Goal: Task Accomplishment & Management: Manage account settings

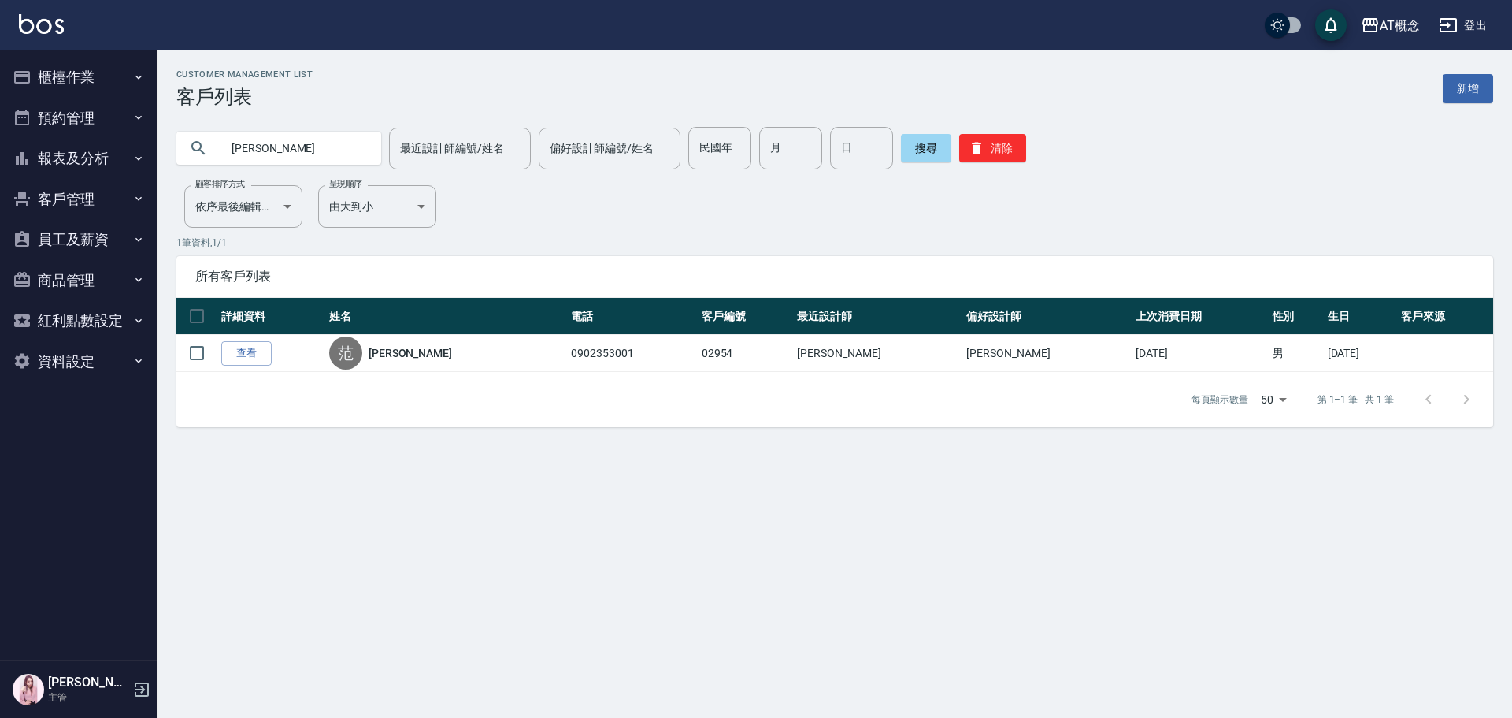
drag, startPoint x: 164, startPoint y: 141, endPoint x: 23, endPoint y: 135, distance: 141.1
click at [24, 135] on div "AT概念 登出 櫃檯作業 打帳單 帳單列表 現金收支登錄 高階收支登錄 材料自購登錄 每日結帳 排班表 現場電腦打卡 預約管理 預約管理 單日預約紀錄 單週預…" at bounding box center [756, 359] width 1512 height 718
type input "04130"
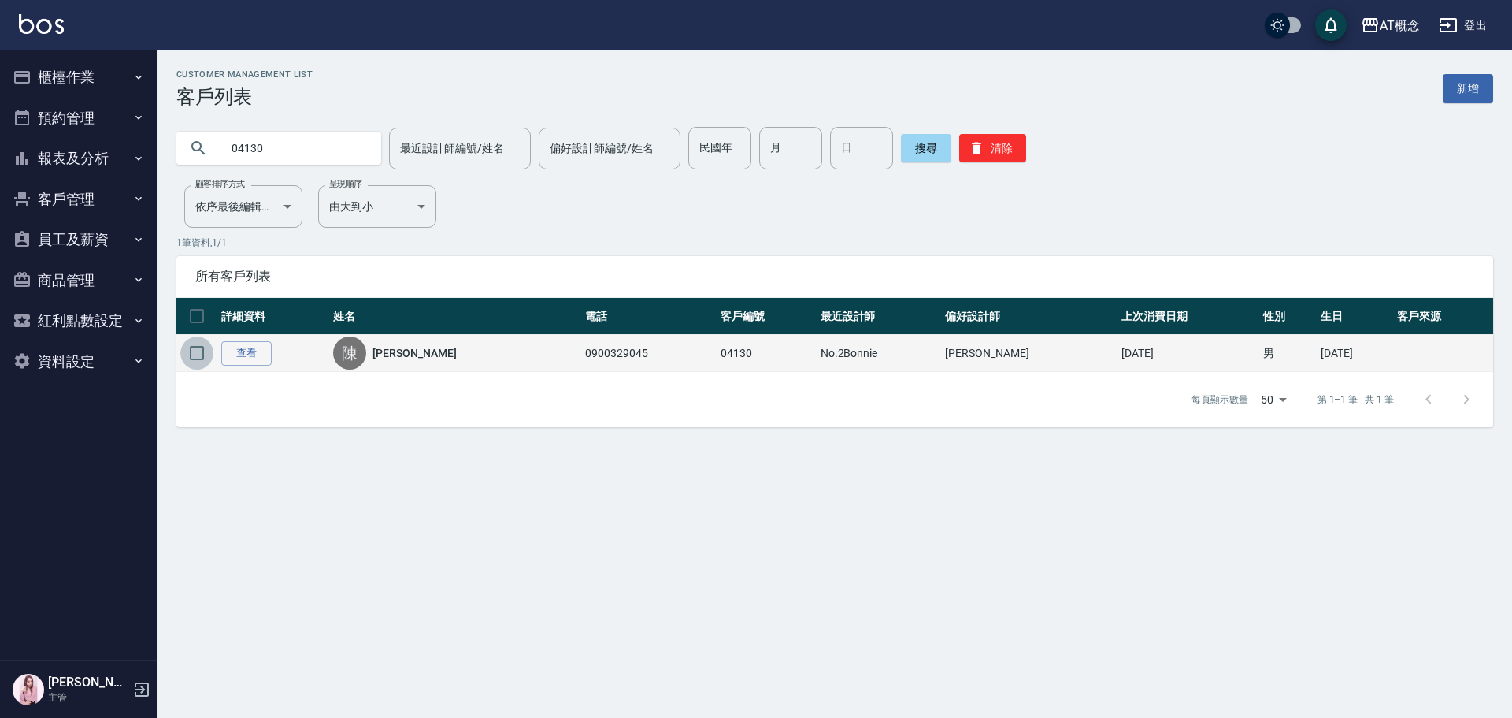
click at [195, 349] on input "checkbox" at bounding box center [196, 352] width 33 height 33
checkbox input "true"
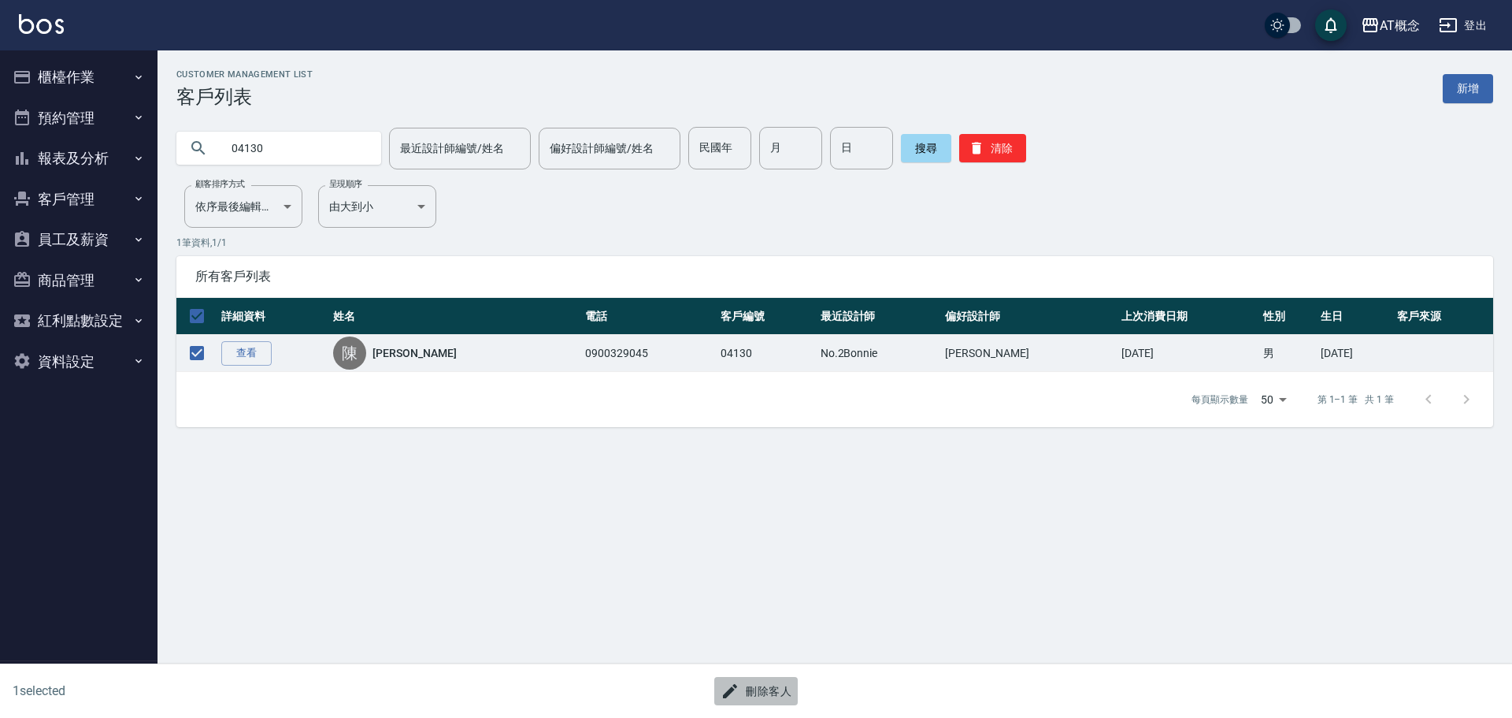
click at [785, 692] on button "刪除客人" at bounding box center [755, 691] width 83 height 29
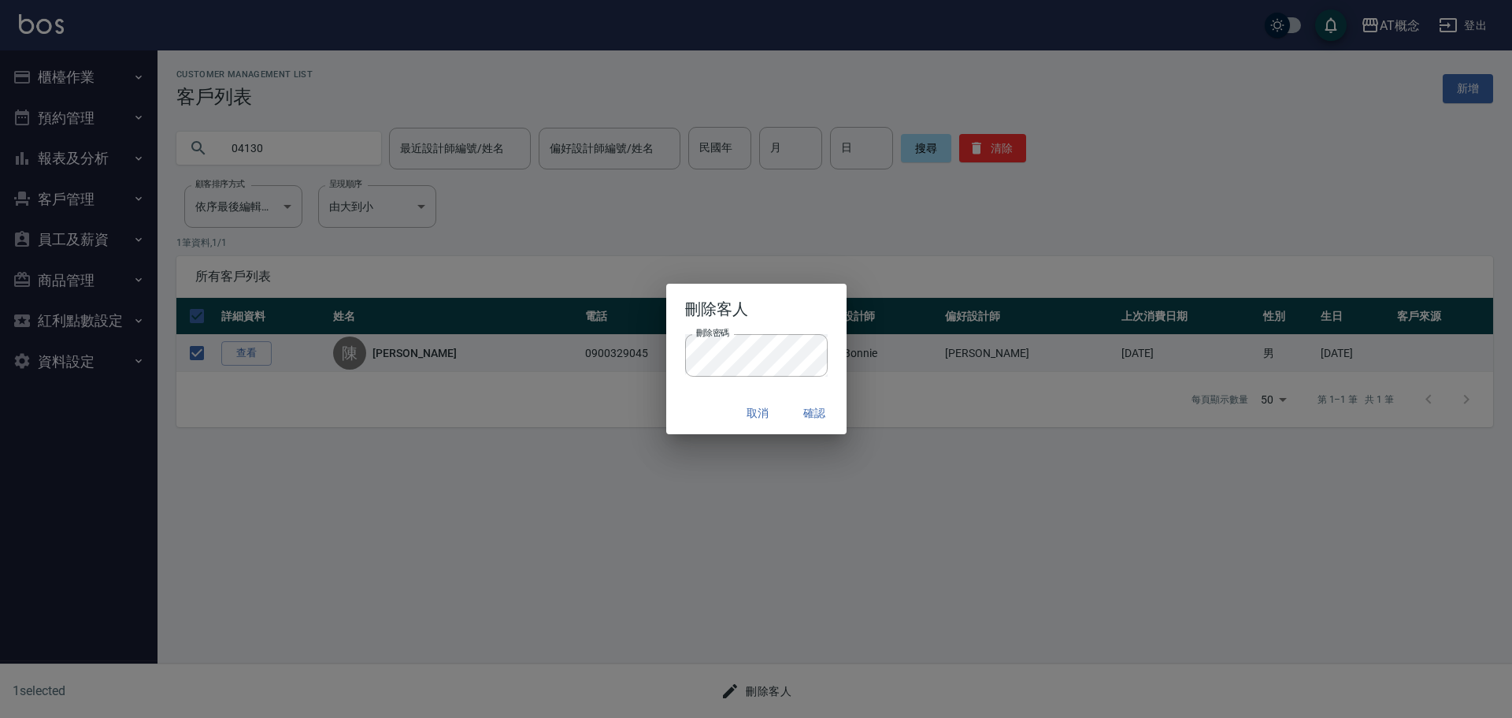
drag, startPoint x: 714, startPoint y: 413, endPoint x: 730, endPoint y: 413, distance: 16.6
click at [721, 413] on div "取消 確認" at bounding box center [756, 413] width 180 height 42
click at [821, 411] on button "確認" at bounding box center [815, 413] width 50 height 29
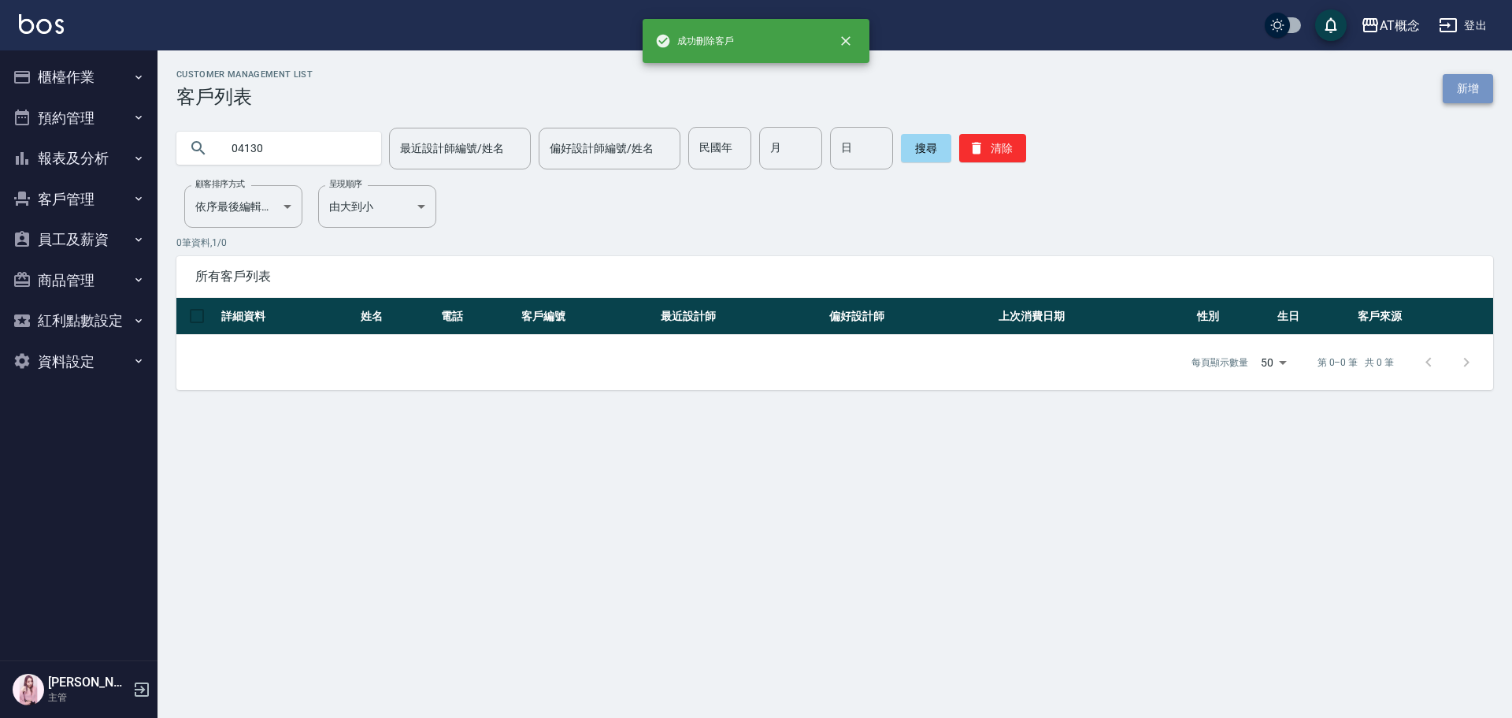
click at [1452, 84] on link "新增" at bounding box center [1468, 88] width 50 height 29
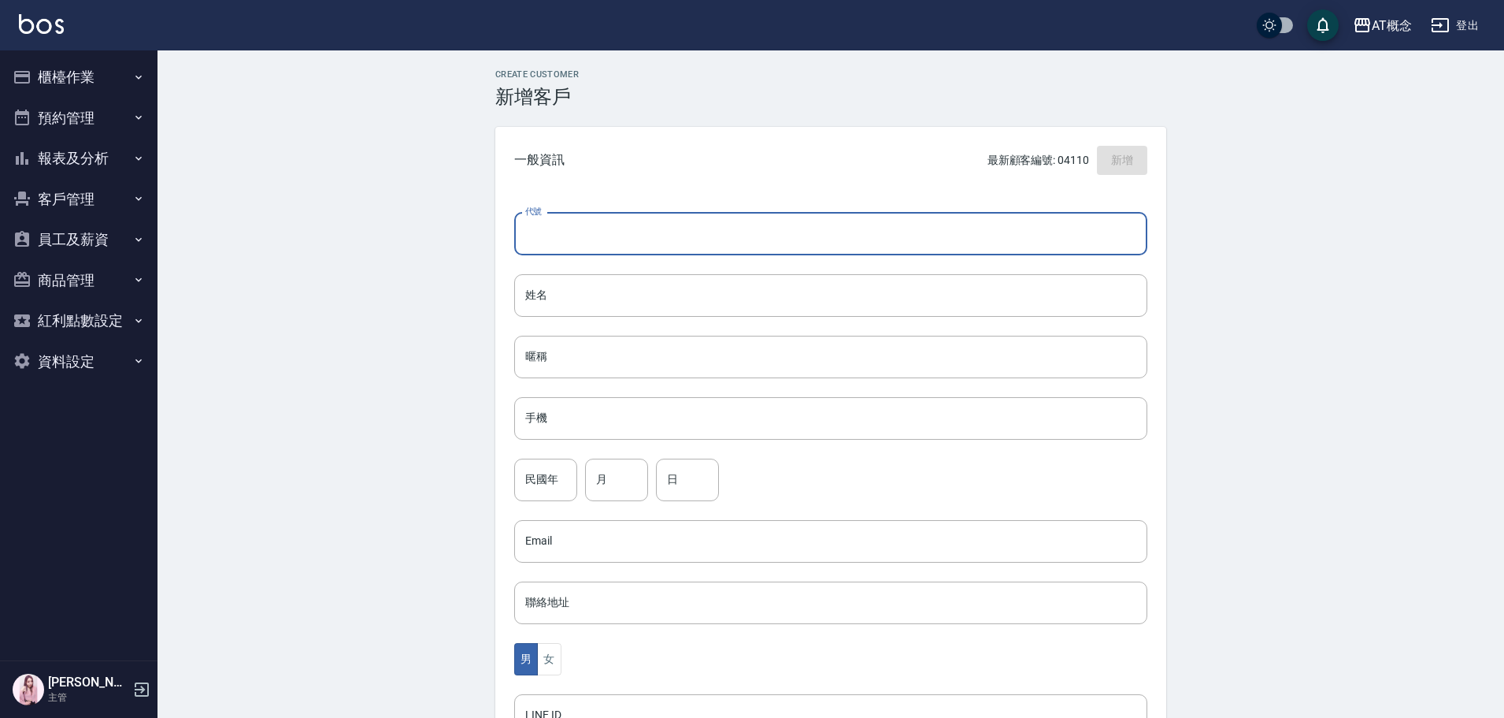
drag, startPoint x: 547, startPoint y: 229, endPoint x: 562, endPoint y: 242, distance: 19.0
click at [554, 235] on input "代號" at bounding box center [830, 234] width 633 height 43
type input "04130"
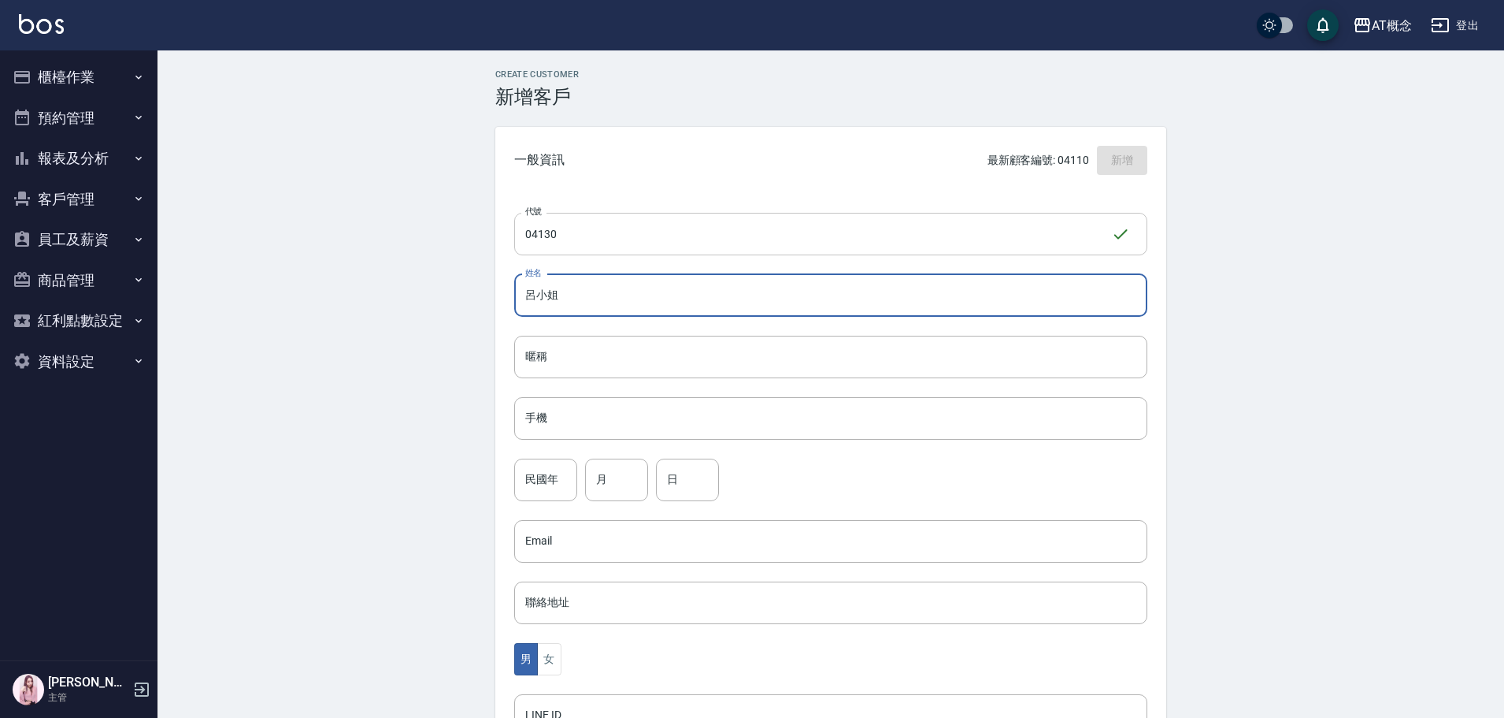
type input "呂小姐"
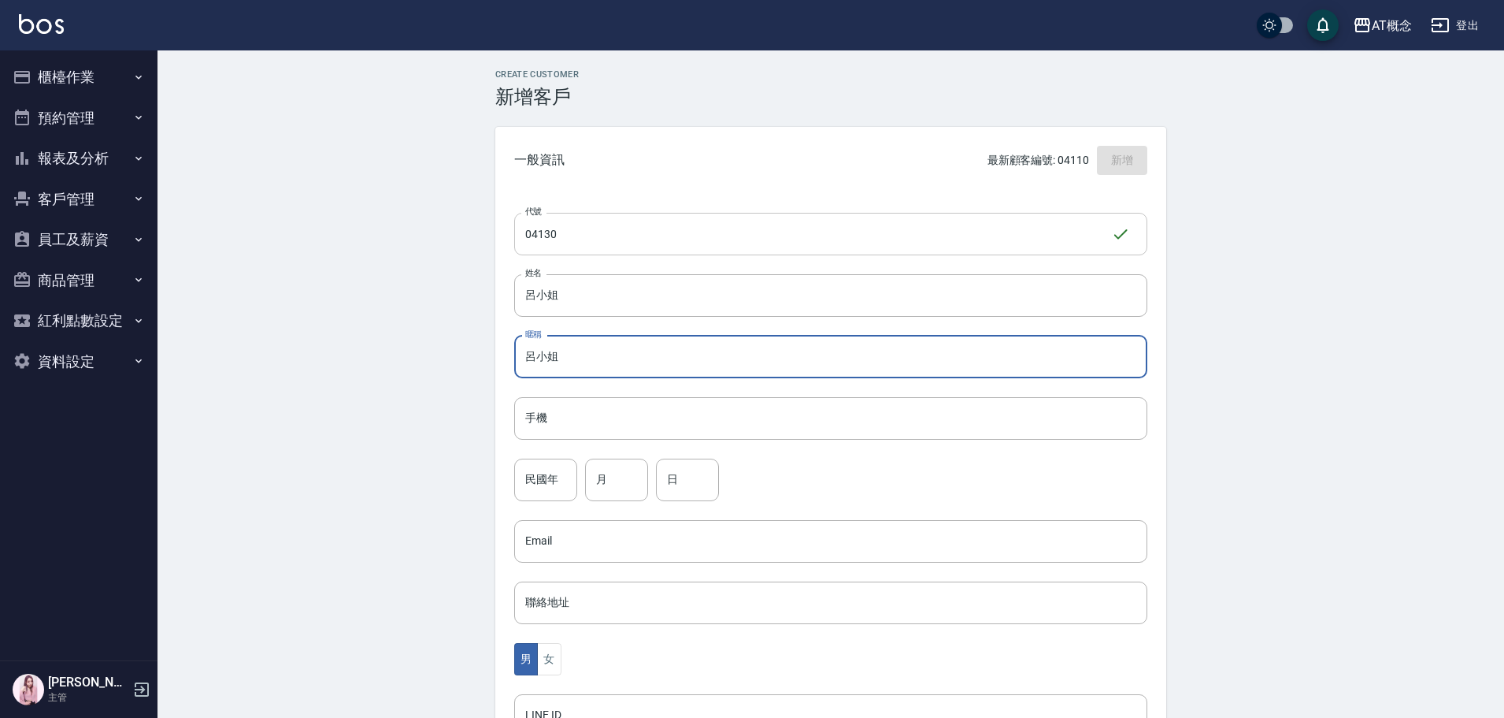
type input "呂小姐"
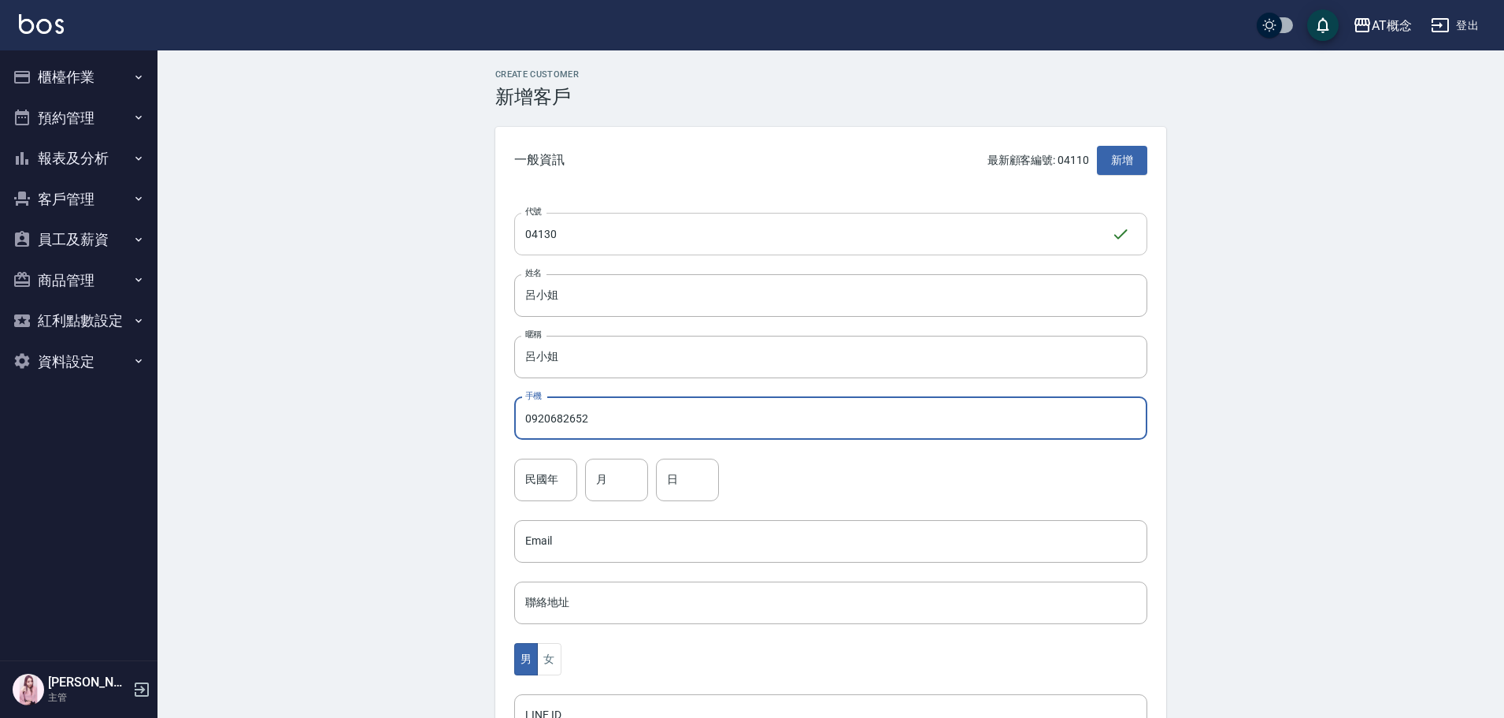
type input "0920682652"
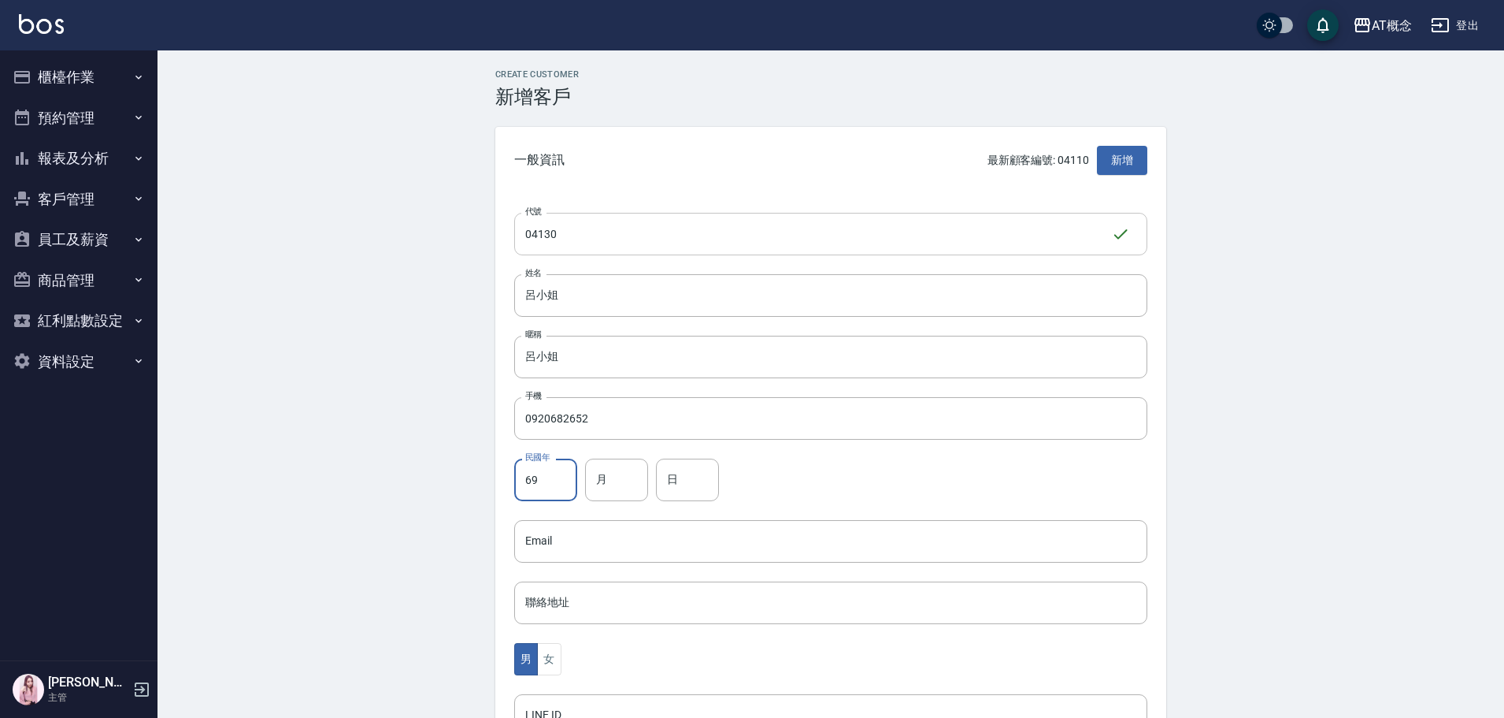
type input "69"
type input "7"
type input "3"
click at [538, 656] on button "女" at bounding box center [549, 659] width 24 height 32
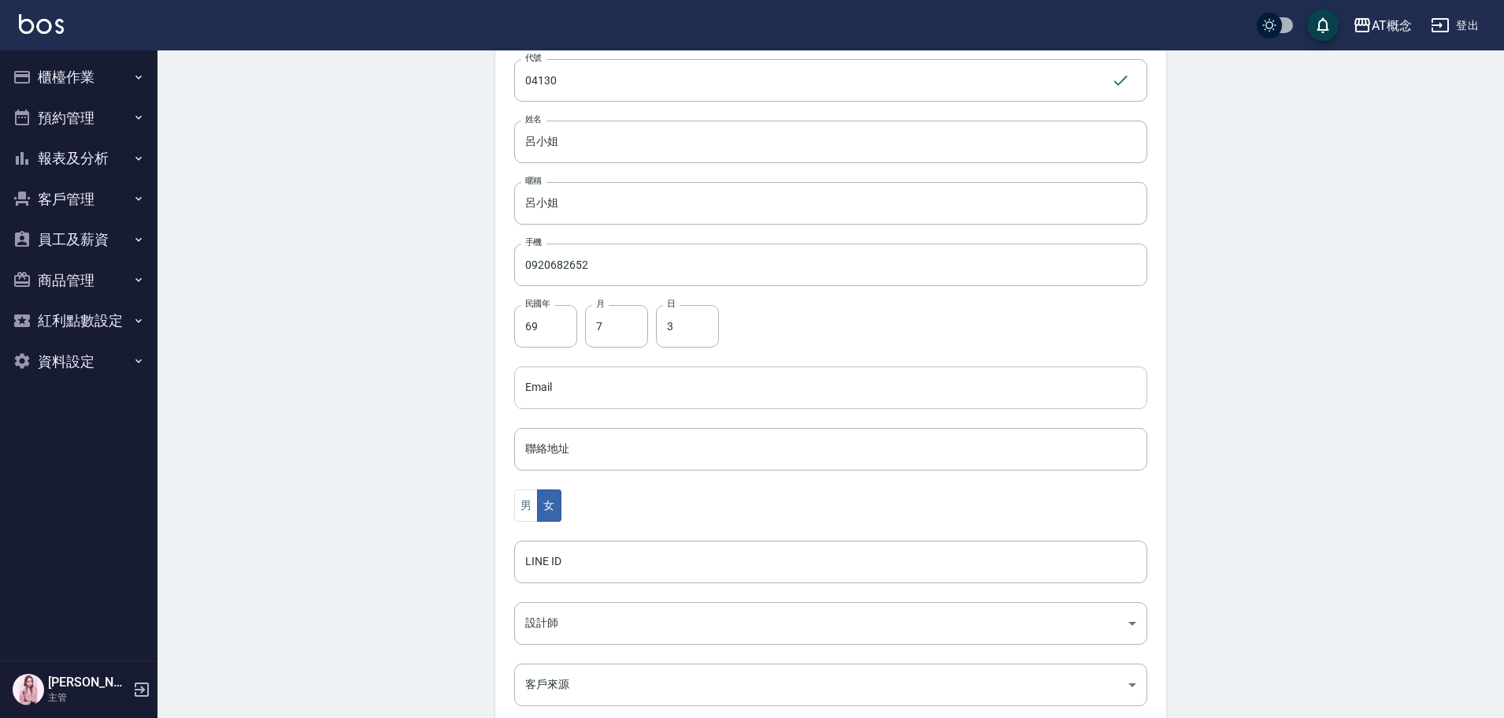
scroll to position [308, 0]
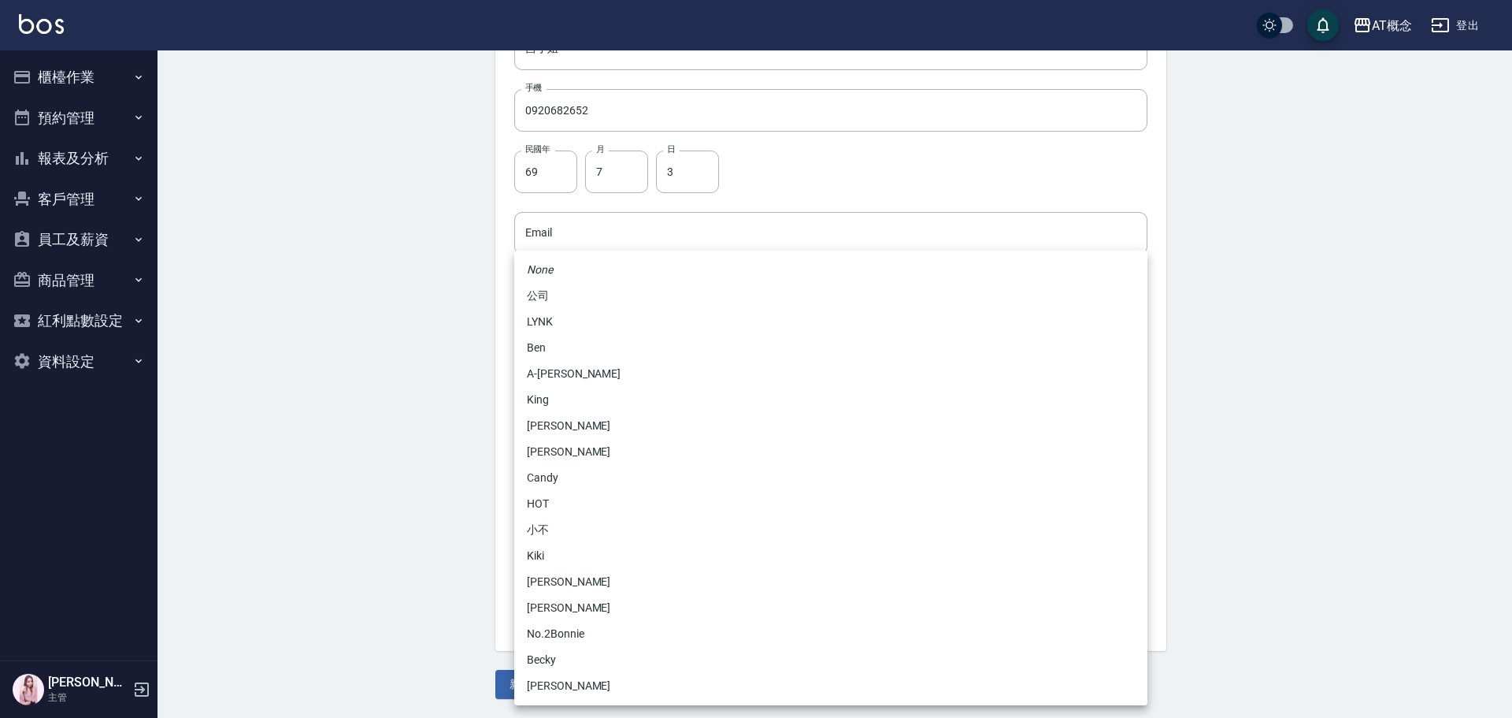
click at [544, 470] on body "AT概念 登出 櫃檯作業 打帳單 帳單列表 現金收支登錄 高階收支登錄 材料自購登錄 每日結帳 排班表 現場電腦打卡 預約管理 預約管理 單日預約紀錄 單週預…" at bounding box center [756, 204] width 1512 height 1025
click at [566, 470] on li "Candy" at bounding box center [830, 478] width 633 height 26
type input "95c88325-489e-4505-91c2-94462fb1bea6"
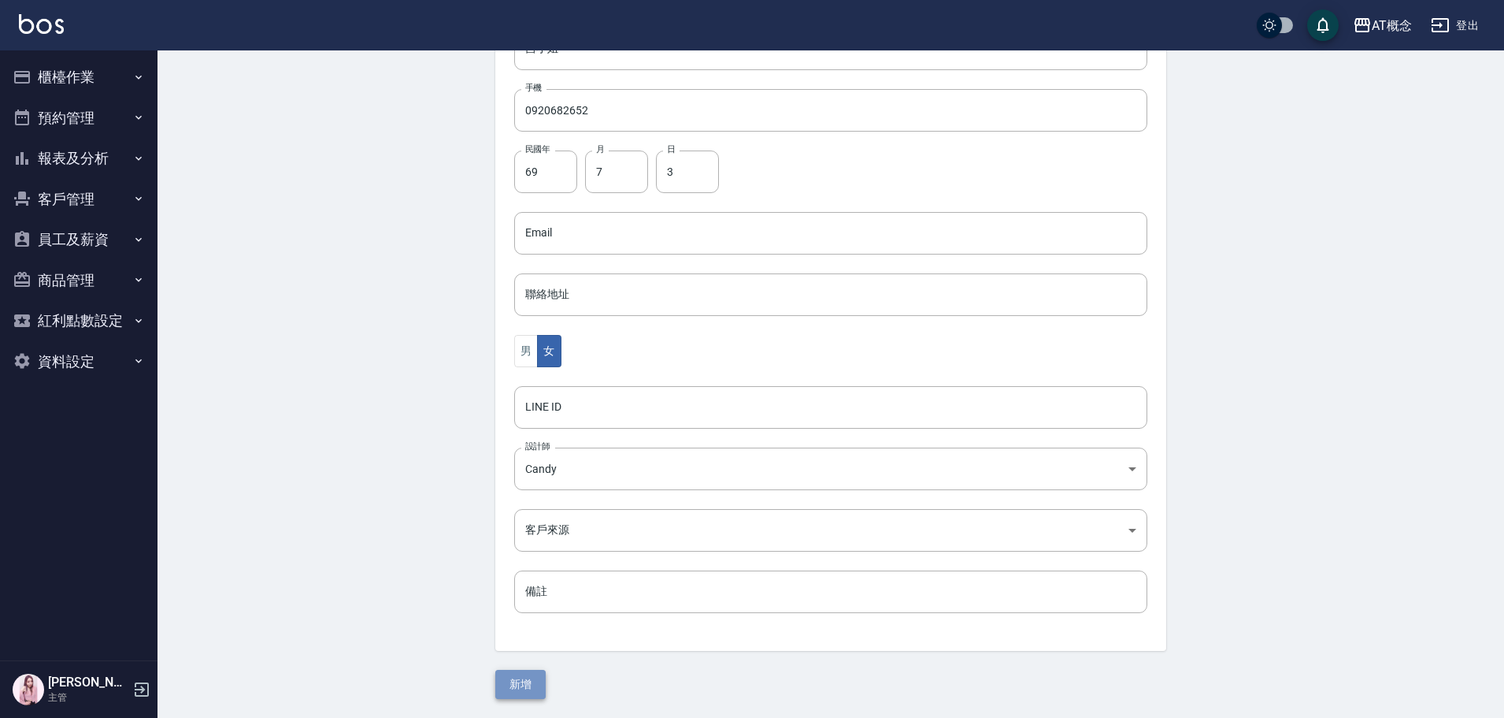
click at [507, 680] on button "新增" at bounding box center [520, 683] width 50 height 29
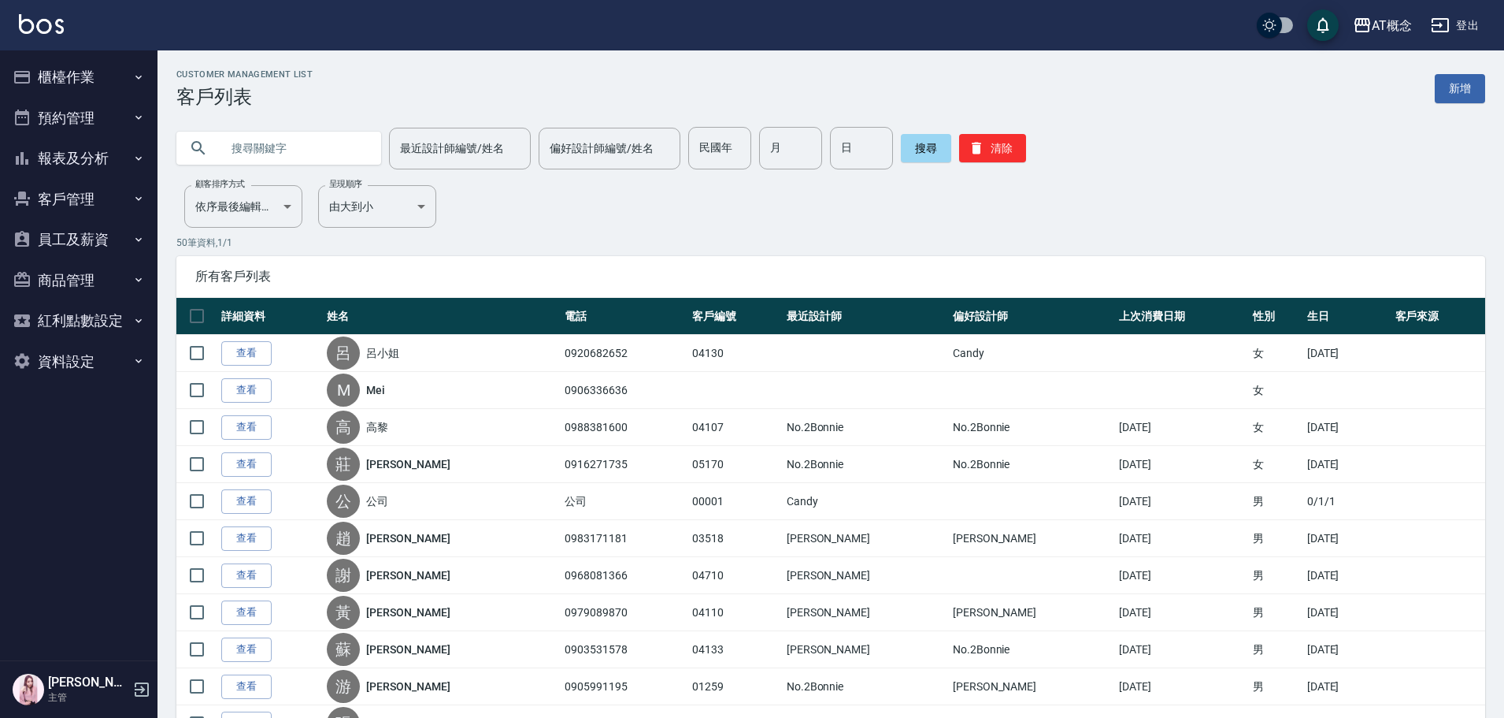
click at [95, 62] on button "櫃檯作業" at bounding box center [78, 77] width 145 height 41
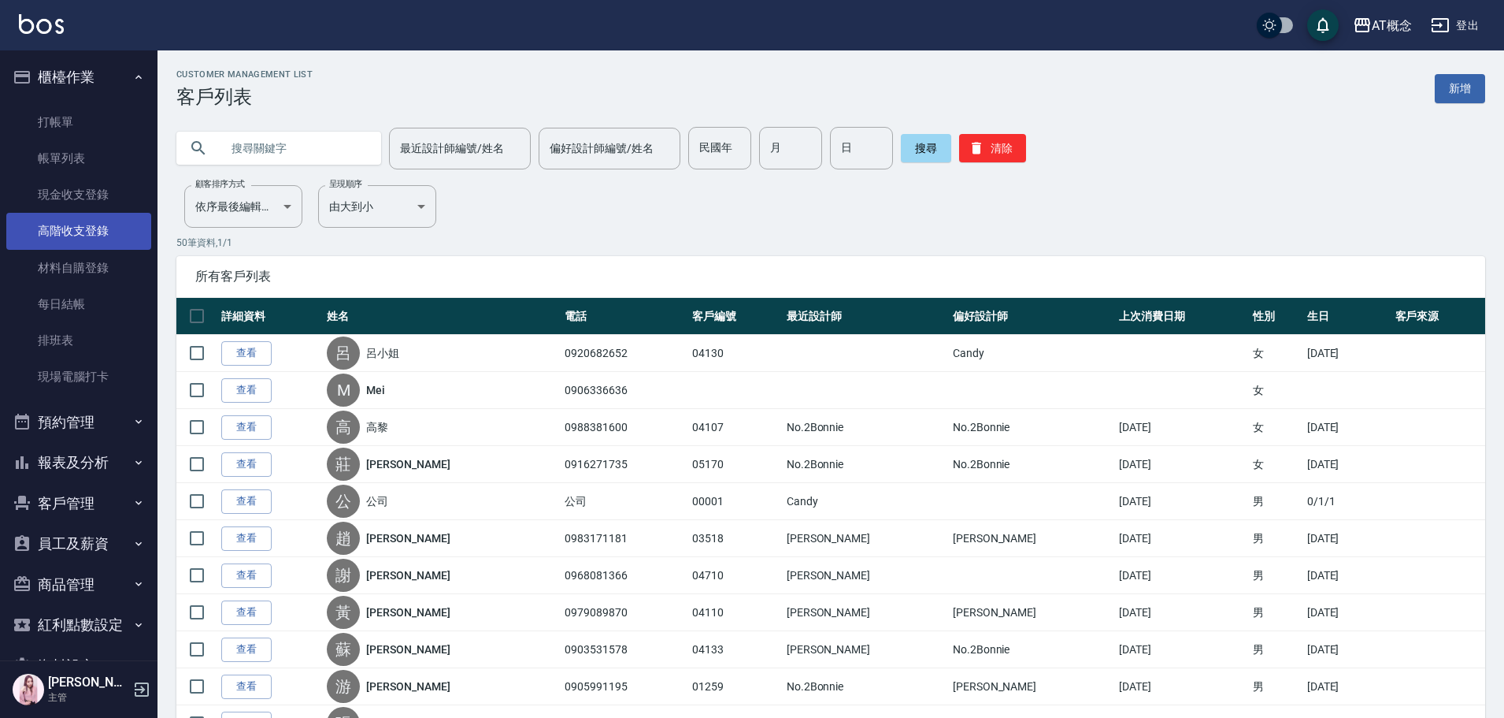
click at [78, 229] on link "高階收支登錄" at bounding box center [78, 231] width 145 height 36
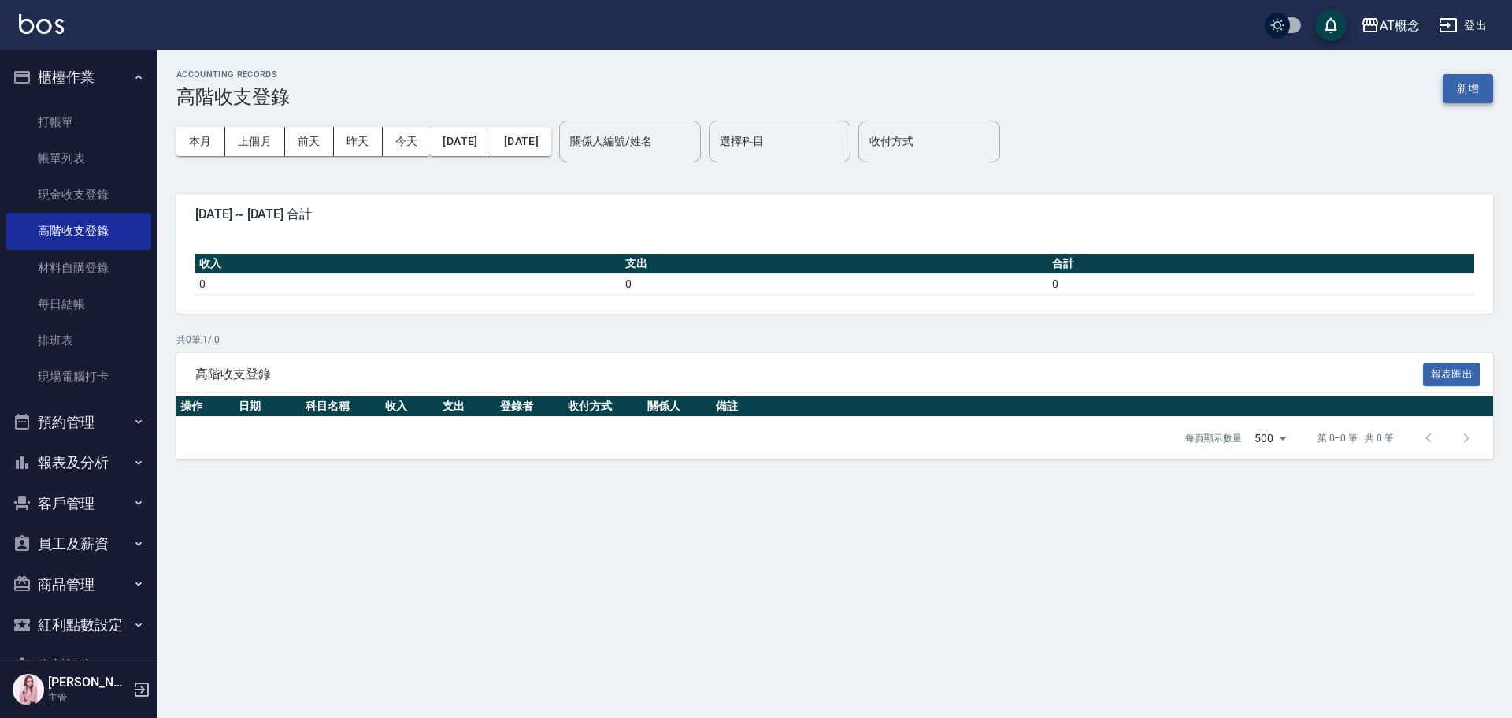
click at [1470, 93] on button "新增" at bounding box center [1468, 88] width 50 height 29
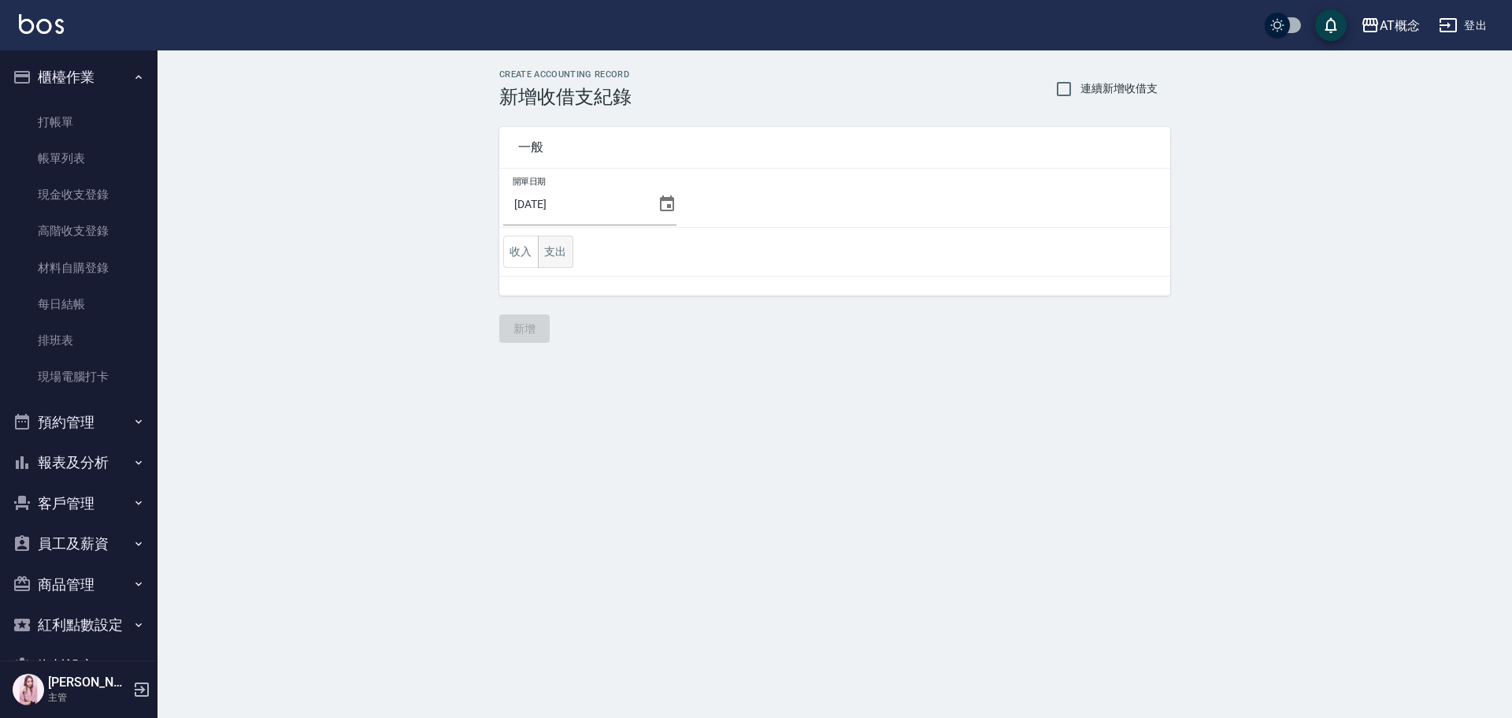
click at [562, 255] on button "支出" at bounding box center [555, 251] width 35 height 32
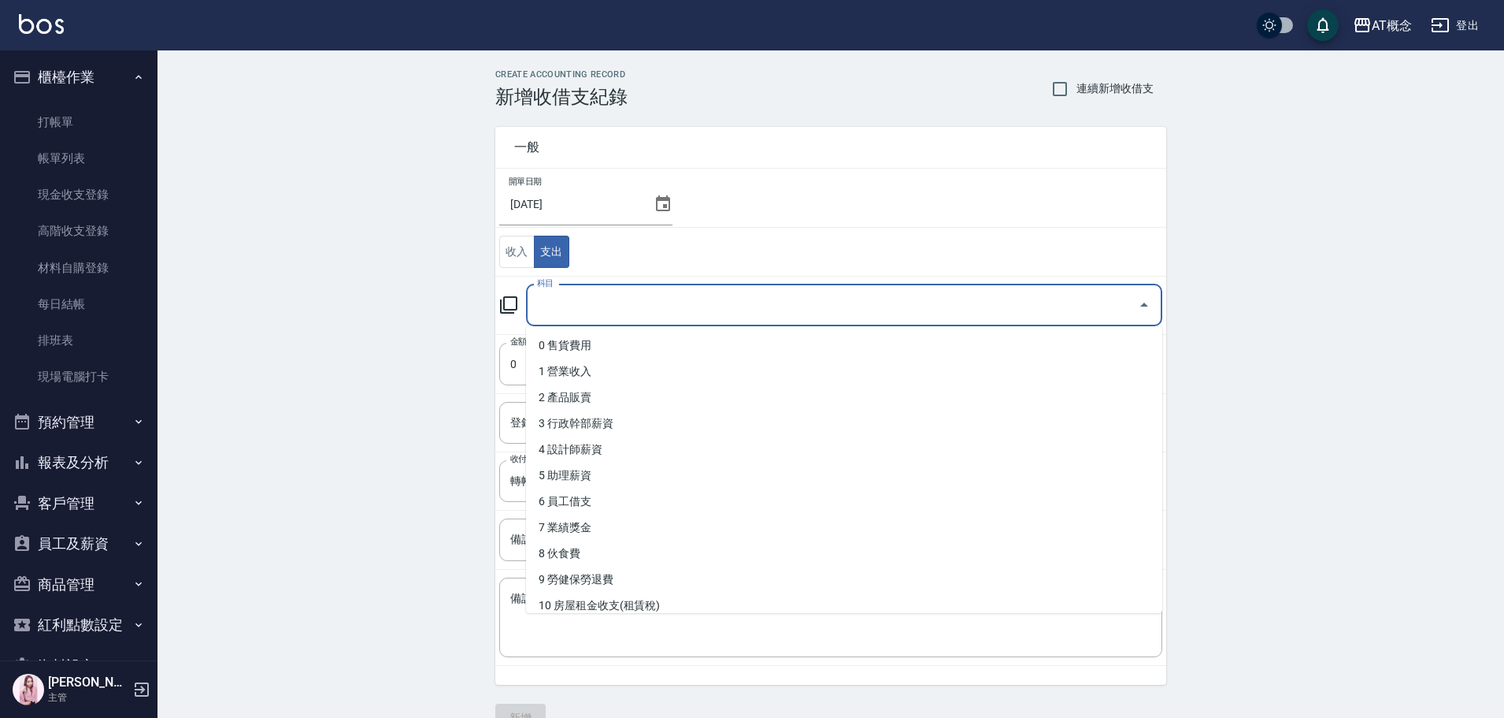
click at [580, 306] on input "科目" at bounding box center [832, 305] width 599 height 28
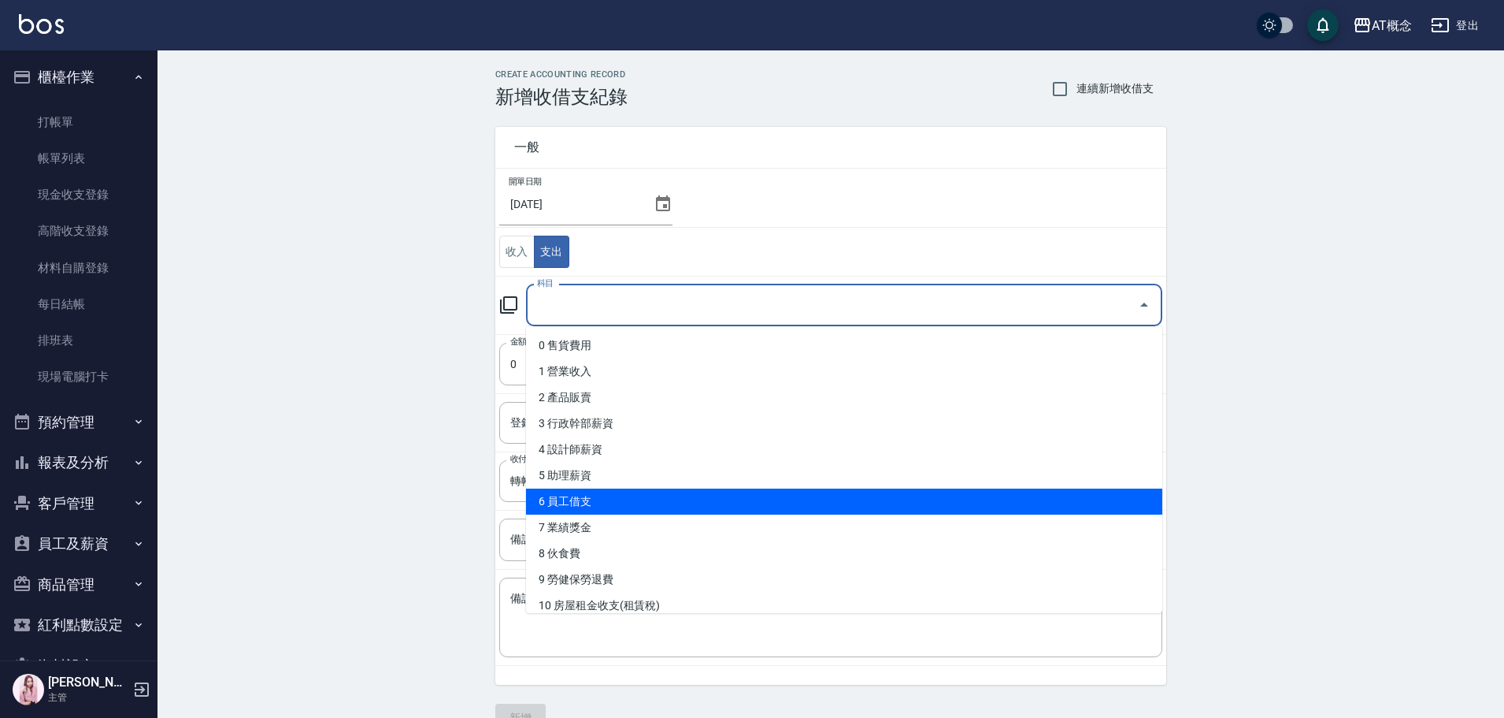
scroll to position [158, 0]
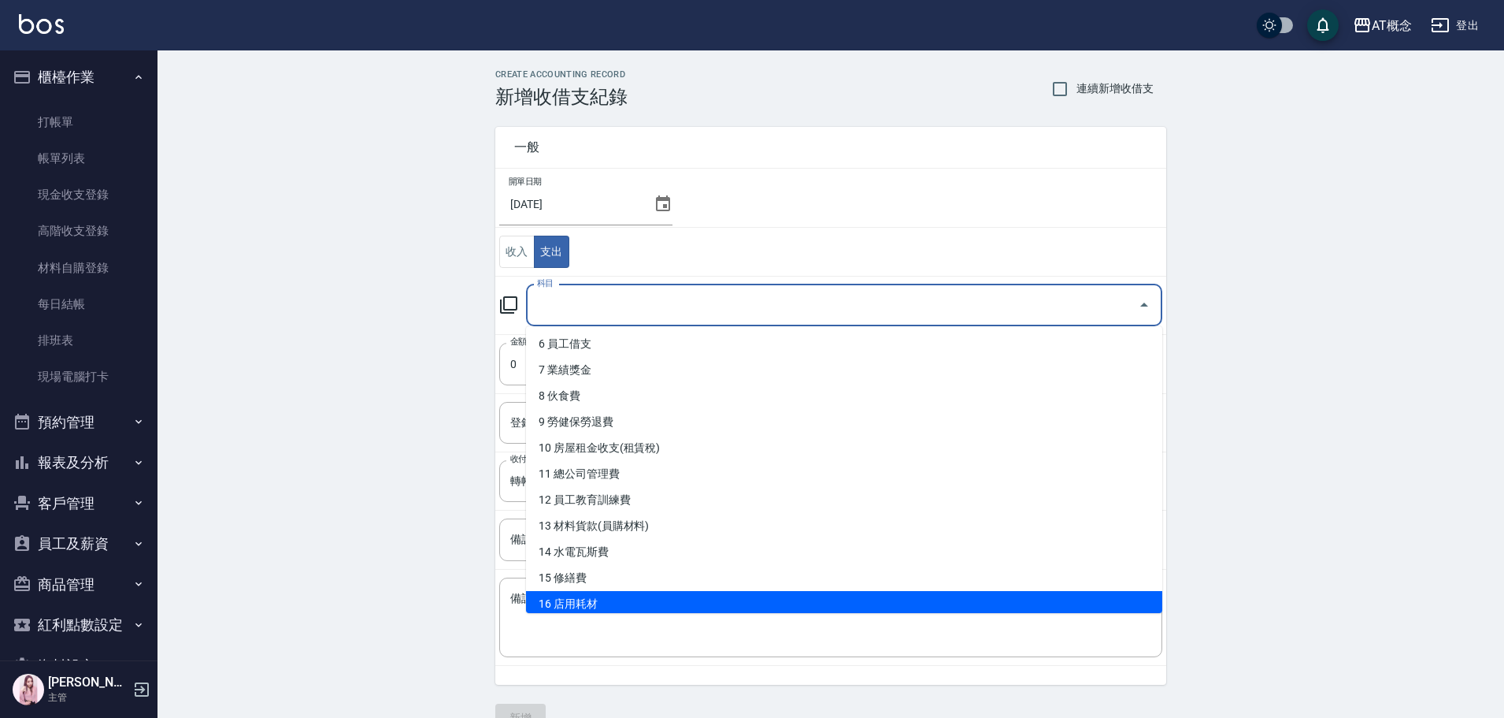
click at [599, 598] on li "16 店用耗材" at bounding box center [844, 604] width 636 height 26
type input "16 店用耗材"
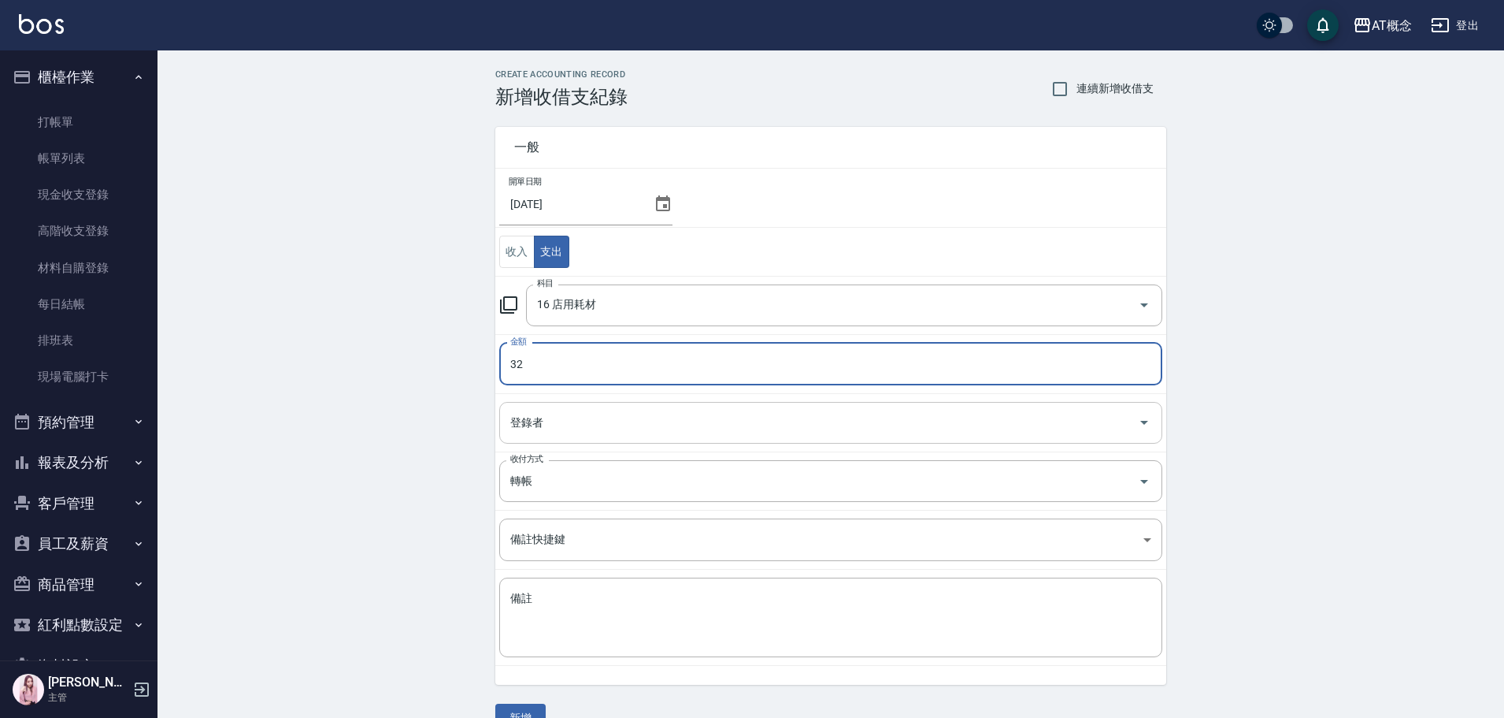
type input "32"
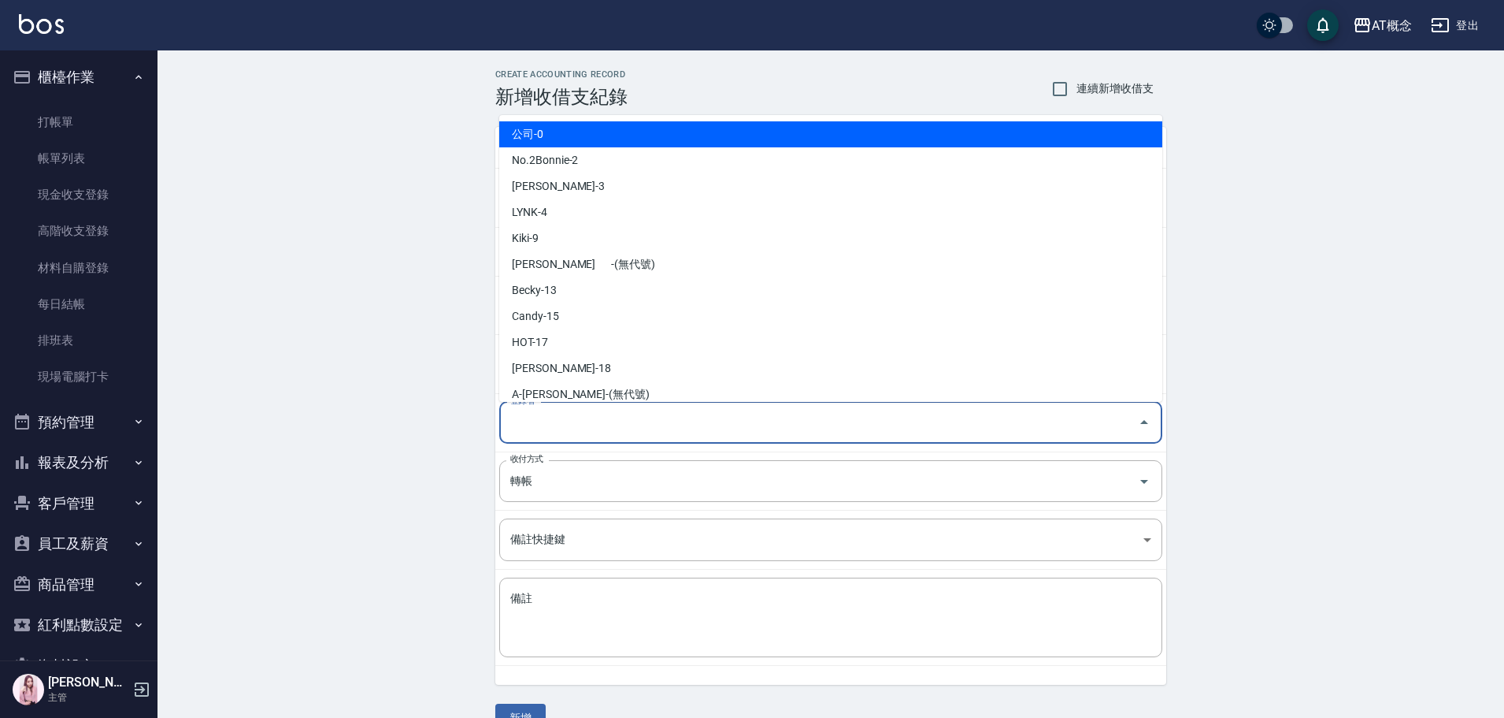
click at [559, 416] on input "登錄者" at bounding box center [818, 423] width 625 height 28
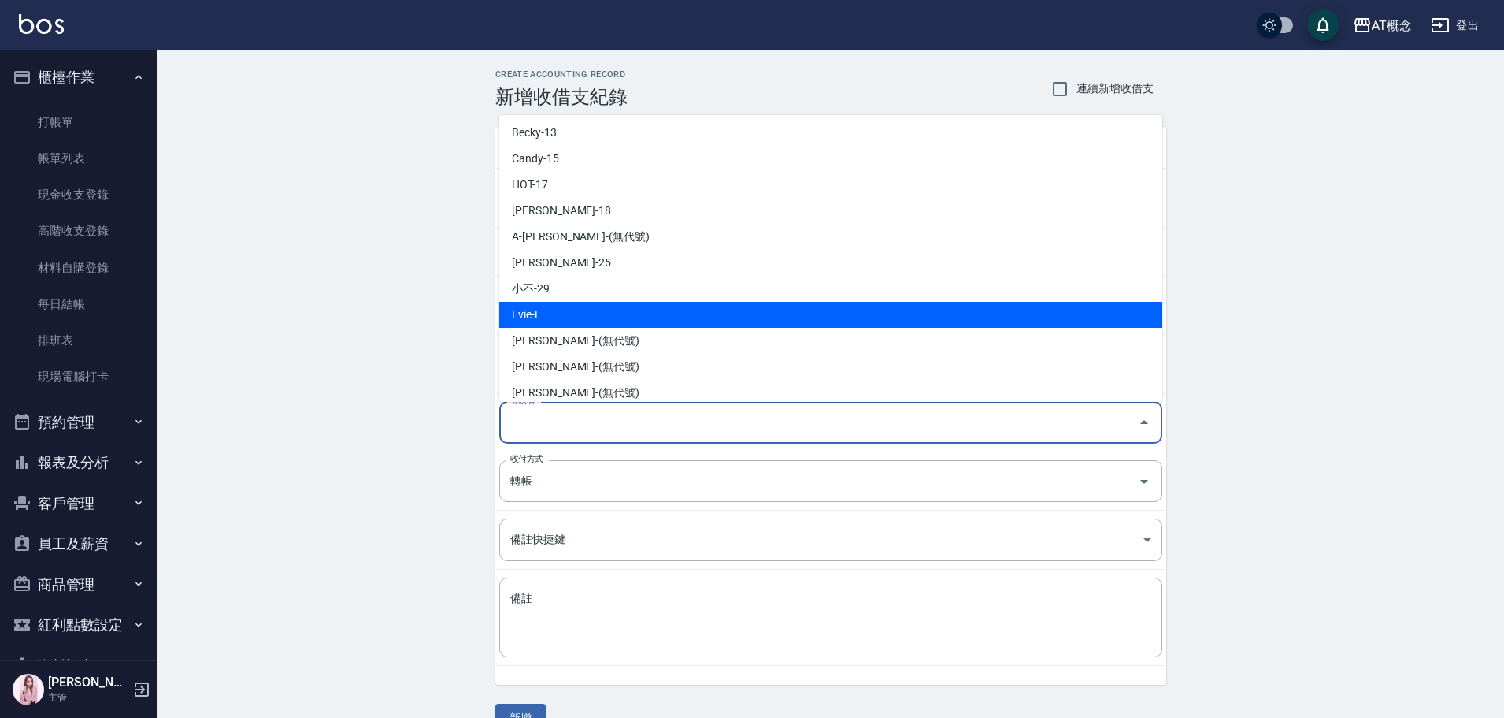
click at [549, 313] on li "Evie-E" at bounding box center [830, 315] width 663 height 26
type input "Evie-E"
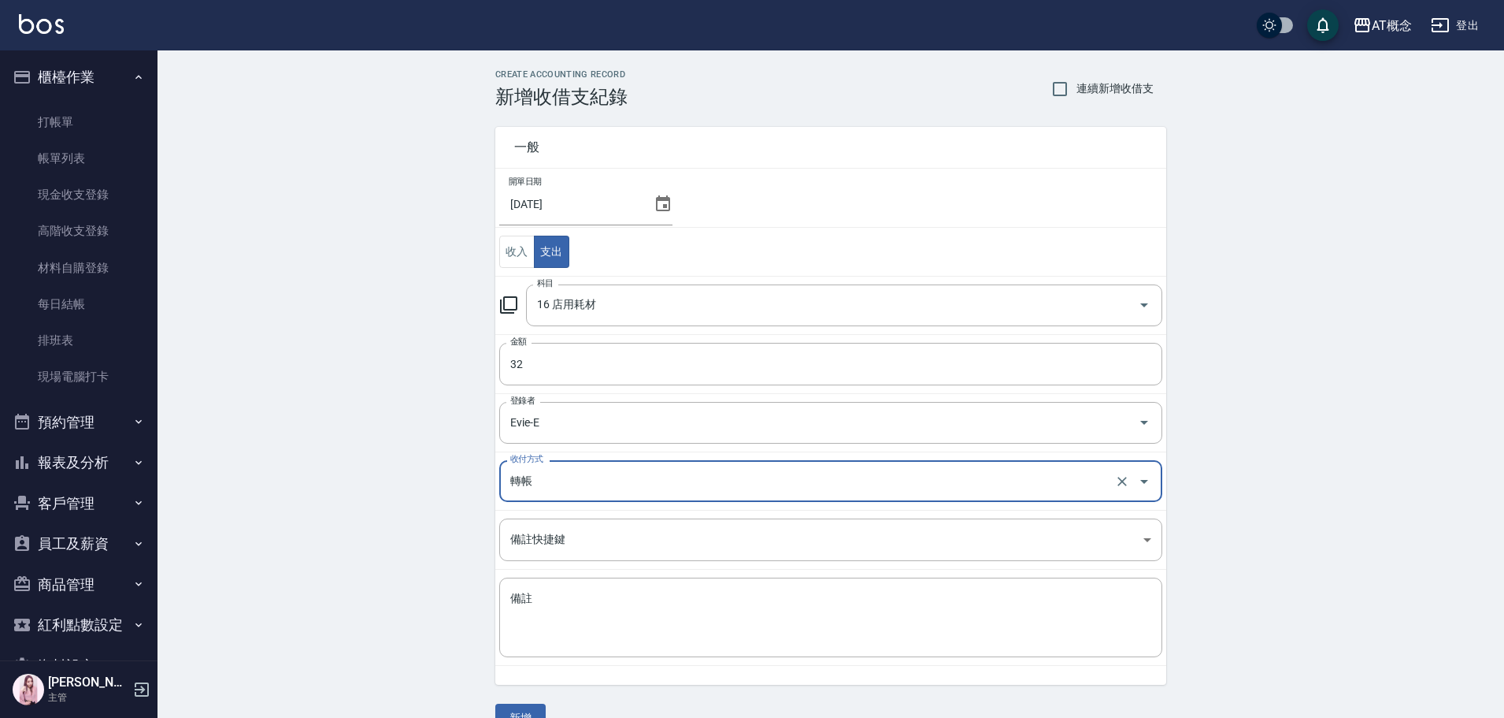
click at [536, 484] on input "轉帳" at bounding box center [808, 481] width 605 height 28
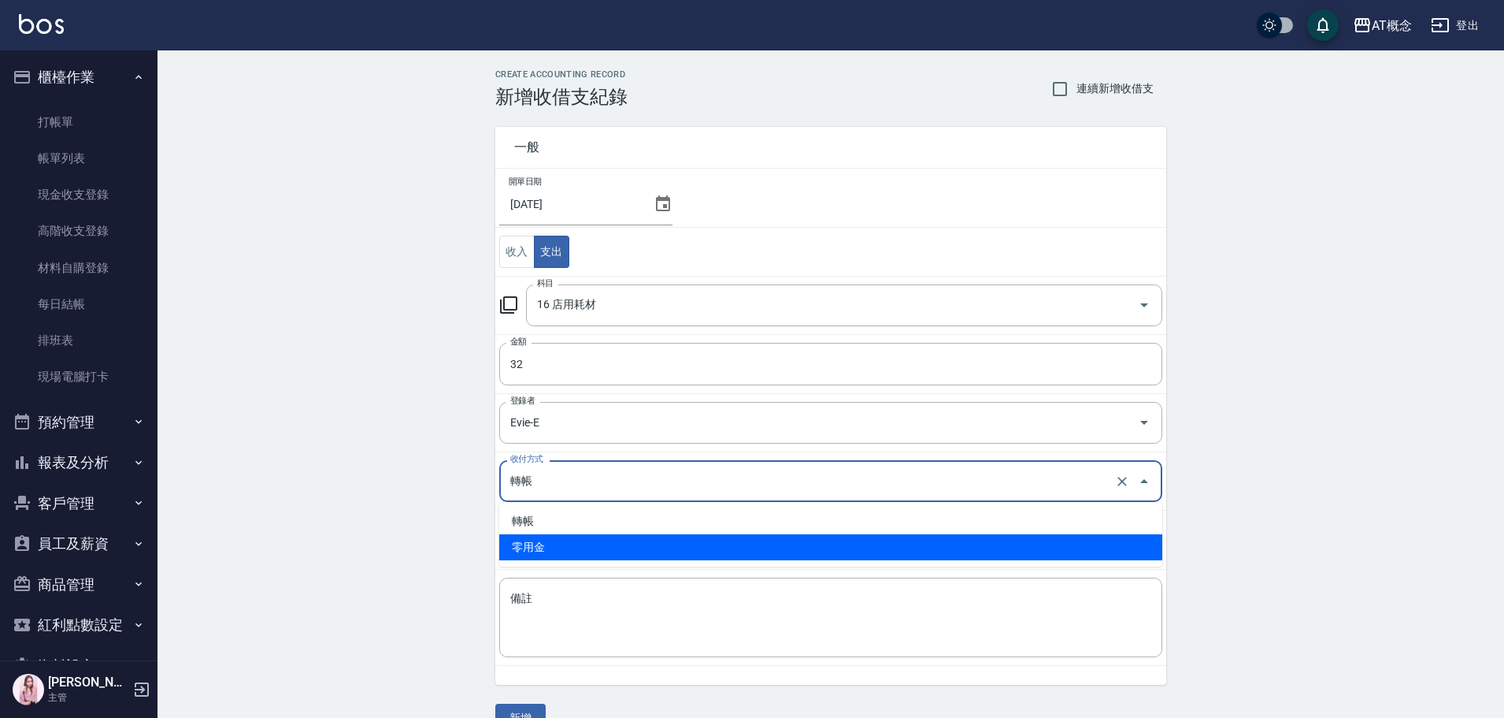
click at [532, 543] on li "零用金" at bounding box center [830, 547] width 663 height 26
type input "零用金"
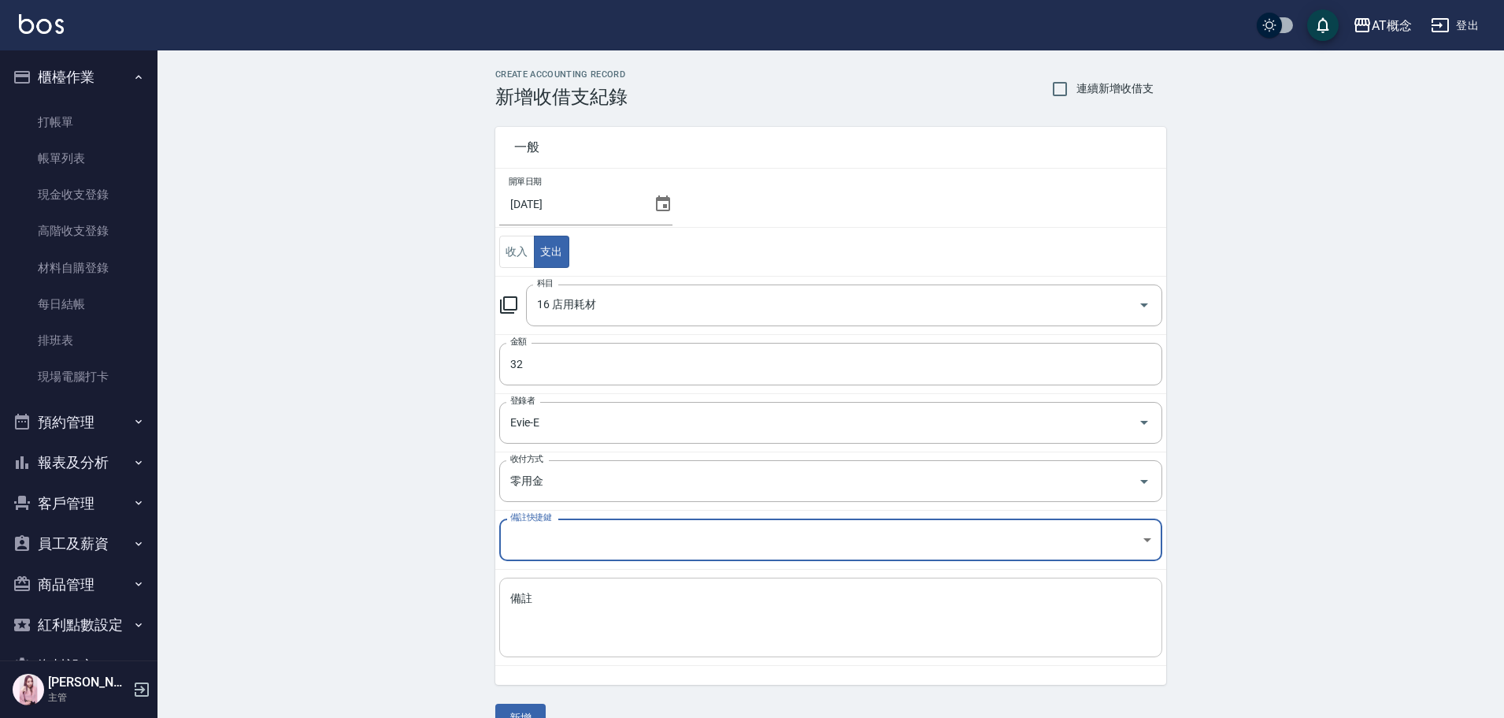
click at [532, 600] on textarea "備註" at bounding box center [830, 618] width 641 height 54
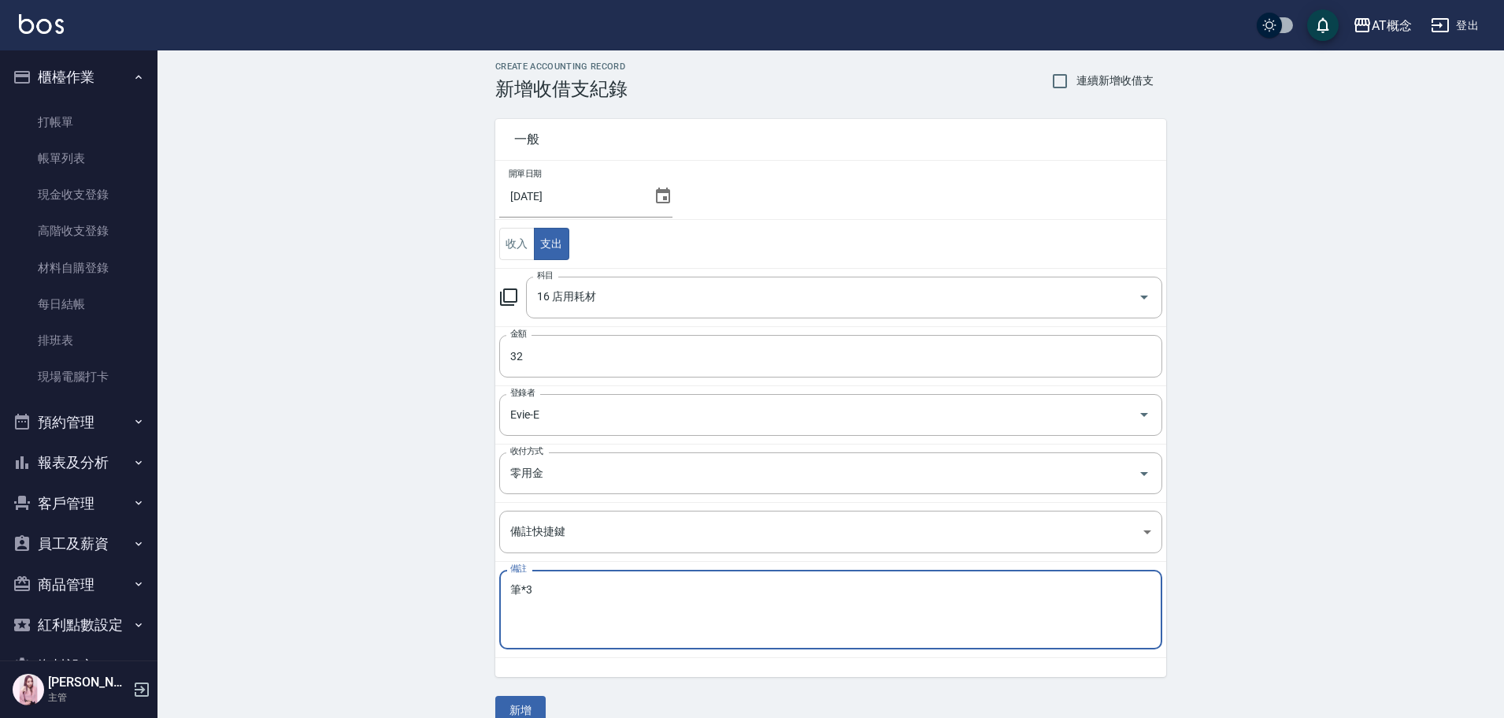
scroll to position [34, 0]
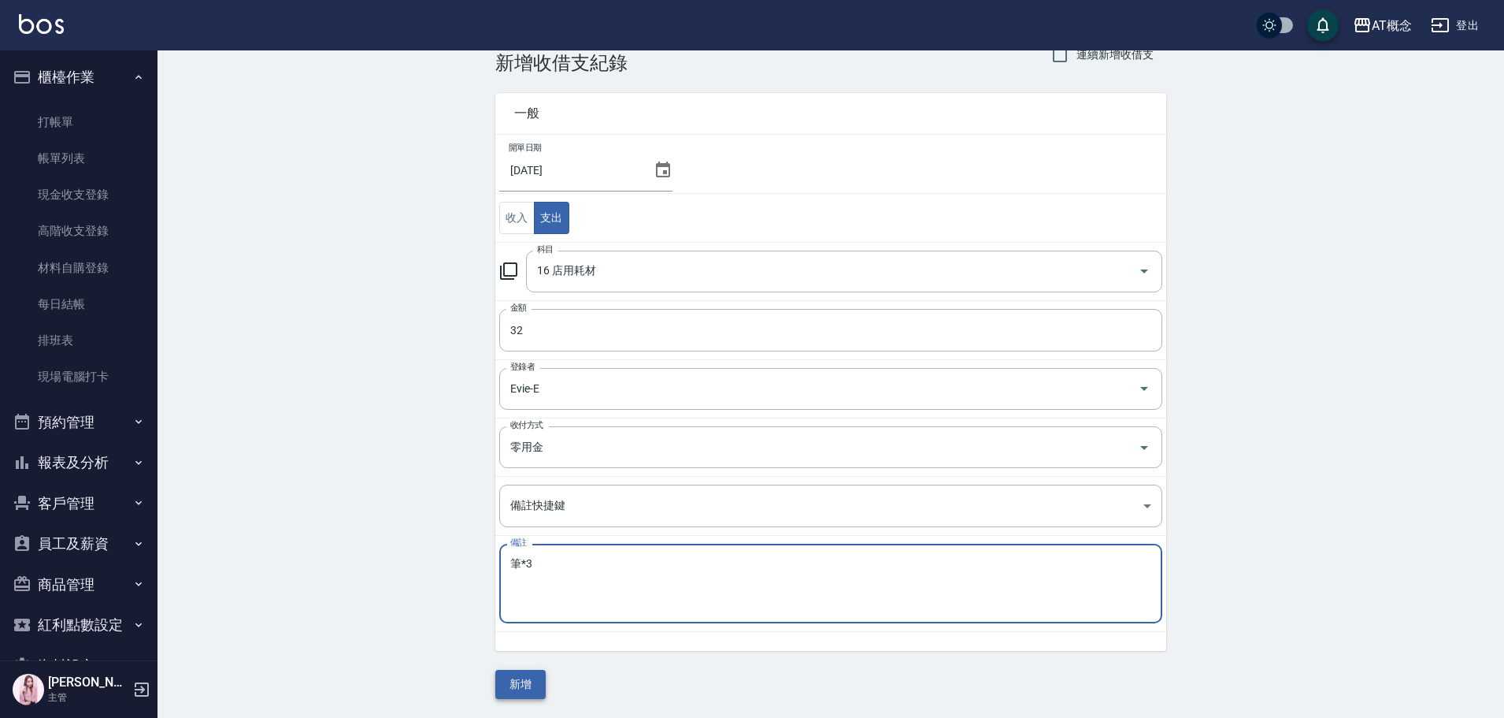
type textarea "筆*3"
click at [521, 677] on button "新增" at bounding box center [520, 683] width 50 height 29
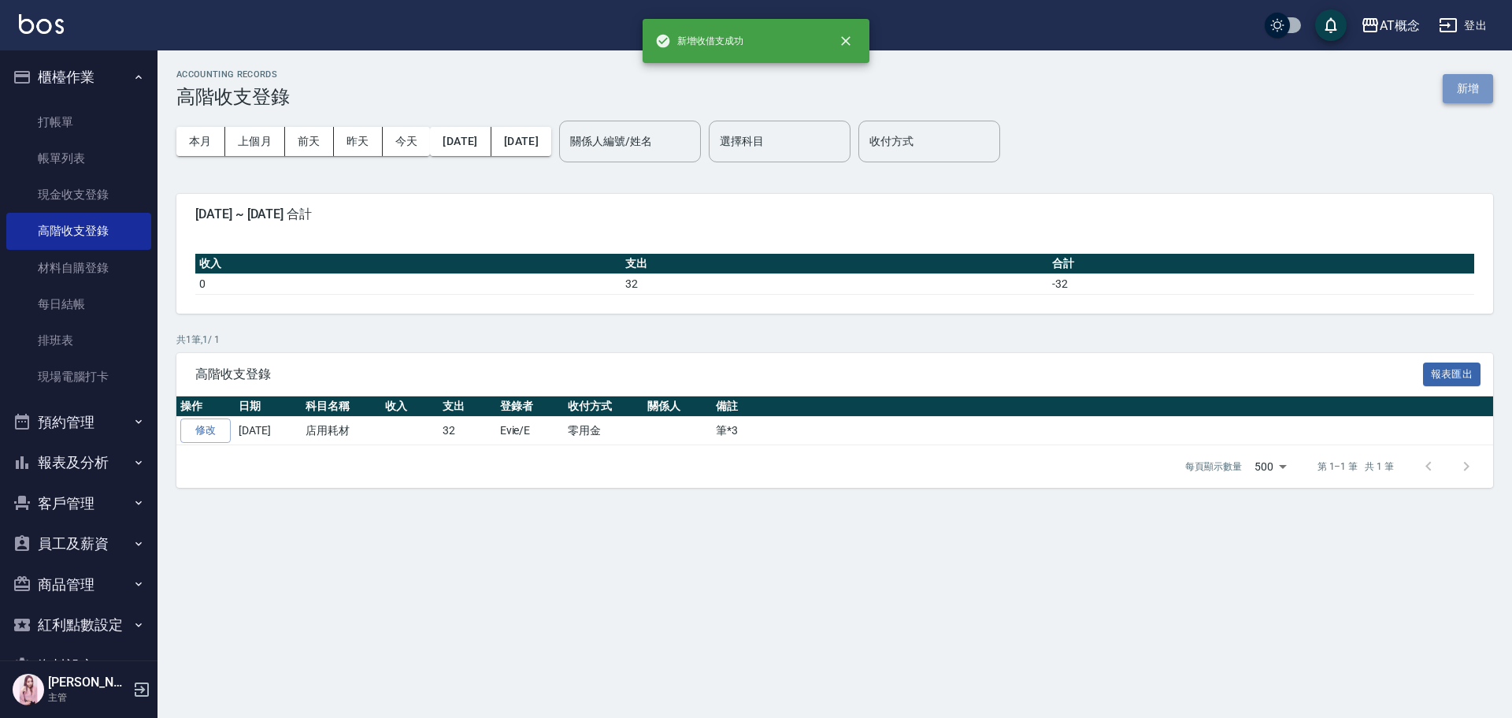
click at [1472, 90] on button "新增" at bounding box center [1468, 88] width 50 height 29
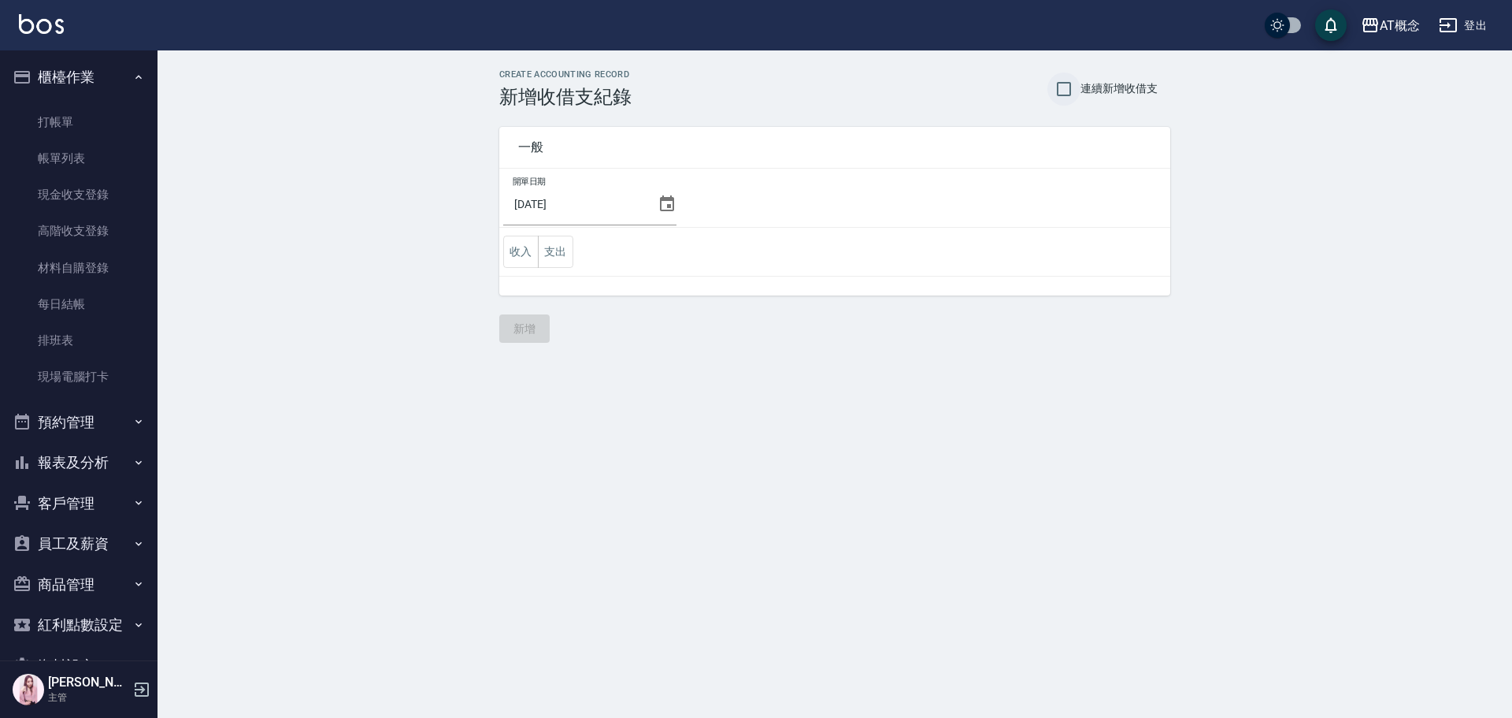
click at [1072, 88] on input "連續新增收借支" at bounding box center [1064, 88] width 33 height 33
checkbox input "true"
click at [554, 242] on button "支出" at bounding box center [555, 251] width 35 height 32
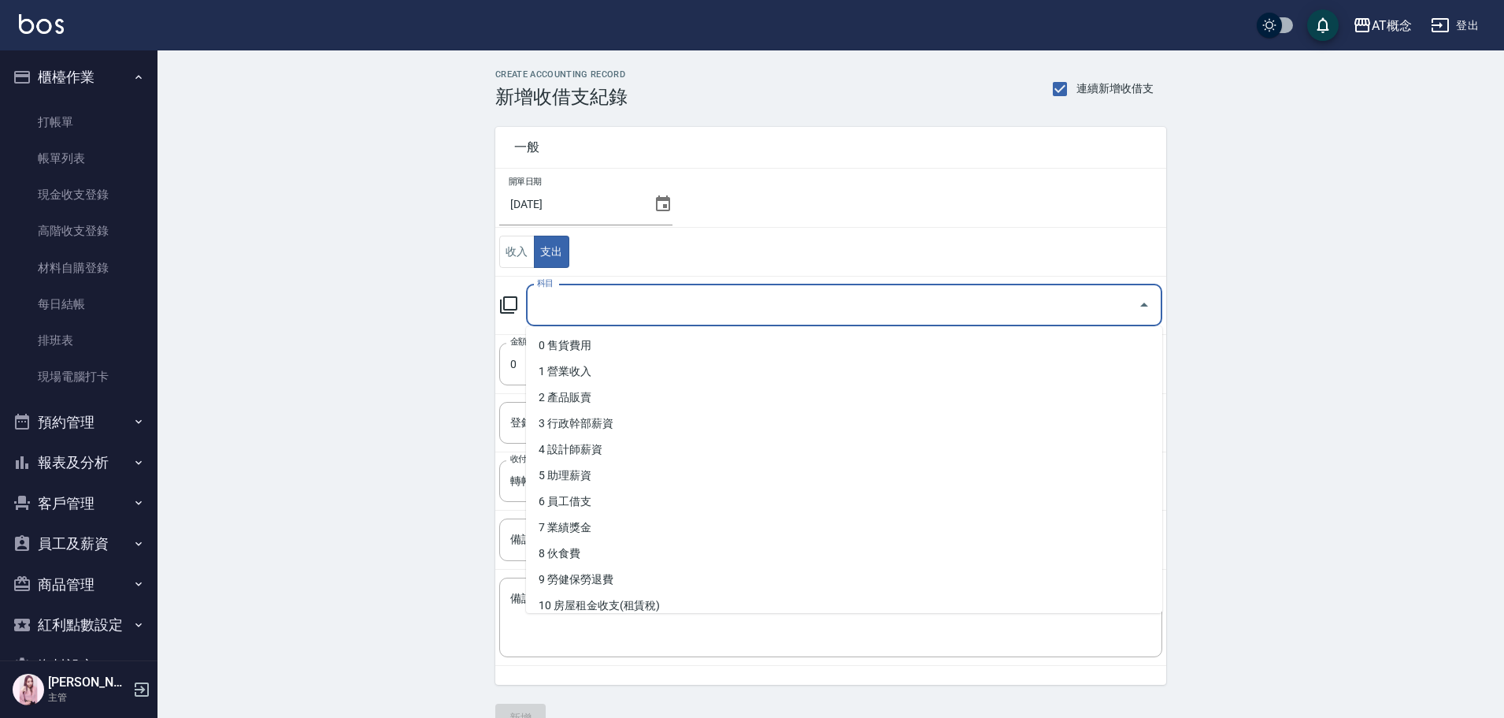
click at [562, 310] on input "科目" at bounding box center [832, 305] width 599 height 28
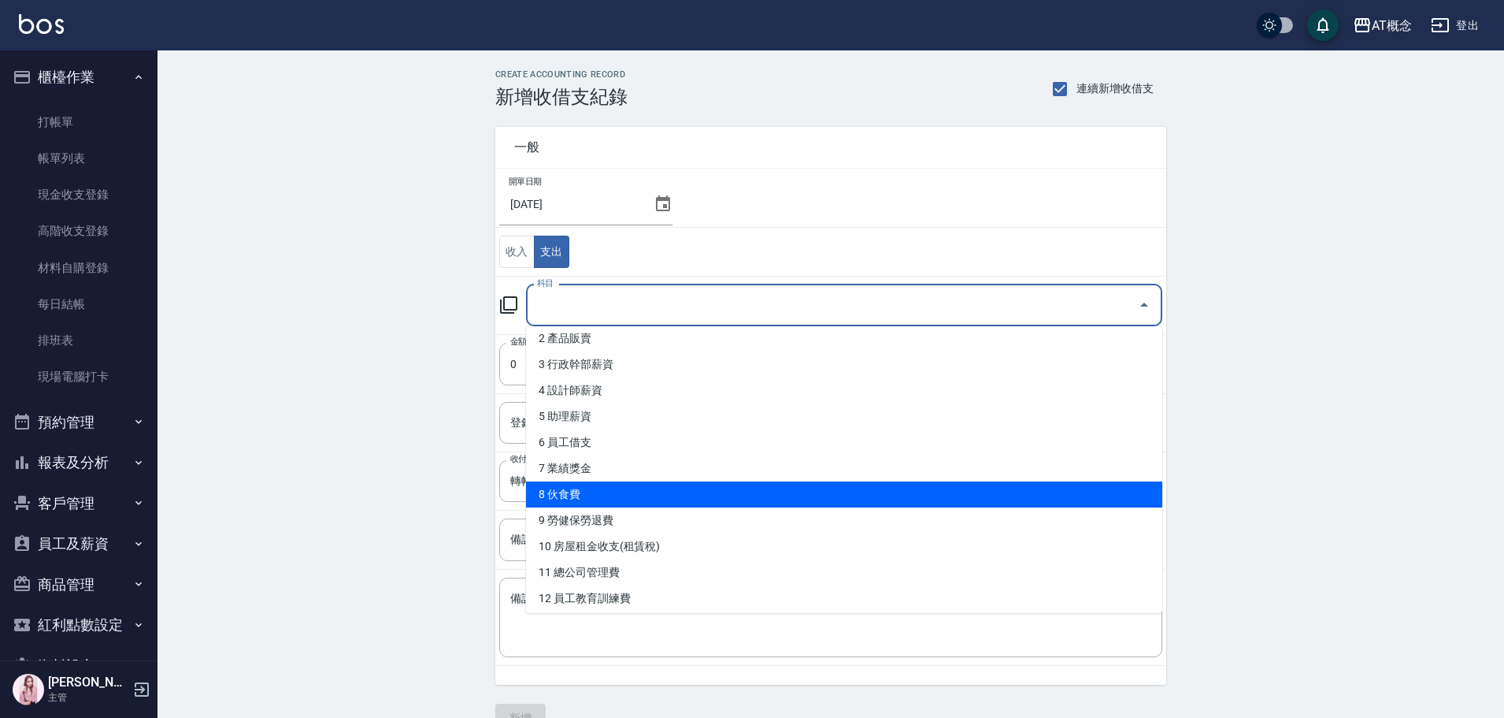
scroll to position [158, 0]
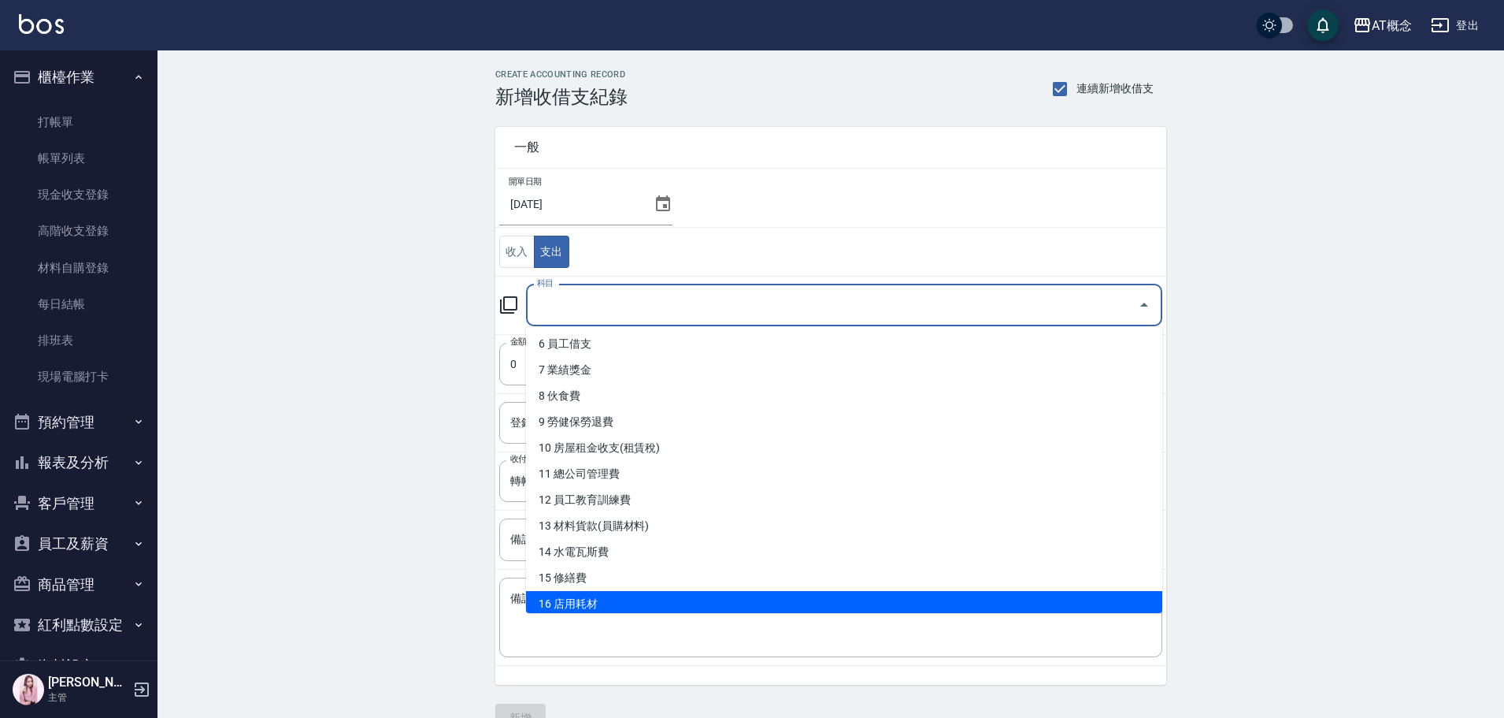
click at [601, 601] on li "16 店用耗材" at bounding box center [844, 604] width 636 height 26
type input "16 店用耗材"
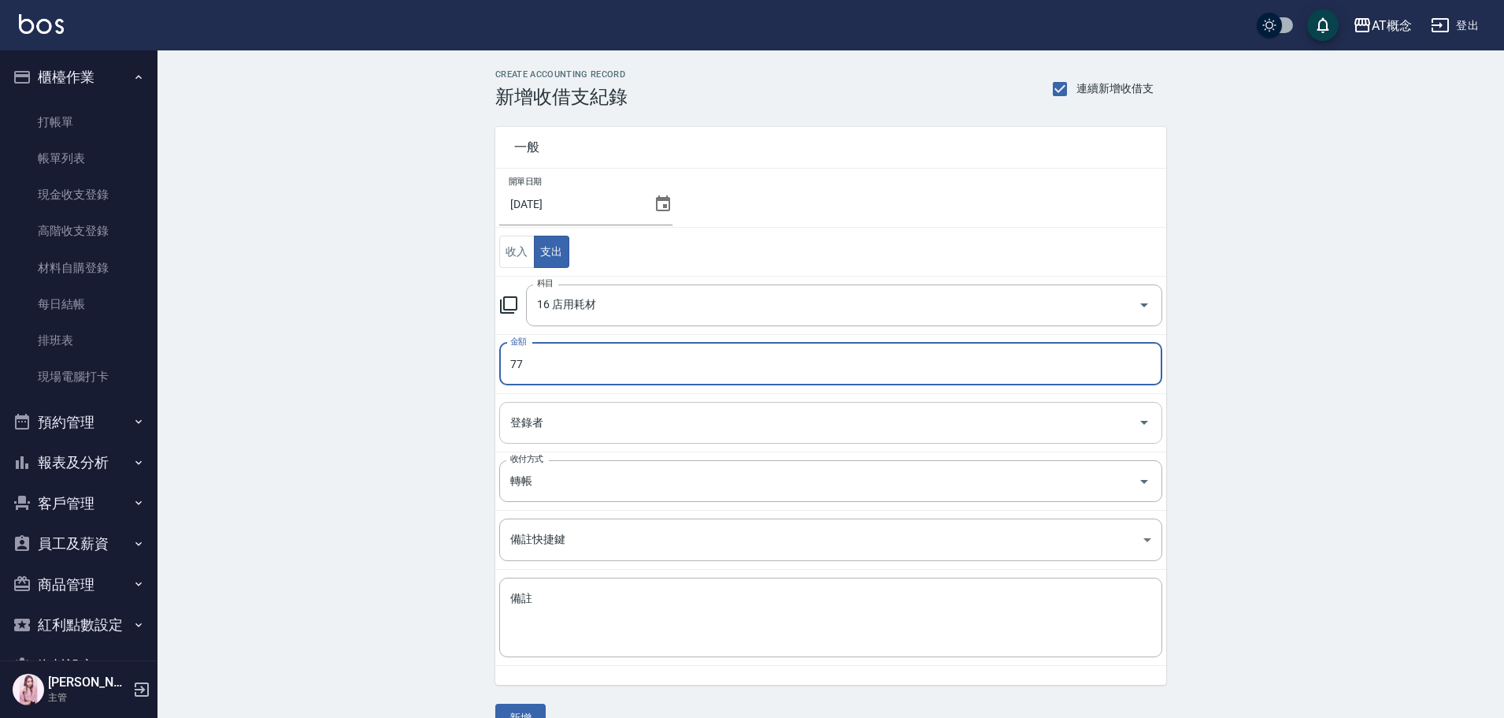
type input "77"
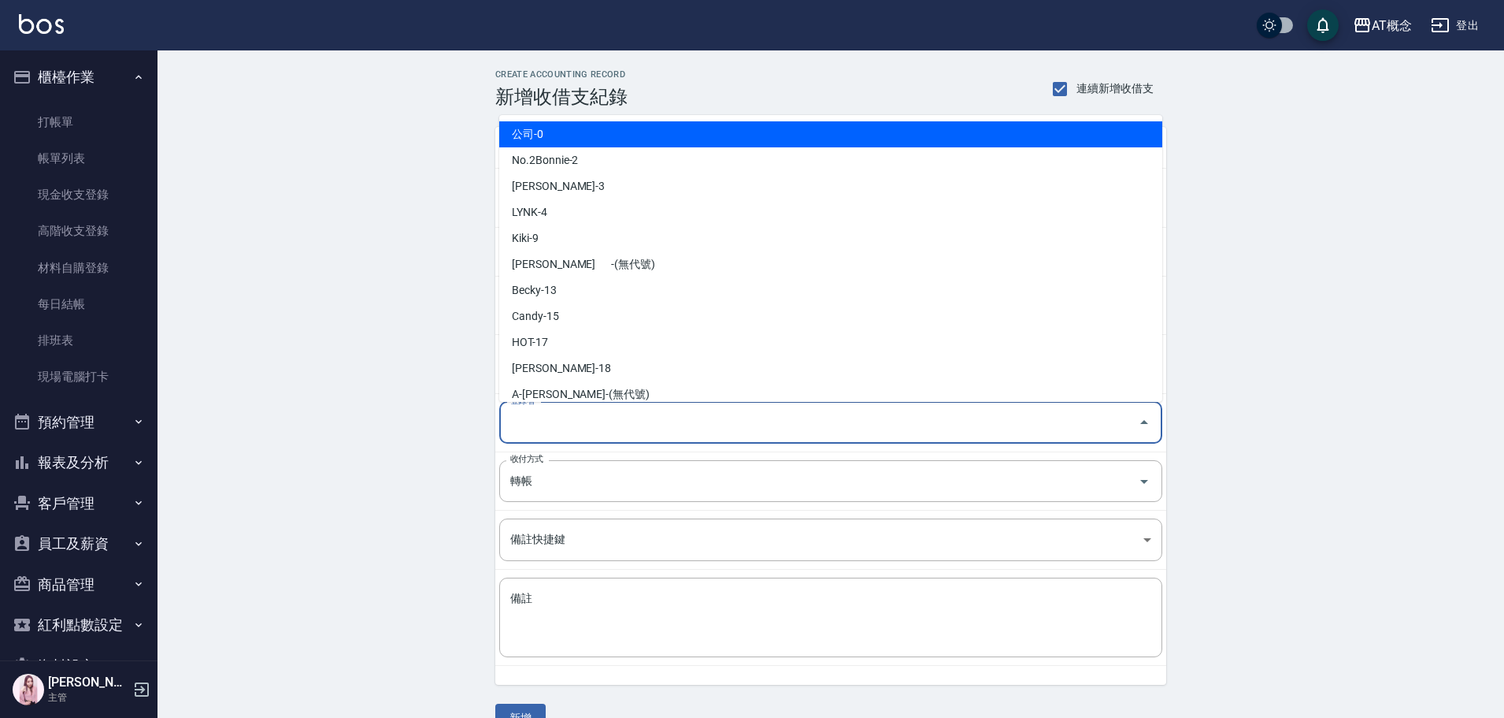
click at [571, 419] on input "登錄者" at bounding box center [818, 423] width 625 height 28
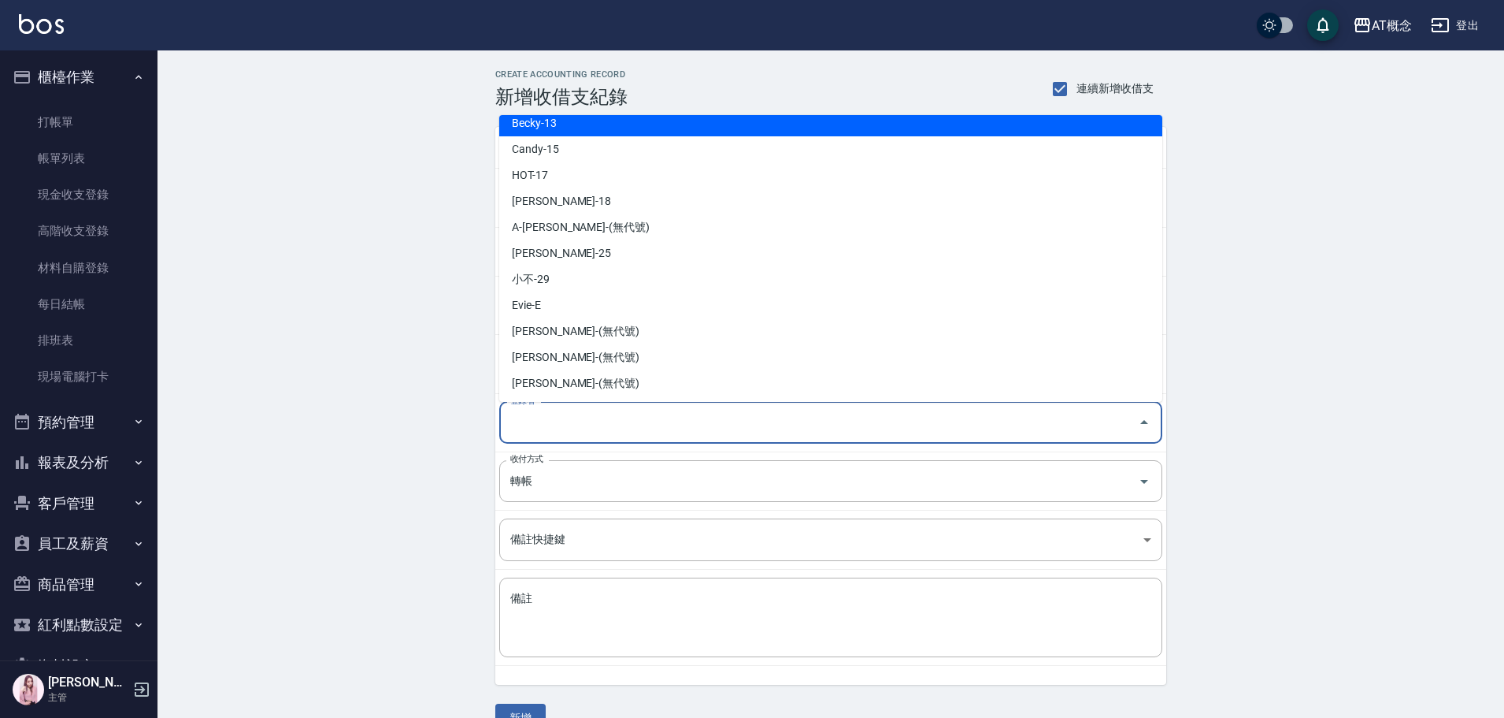
scroll to position [168, 0]
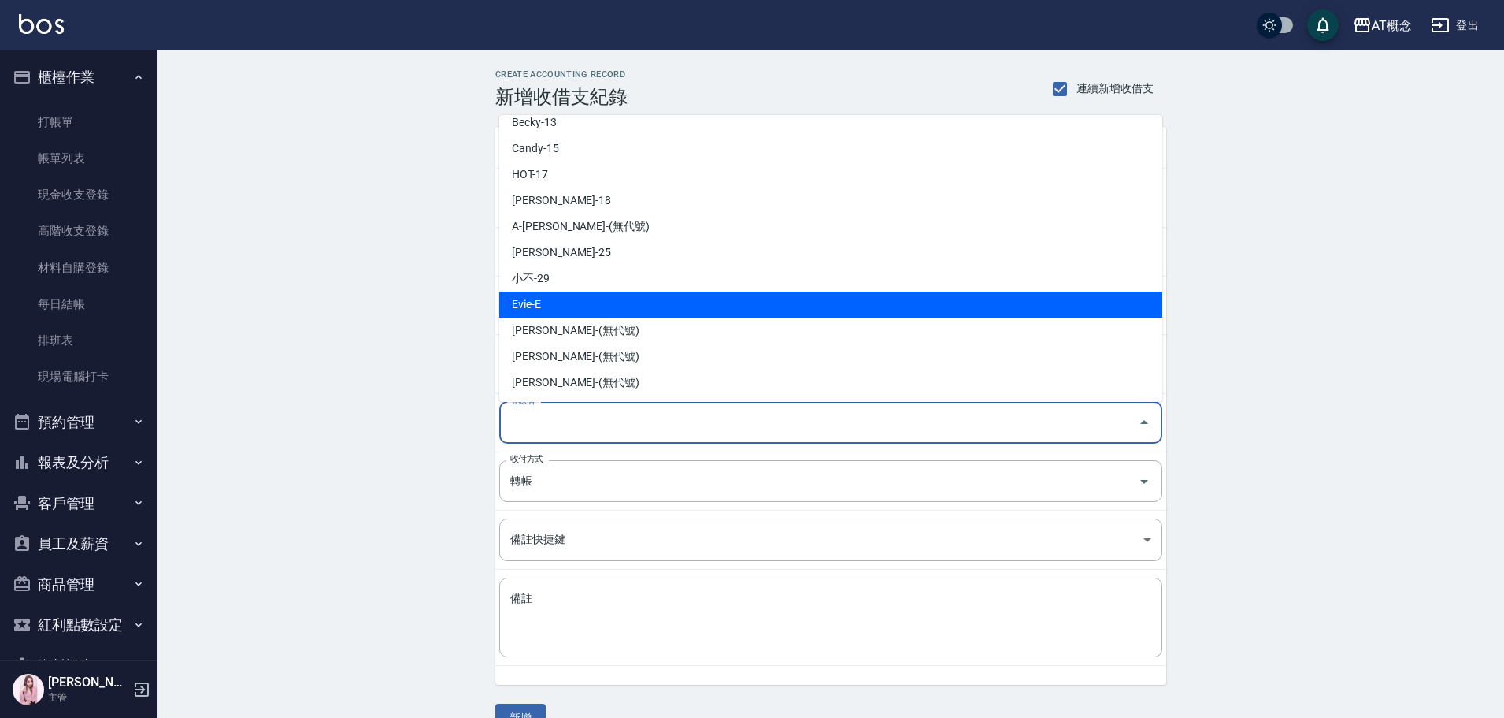
click at [561, 304] on li "Evie-E" at bounding box center [830, 304] width 663 height 26
type input "Evie-E"
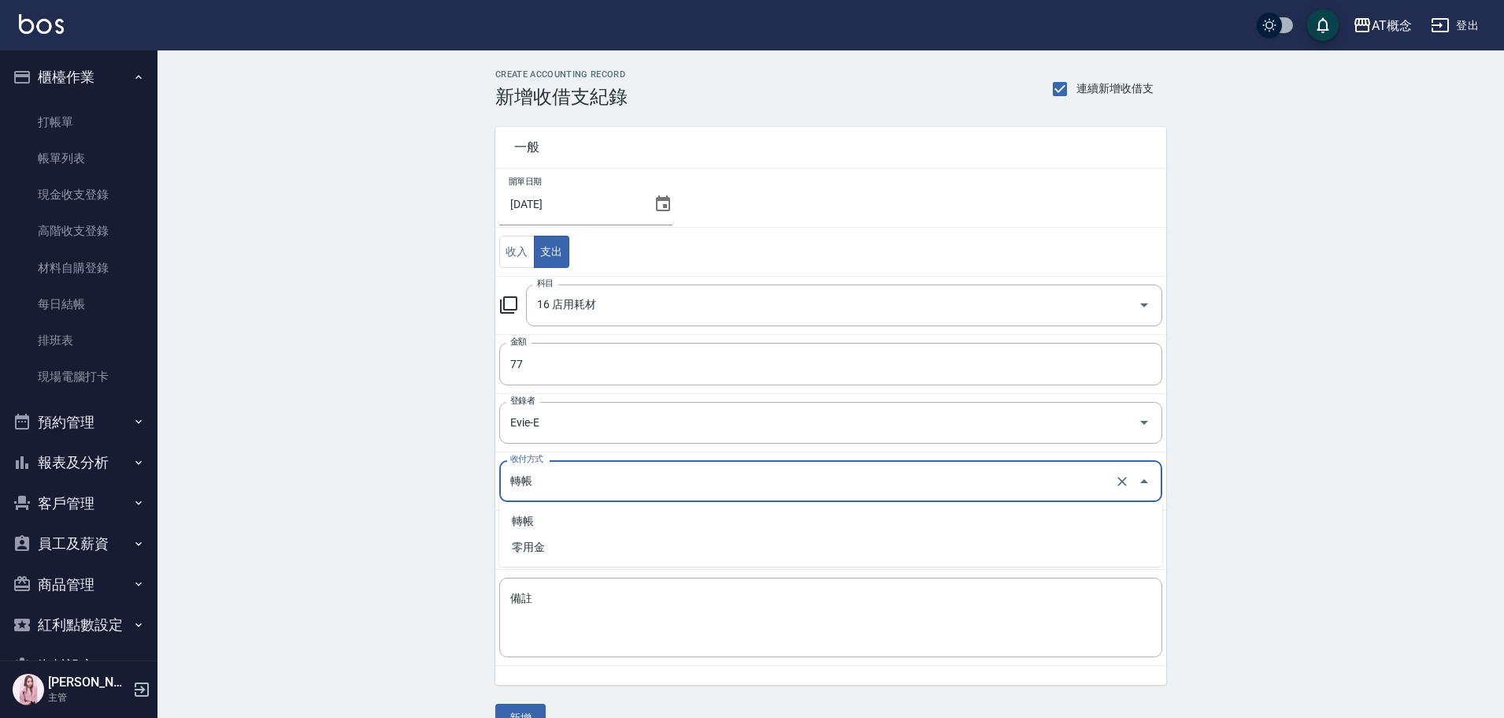
click at [563, 482] on input "轉帳" at bounding box center [808, 481] width 605 height 28
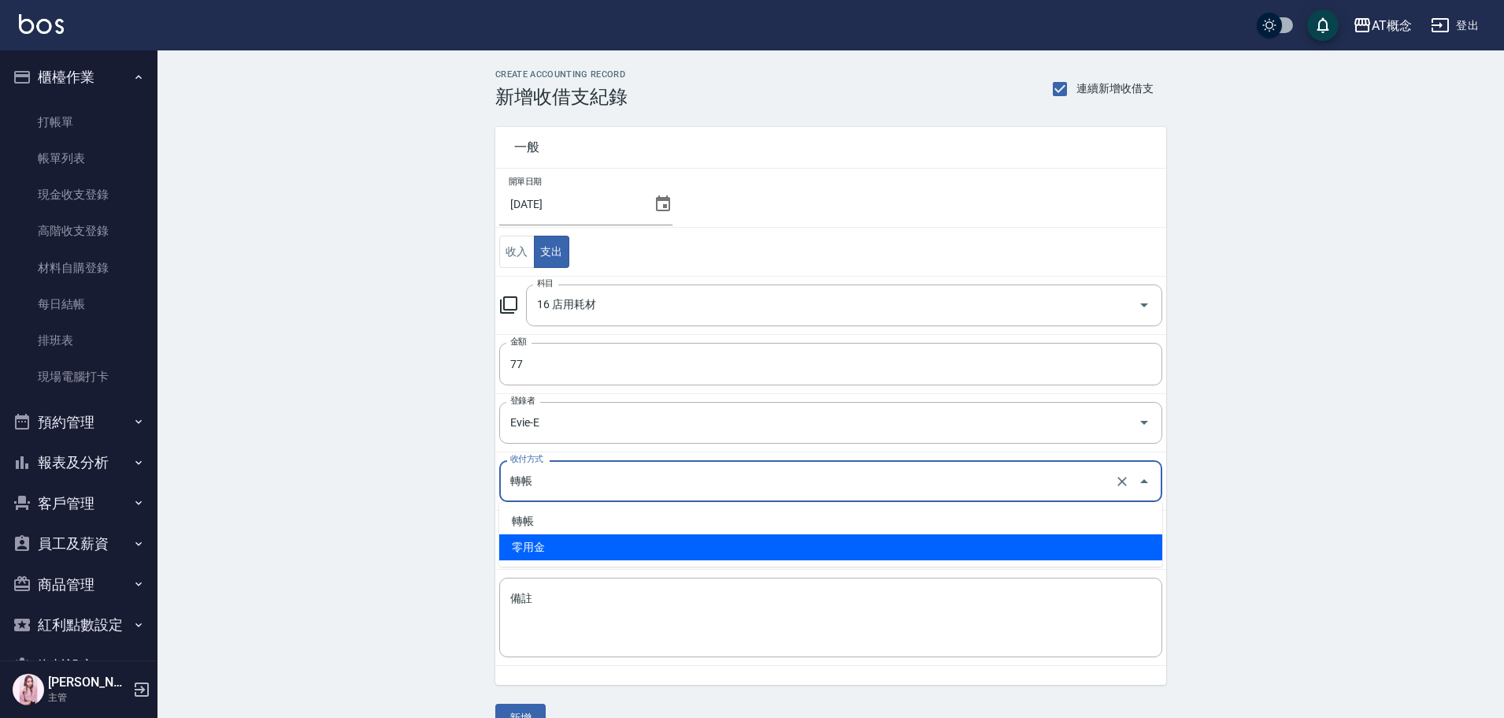
click at [547, 545] on li "零用金" at bounding box center [830, 547] width 663 height 26
type input "零用金"
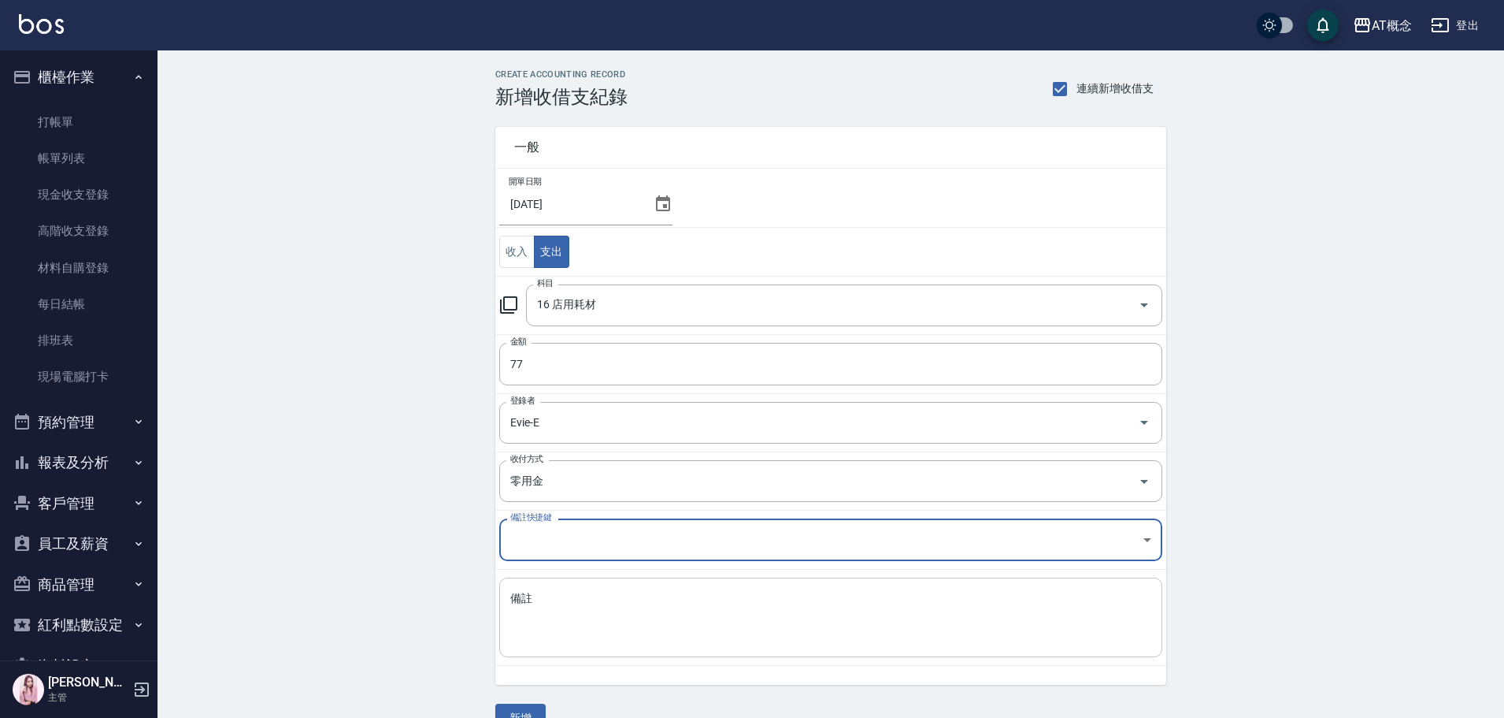
click at [548, 584] on div "x 備註" at bounding box center [830, 617] width 663 height 80
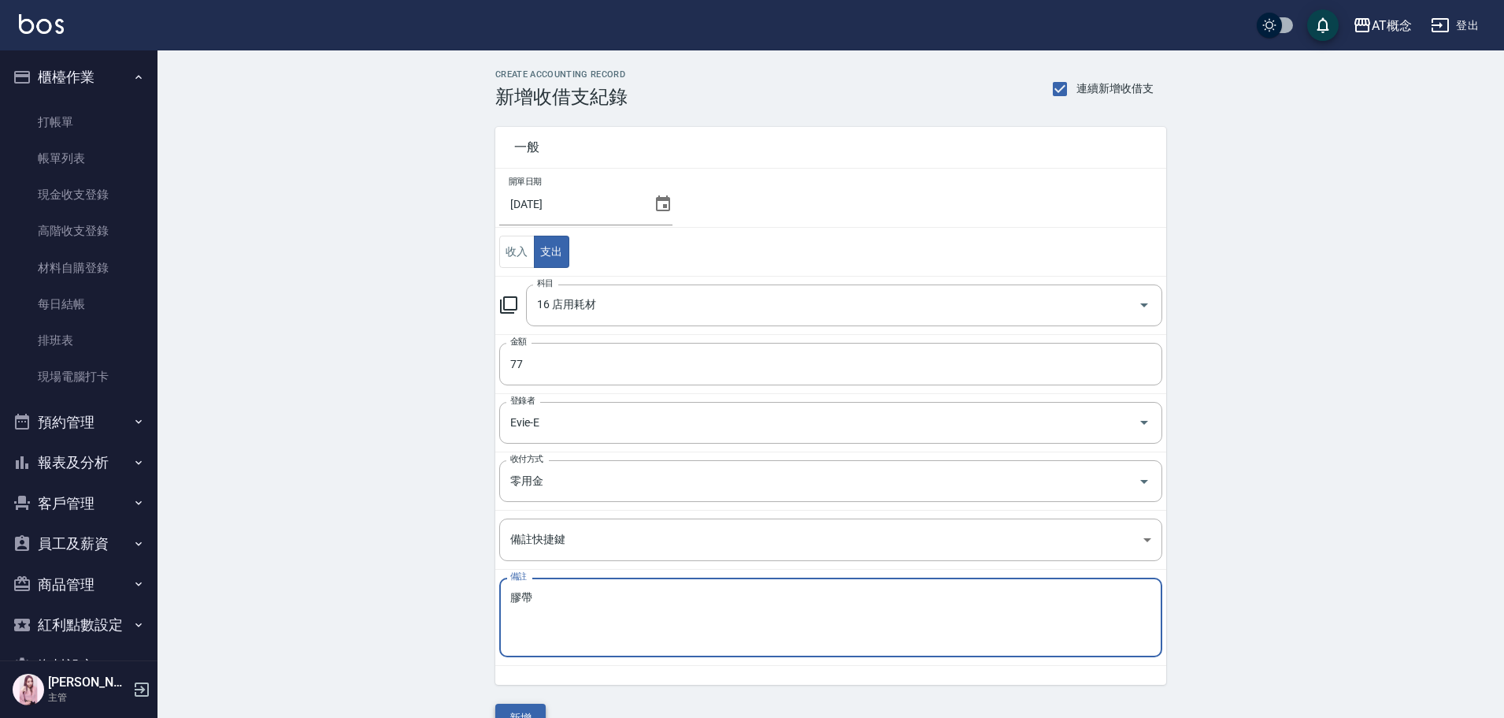
type textarea "膠帶"
click at [534, 708] on button "新增" at bounding box center [520, 717] width 50 height 29
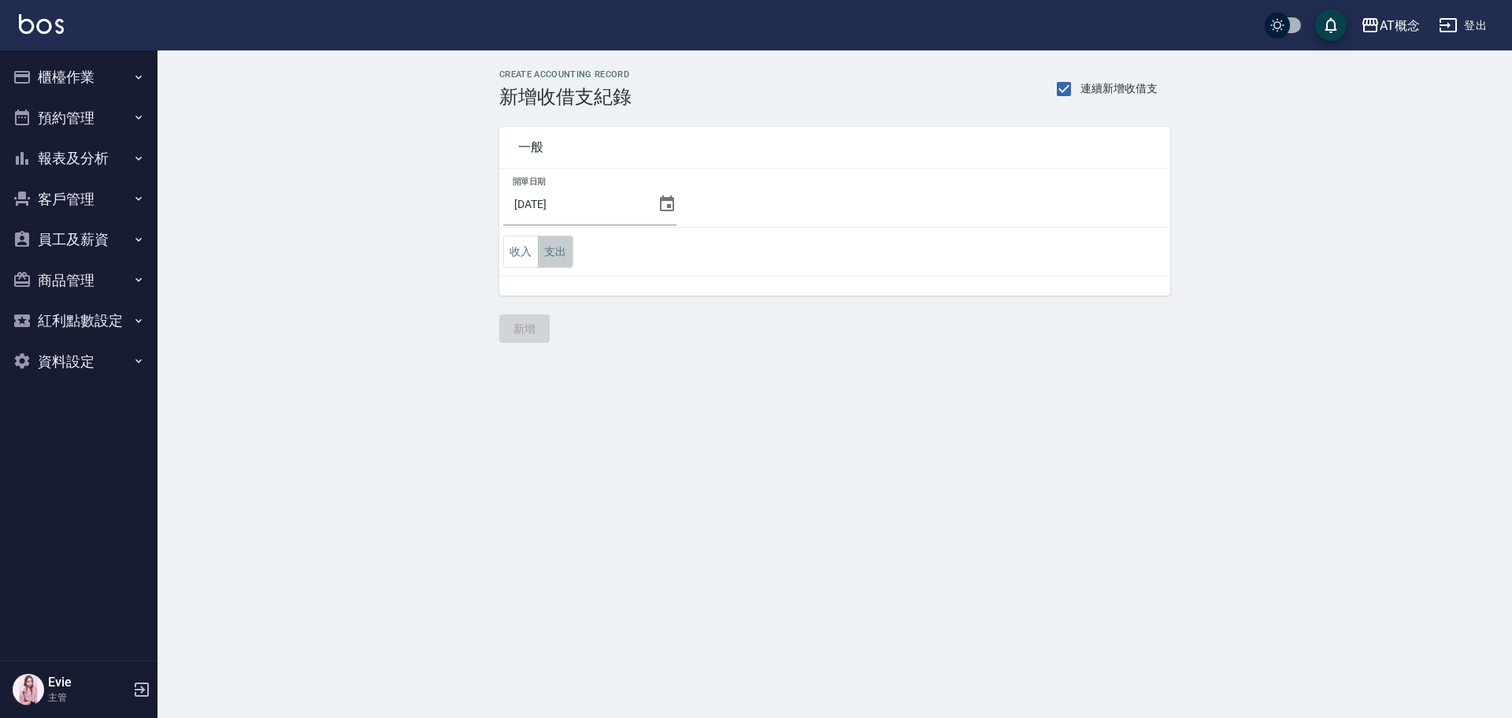
click at [558, 249] on button "支出" at bounding box center [555, 251] width 35 height 32
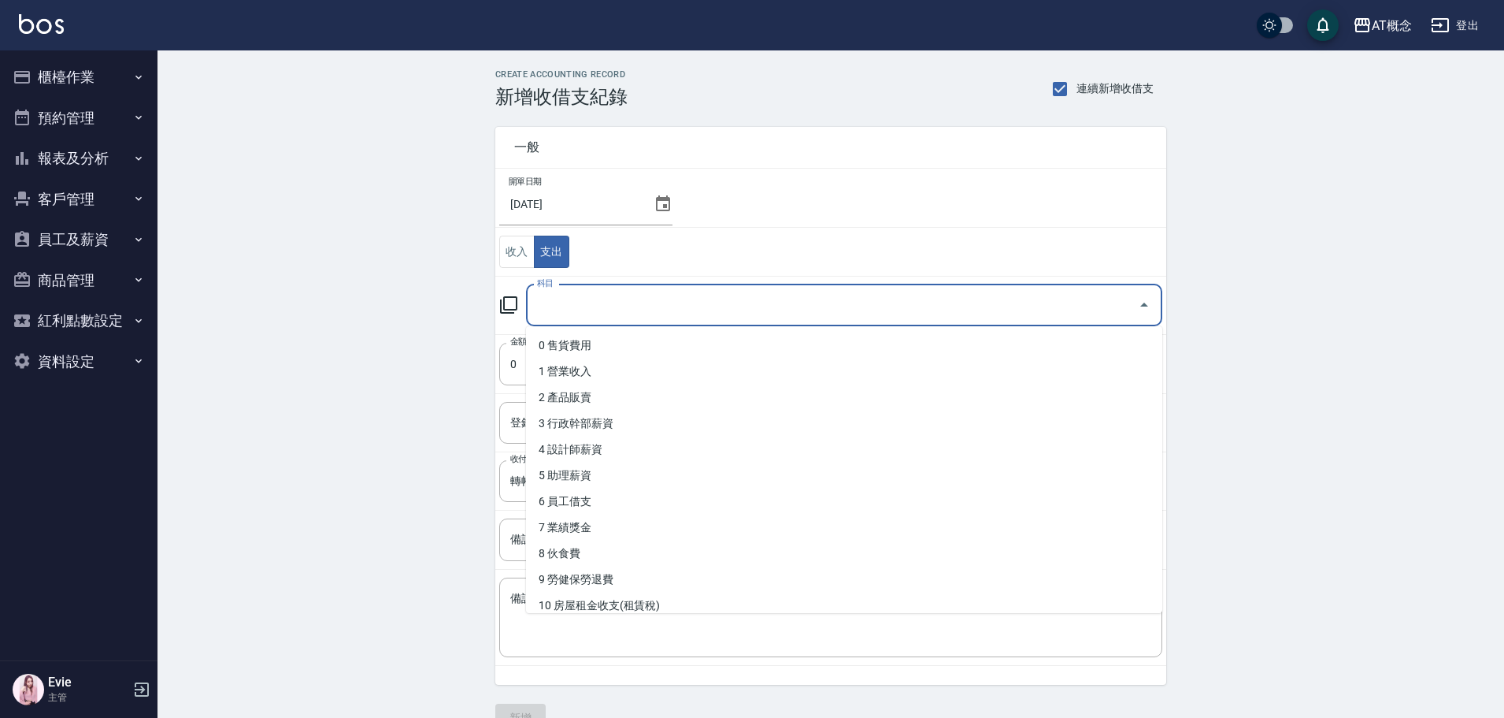
click at [580, 302] on input "科目" at bounding box center [832, 305] width 599 height 28
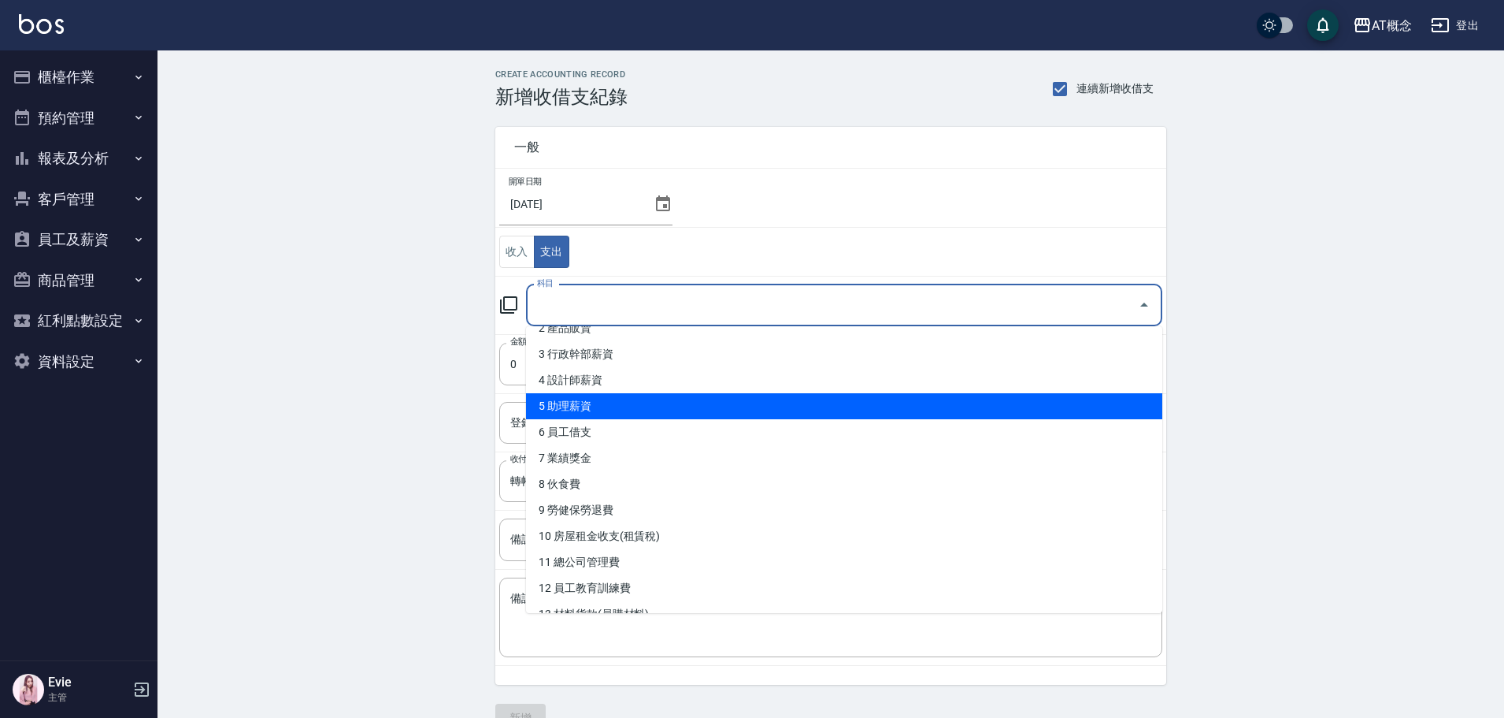
scroll to position [158, 0]
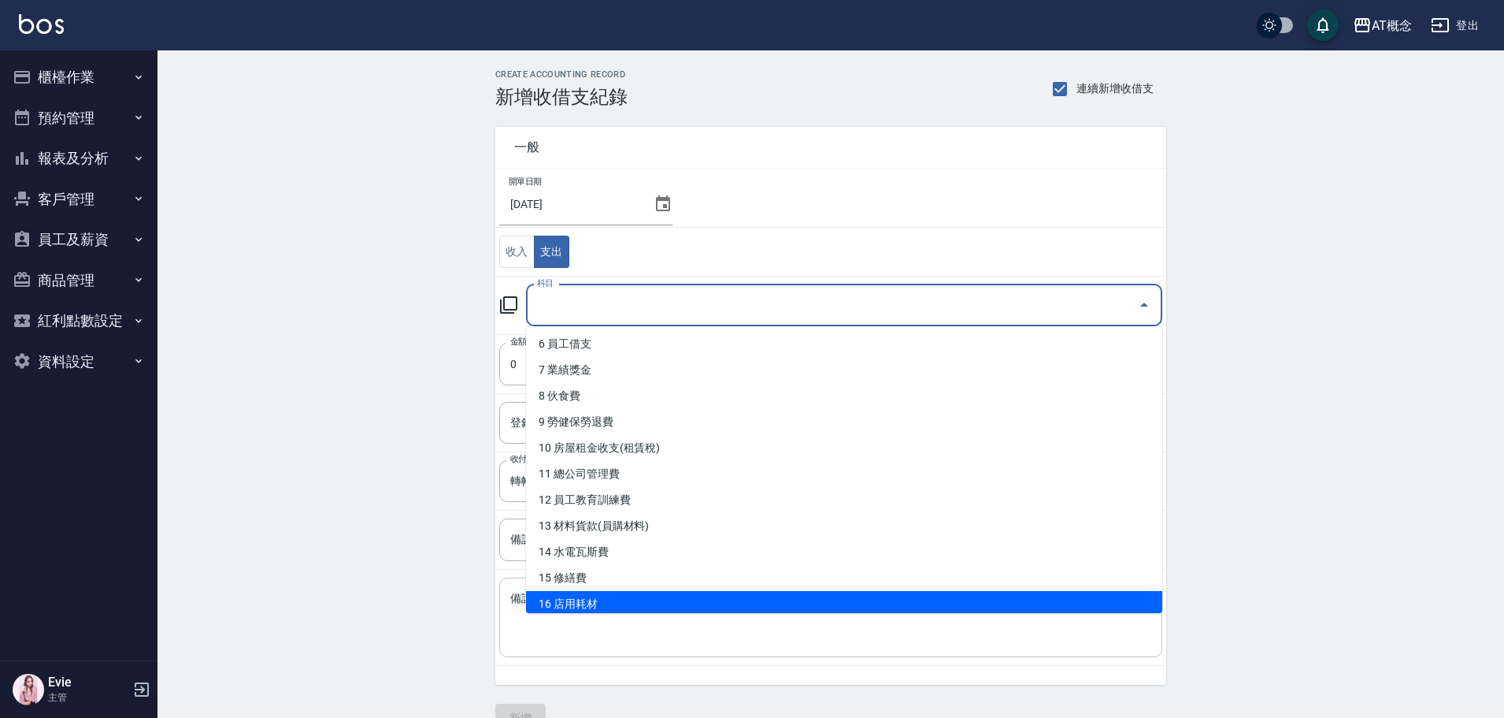
click at [606, 601] on li "16 店用耗材" at bounding box center [844, 604] width 636 height 26
type input "16 店用耗材"
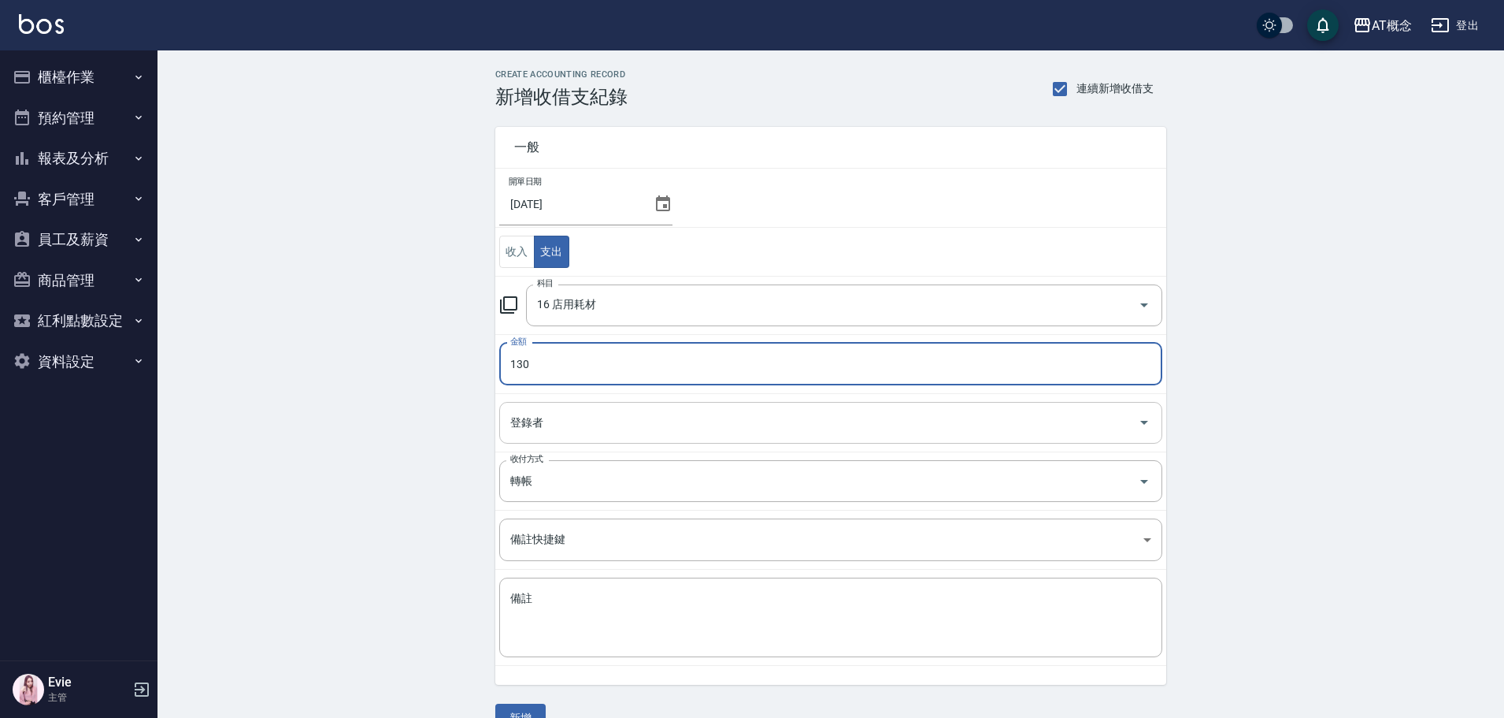
type input "130"
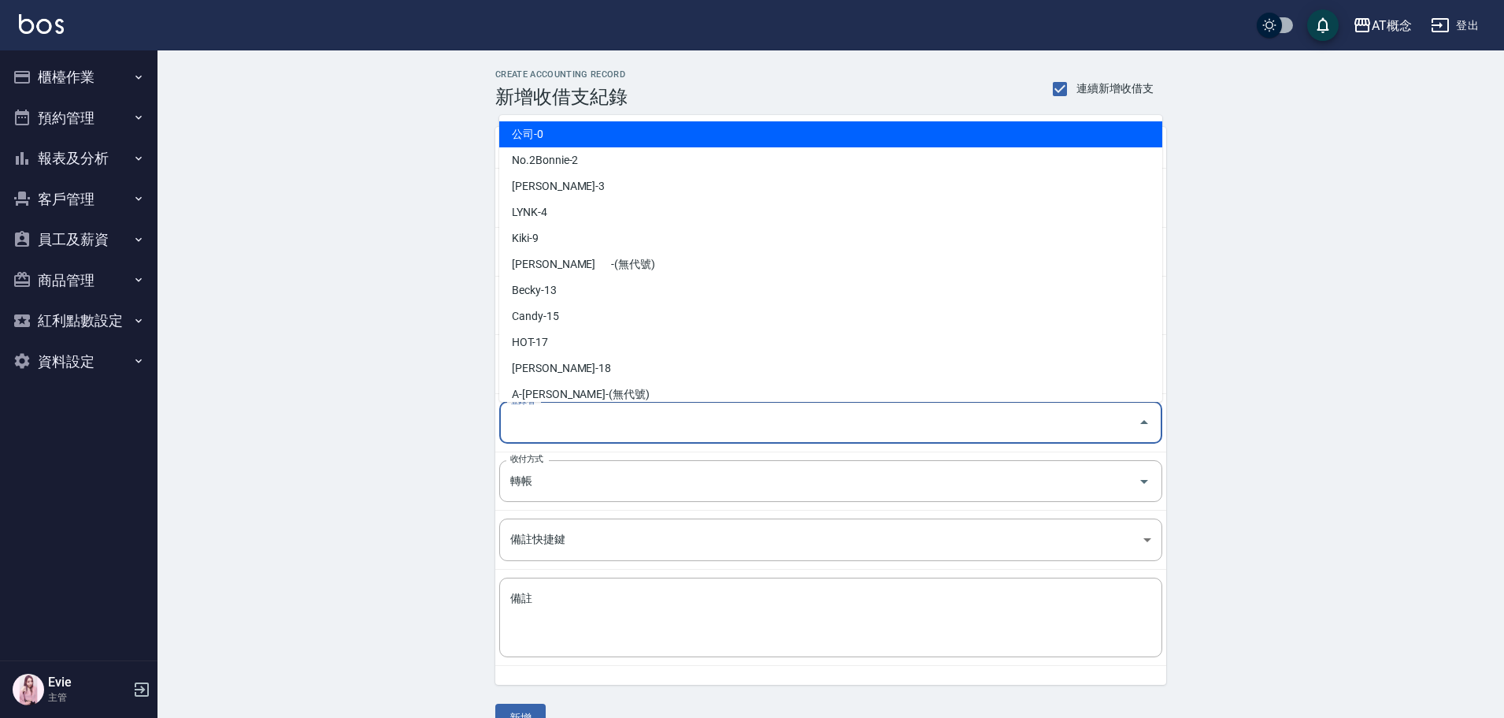
click at [551, 420] on input "登錄者" at bounding box center [818, 423] width 625 height 28
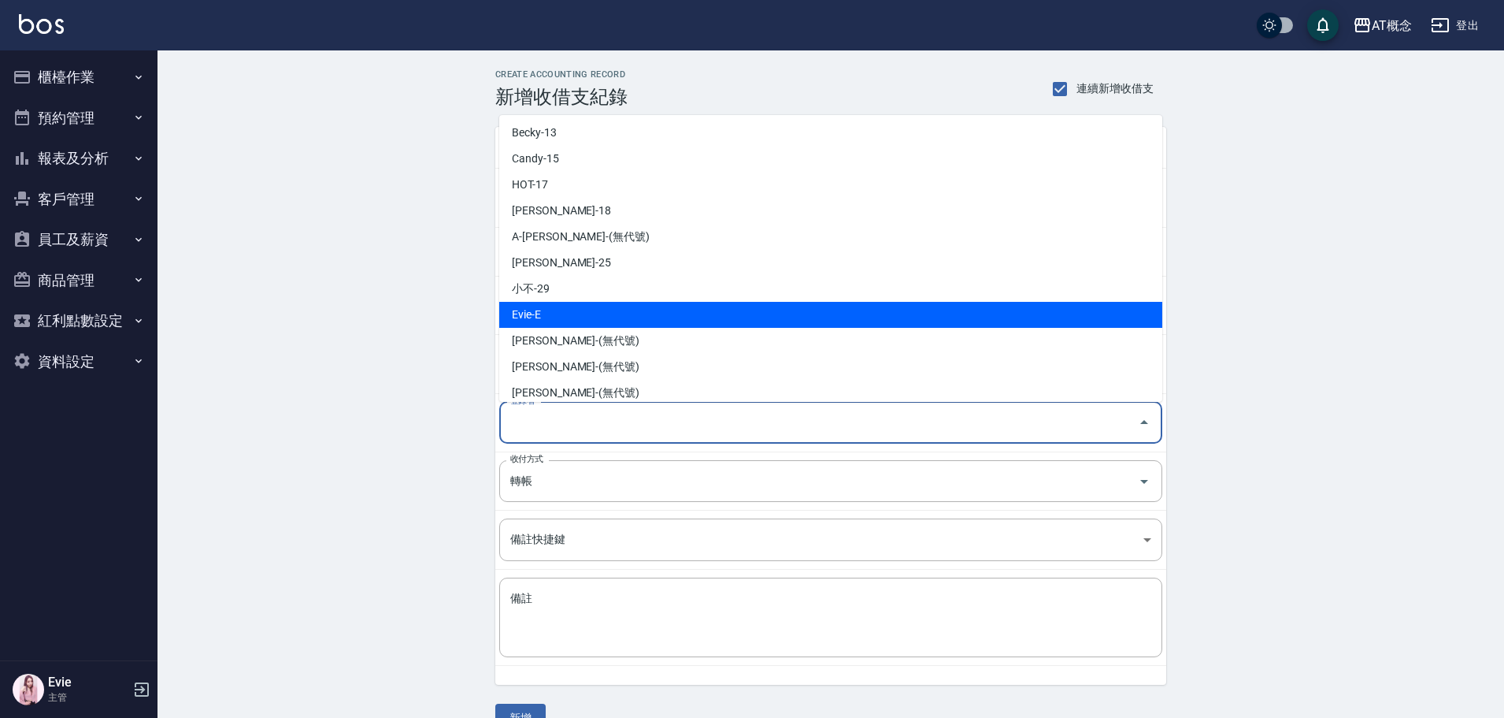
click at [558, 317] on li "Evie-E" at bounding box center [830, 315] width 663 height 26
type input "Evie-E"
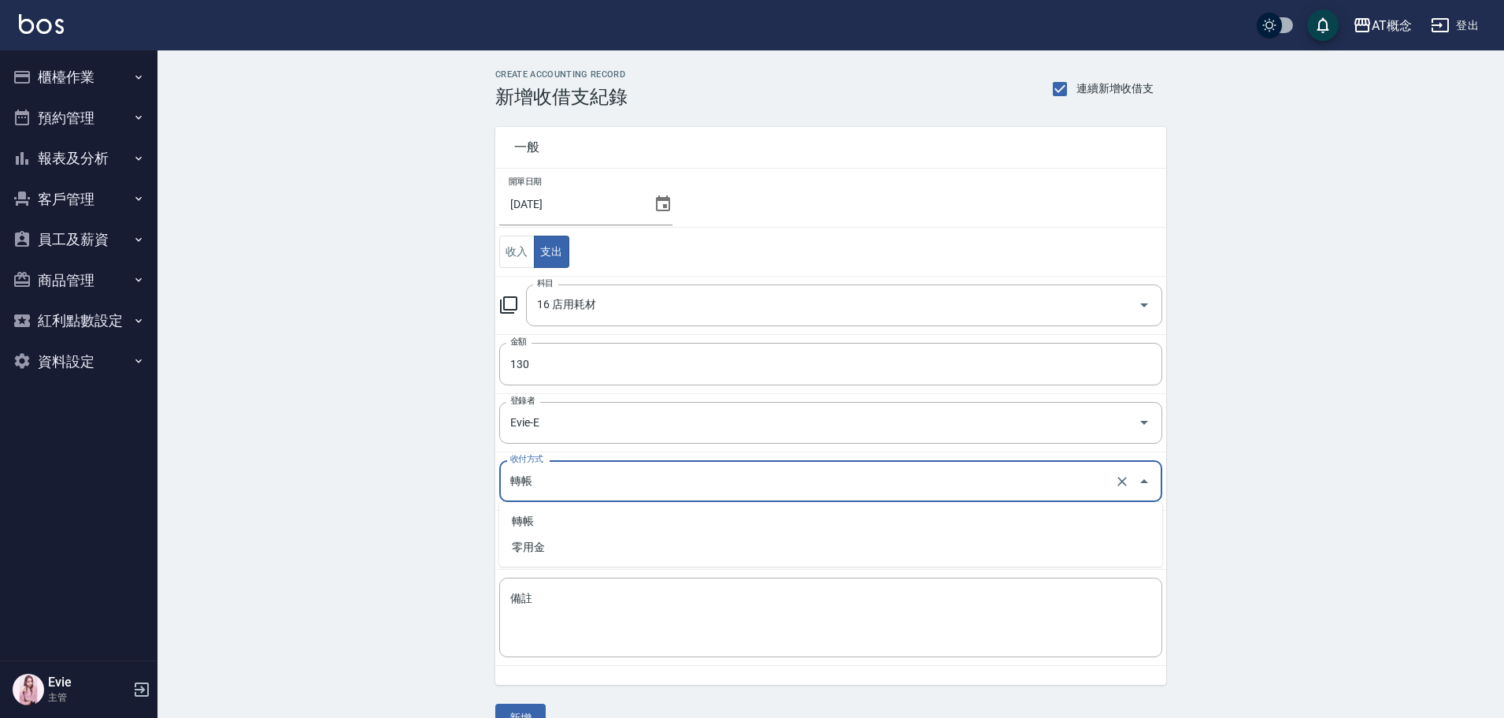
click at [546, 483] on input "轉帳" at bounding box center [808, 481] width 605 height 28
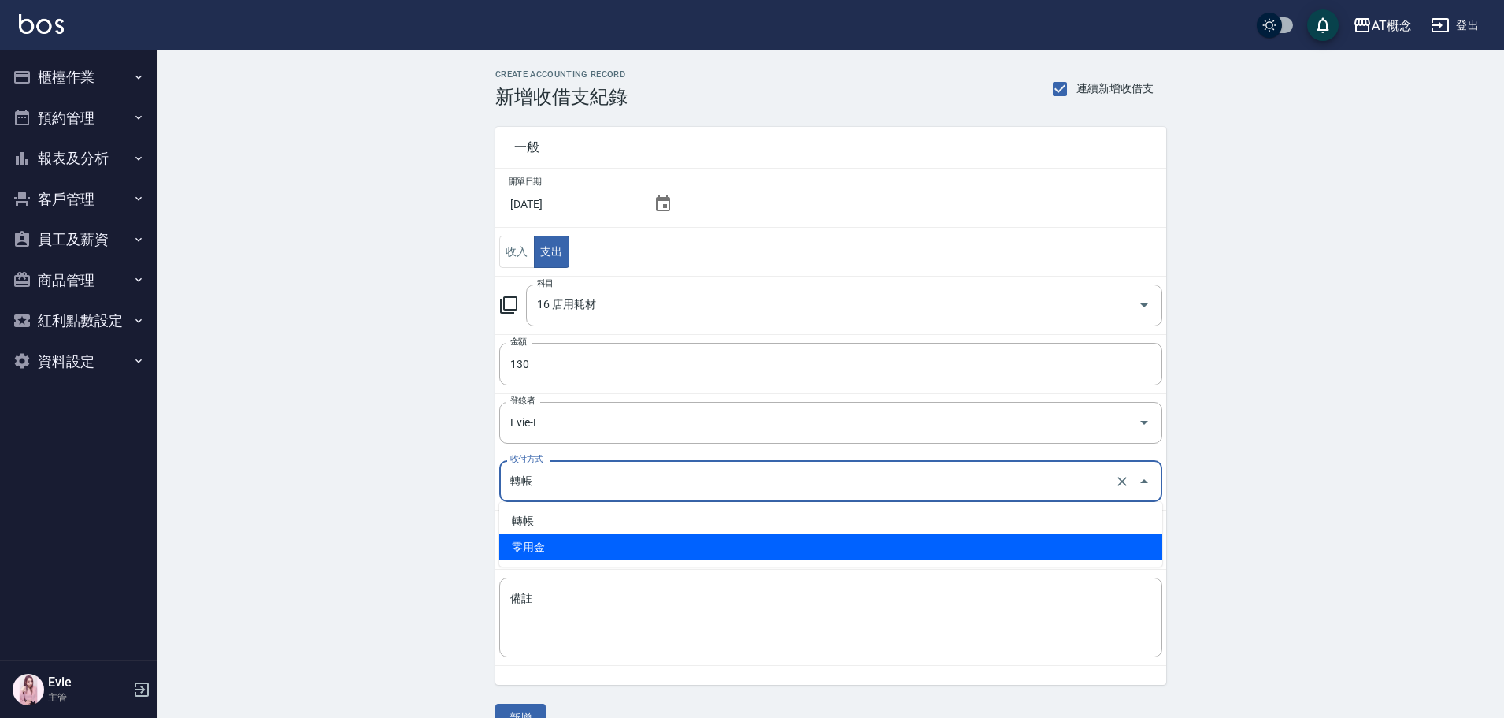
click at [541, 538] on li "零用金" at bounding box center [830, 547] width 663 height 26
type input "零用金"
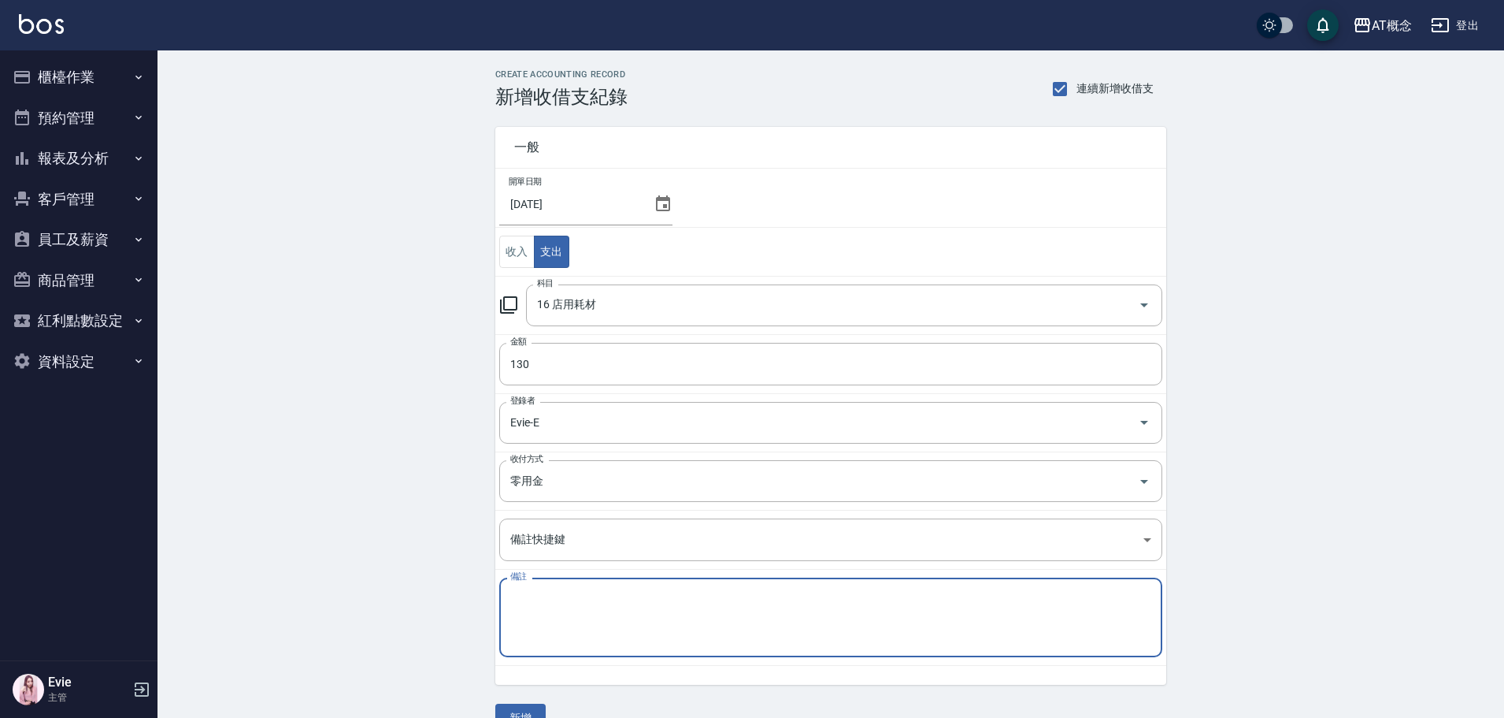
click at [545, 597] on textarea "備註" at bounding box center [830, 618] width 641 height 54
type textarea "電池"
click at [531, 711] on button "新增" at bounding box center [520, 717] width 50 height 29
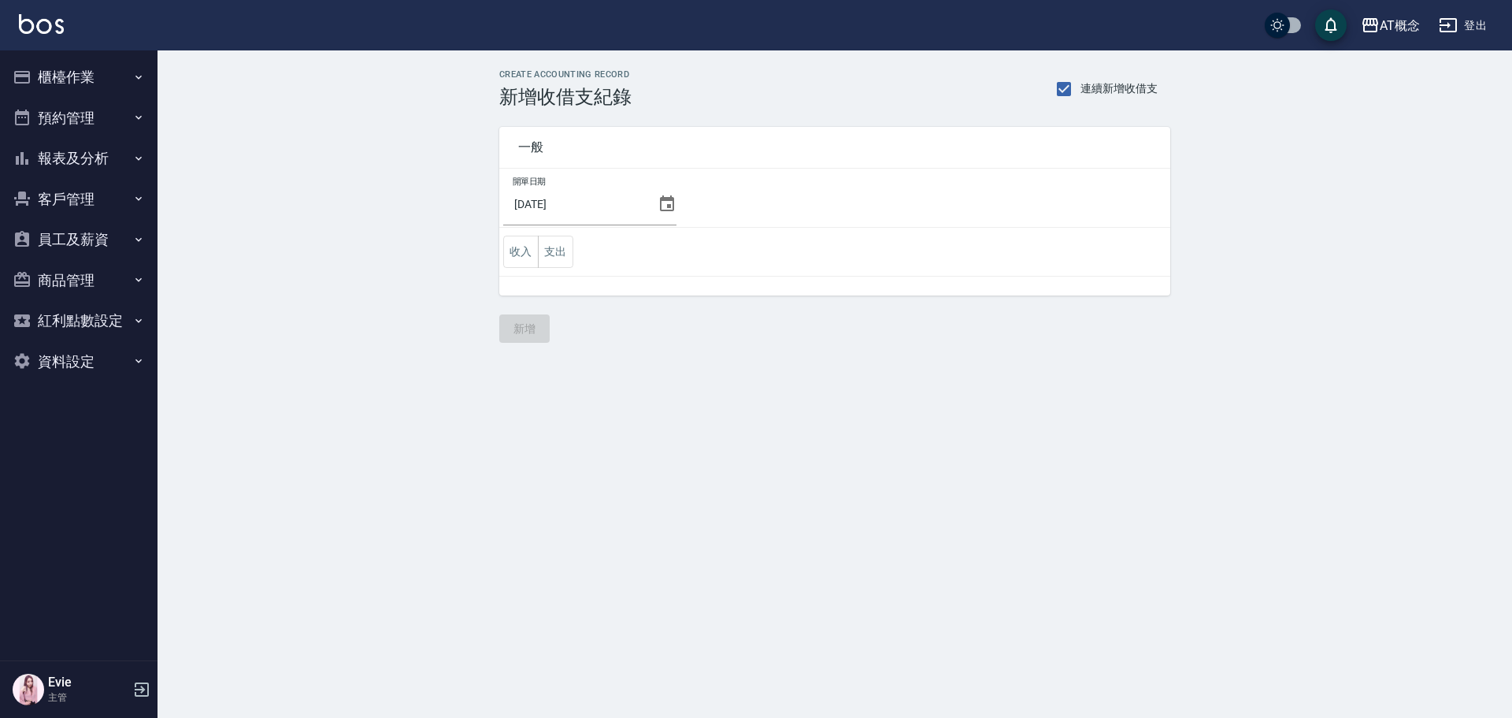
click at [80, 195] on button "客戶管理" at bounding box center [78, 199] width 145 height 41
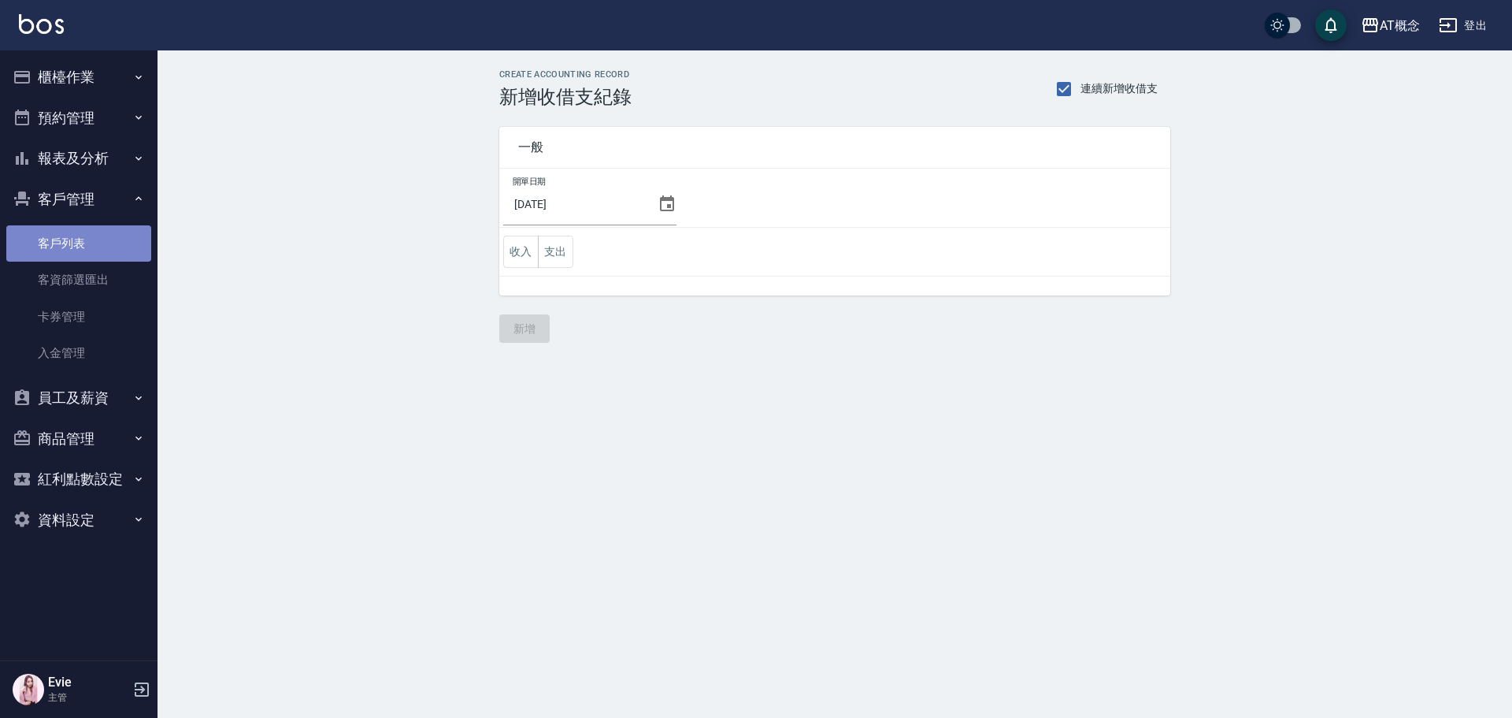
click at [80, 235] on link "客戶列表" at bounding box center [78, 243] width 145 height 36
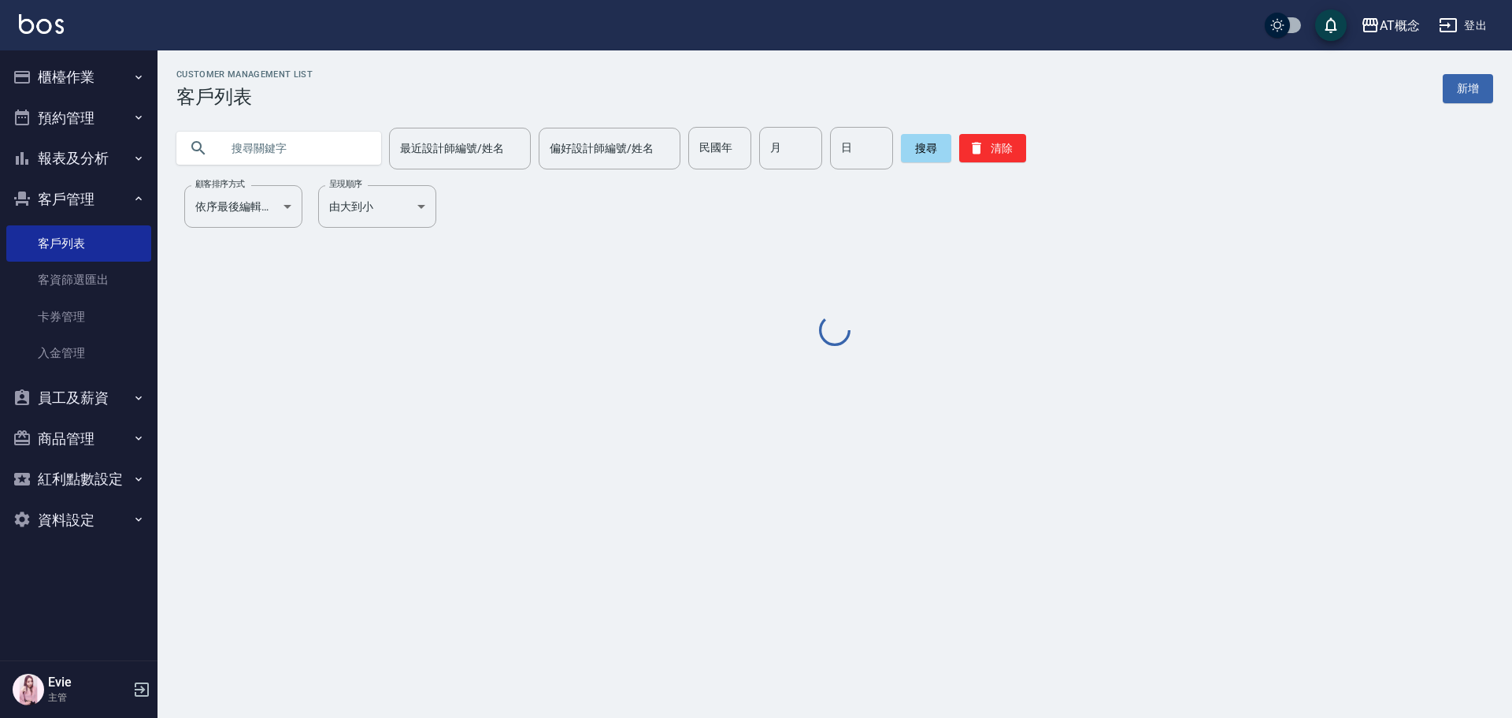
click at [313, 143] on input "text" at bounding box center [295, 148] width 148 height 43
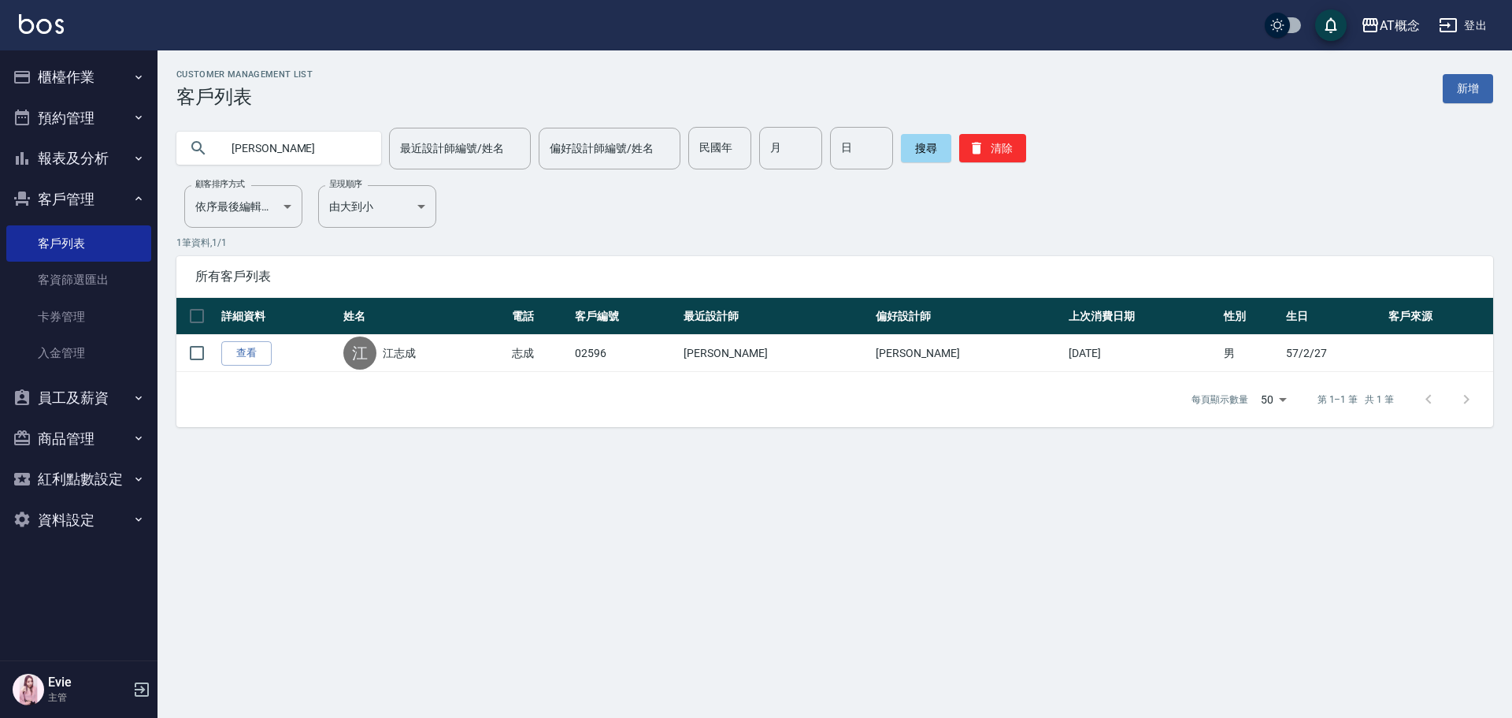
type input "江"
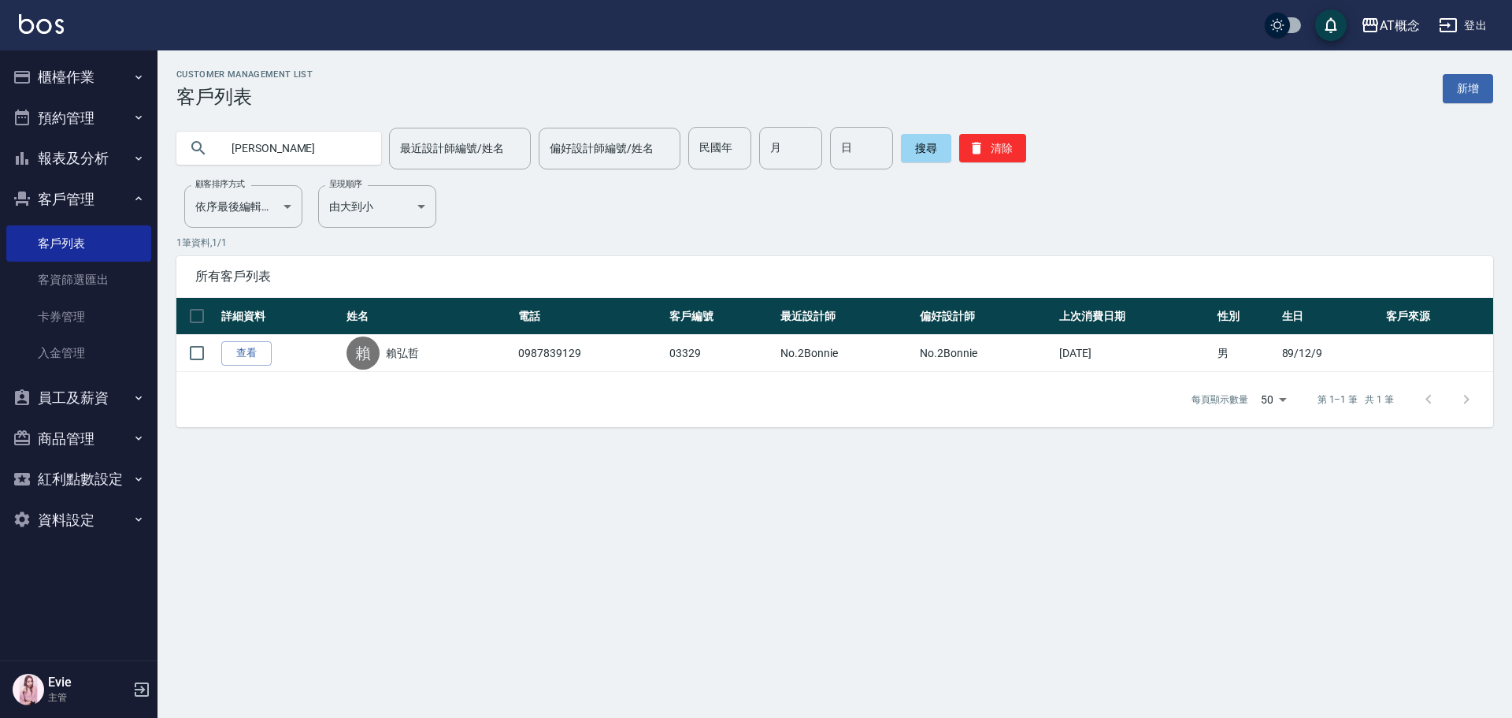
drag, startPoint x: 288, startPoint y: 145, endPoint x: 34, endPoint y: 176, distance: 256.3
click at [40, 173] on div "AT概念 登出 櫃檯作業 打帳單 帳單列表 現金收支登錄 高階收支登錄 材料自購登錄 每日結帳 排班表 現場電腦打卡 預約管理 預約管理 單日預約紀錄 單週預…" at bounding box center [756, 359] width 1512 height 718
type input "[PERSON_NAME]"
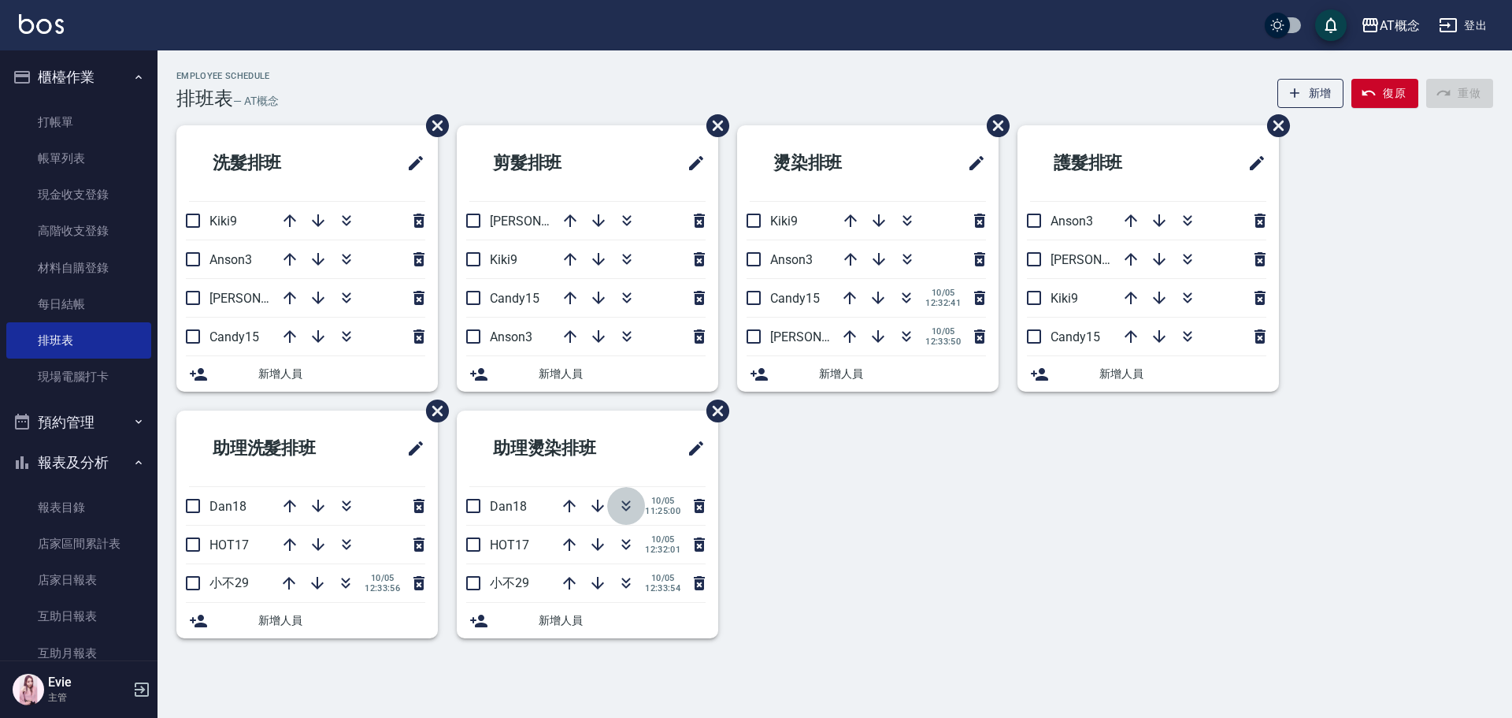
click at [635, 505] on icon "button" at bounding box center [626, 505] width 19 height 19
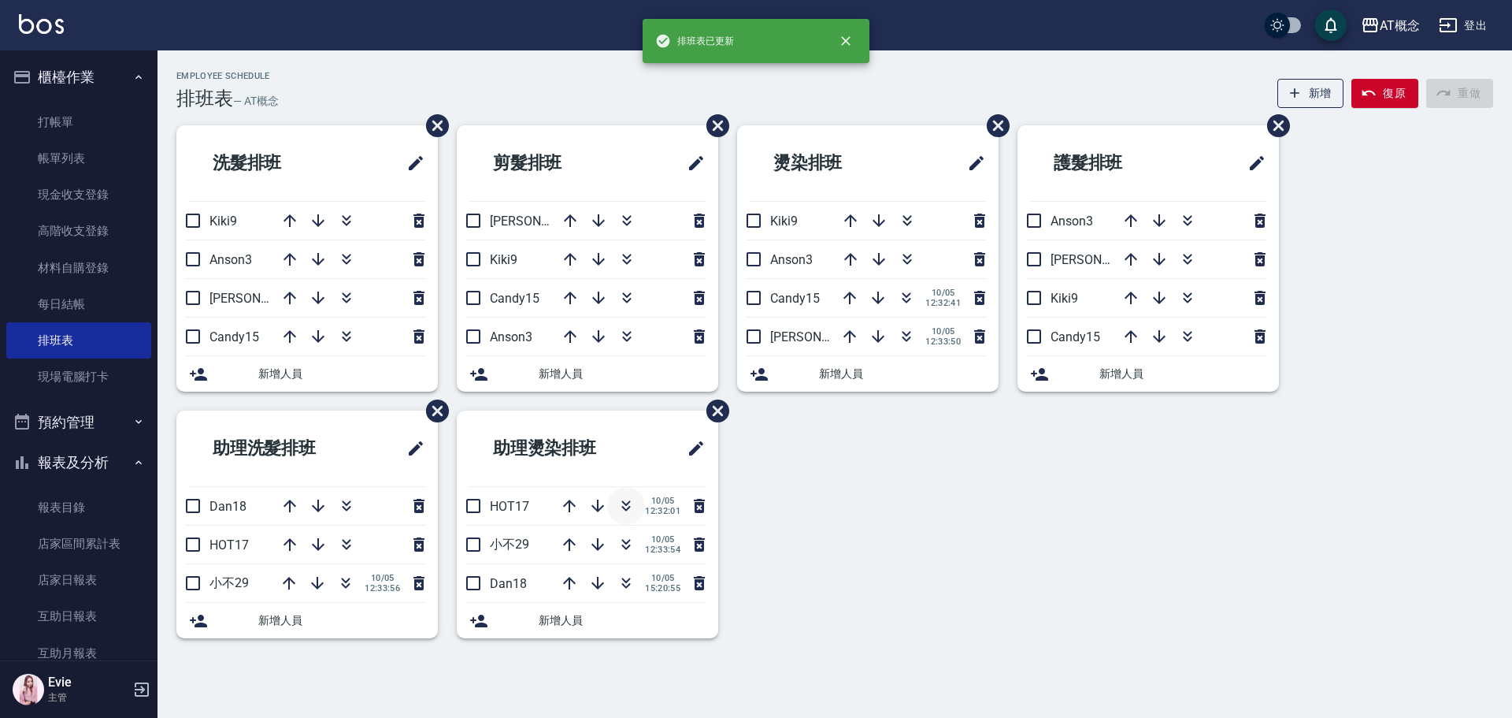
click at [629, 504] on icon "button" at bounding box center [626, 505] width 19 height 19
click at [623, 502] on icon "button" at bounding box center [626, 503] width 9 height 6
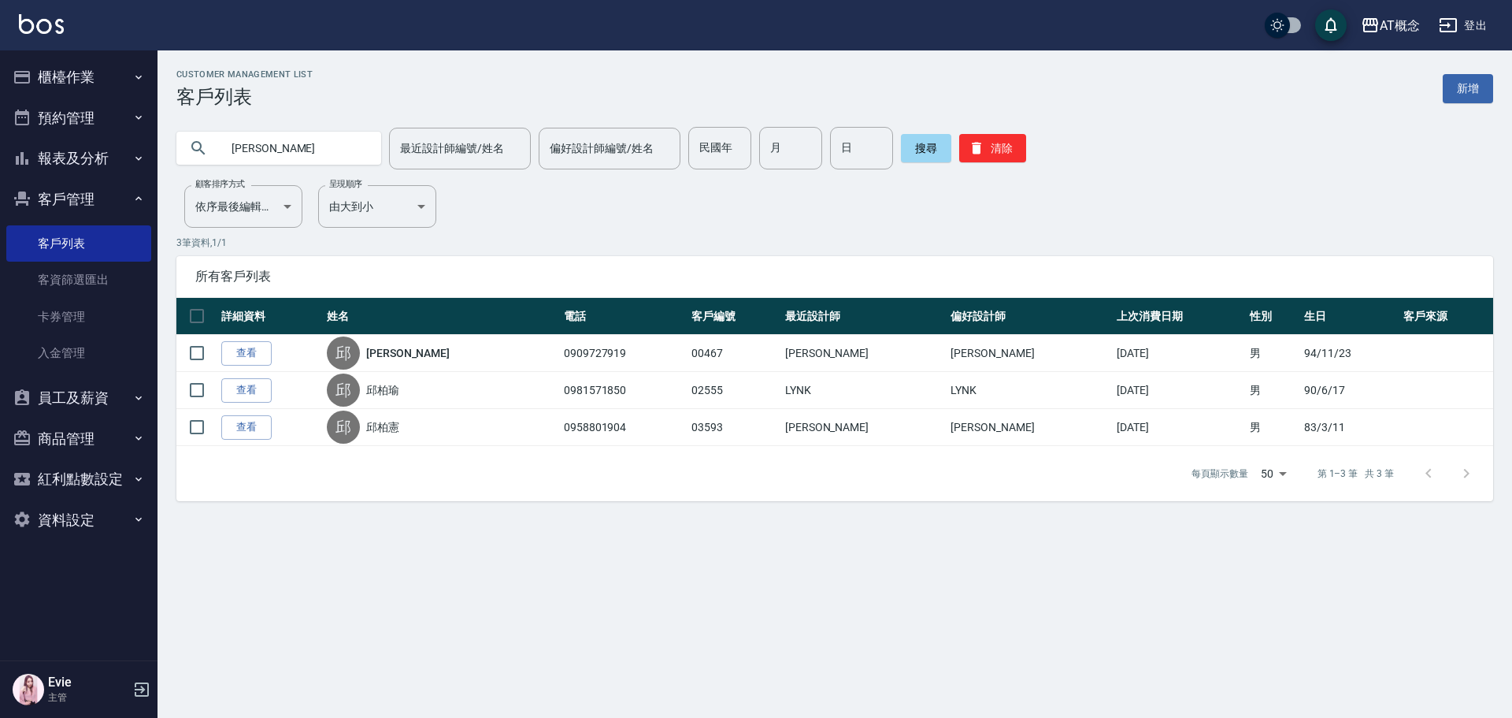
drag, startPoint x: 254, startPoint y: 147, endPoint x: 34, endPoint y: 165, distance: 220.4
click at [23, 157] on div "AT概念 登出 櫃檯作業 打帳單 帳單列表 現金收支登錄 高階收支登錄 材料自購登錄 每日結帳 排班表 現場電腦打卡 預約管理 預約管理 單日預約紀錄 單週預…" at bounding box center [756, 359] width 1512 height 718
type input "04154"
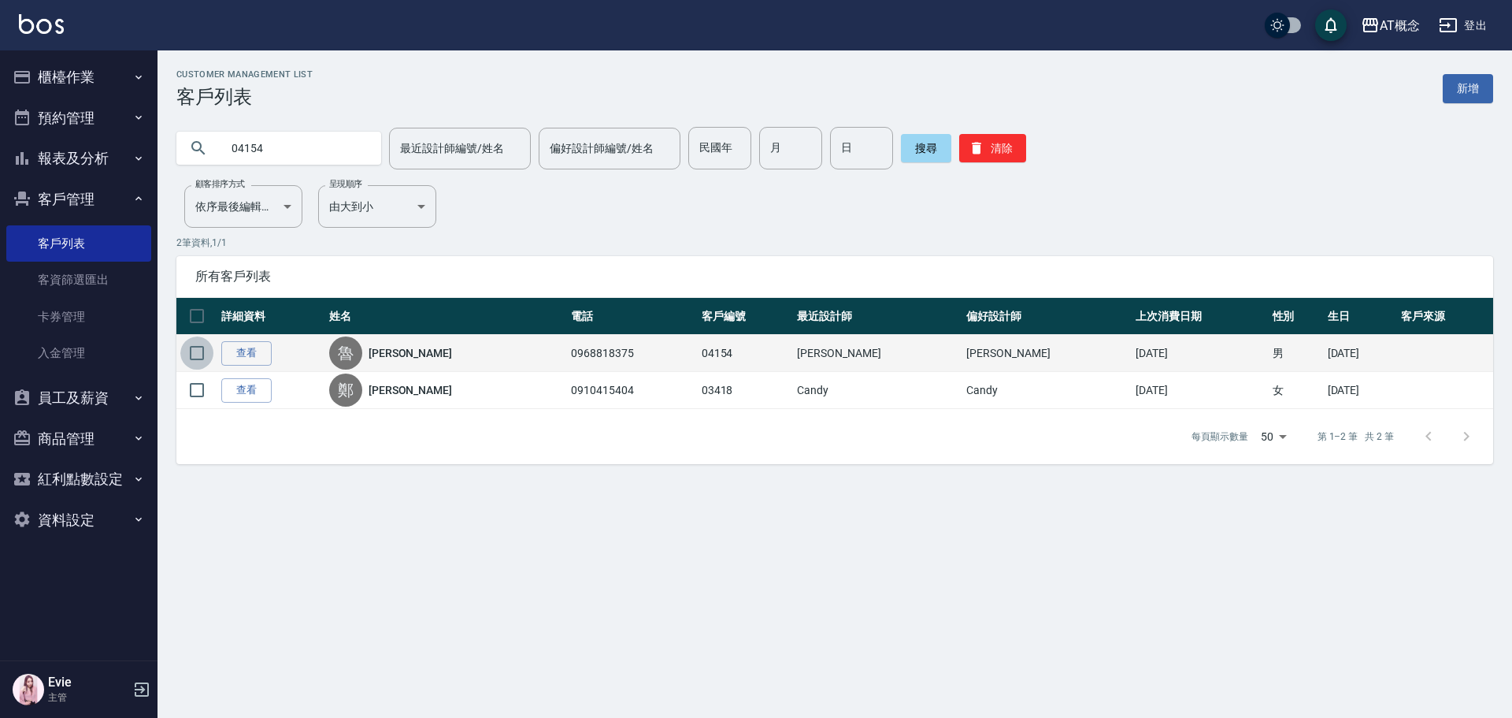
click at [203, 352] on input "checkbox" at bounding box center [196, 352] width 33 height 33
checkbox input "true"
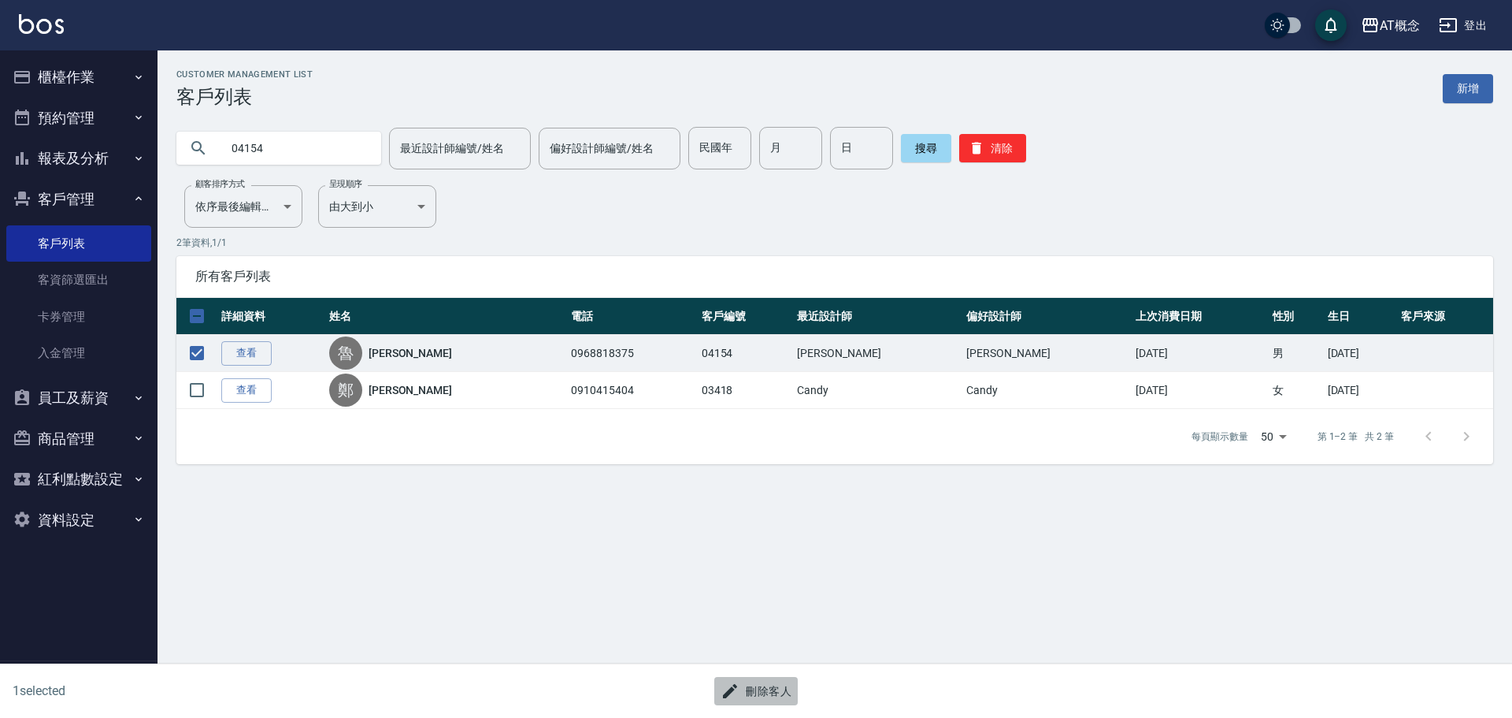
click at [782, 691] on button "刪除客人" at bounding box center [755, 691] width 83 height 29
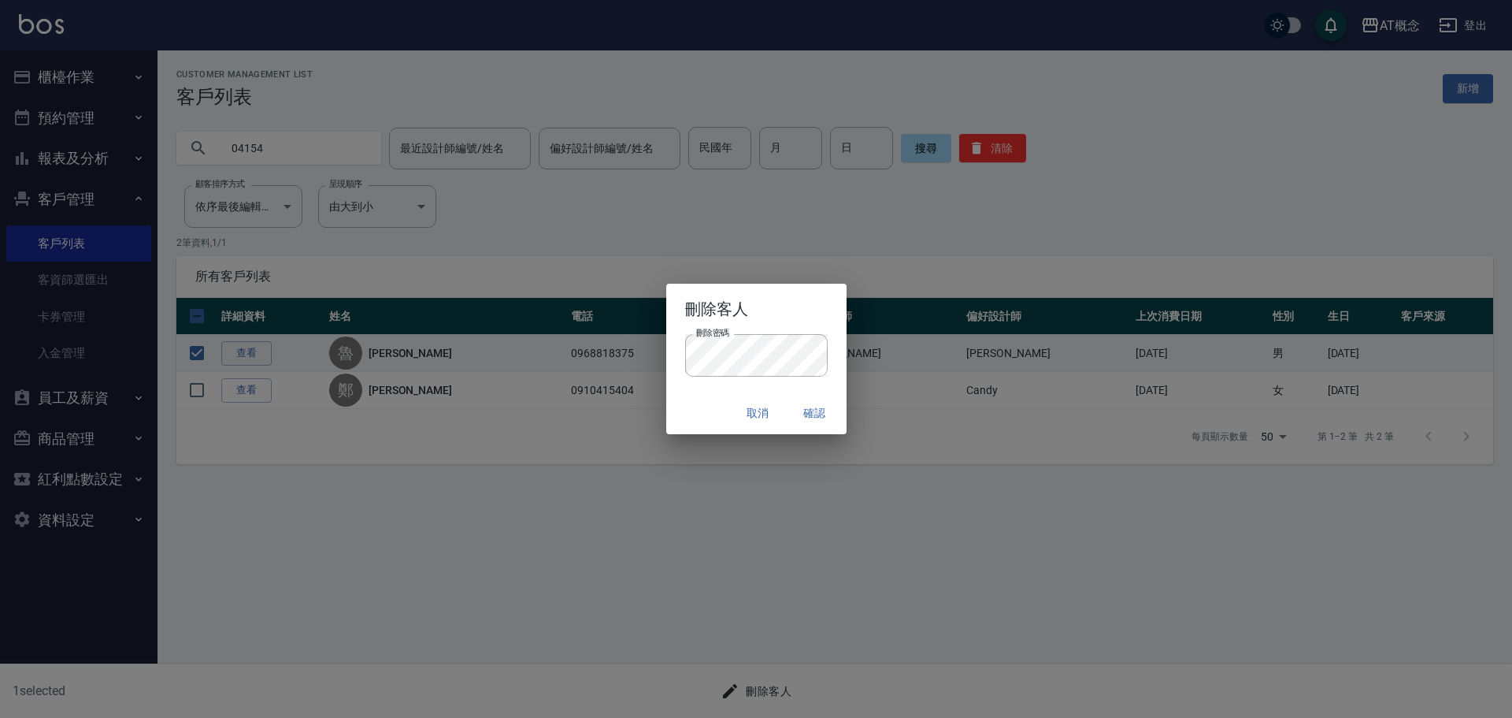
drag, startPoint x: 721, startPoint y: 396, endPoint x: 795, endPoint y: 396, distance: 74.0
click at [733, 396] on div "取消 確認" at bounding box center [756, 413] width 180 height 42
click at [813, 413] on button "確認" at bounding box center [815, 413] width 50 height 29
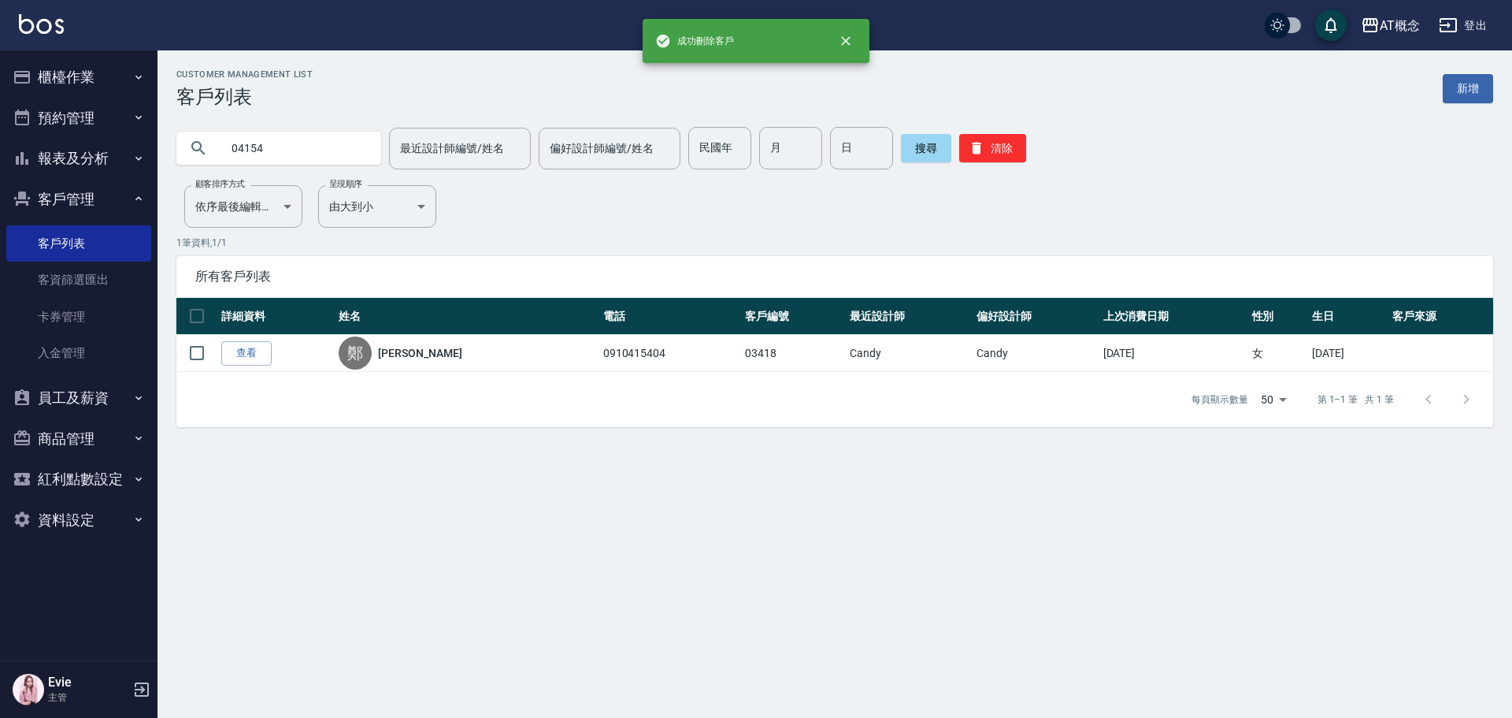
click at [1465, 91] on link "新增" at bounding box center [1468, 88] width 50 height 29
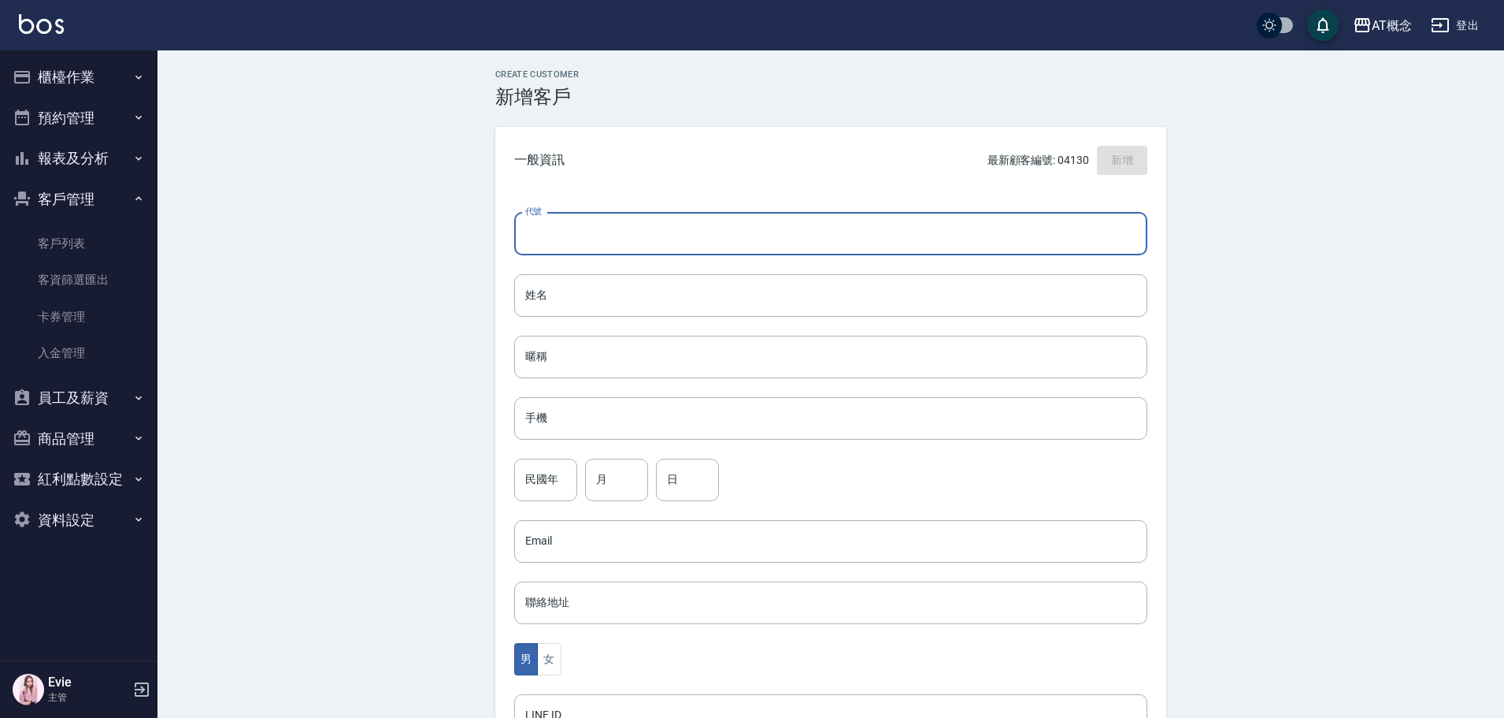
click at [689, 245] on input "代號" at bounding box center [830, 234] width 633 height 43
type input "04154"
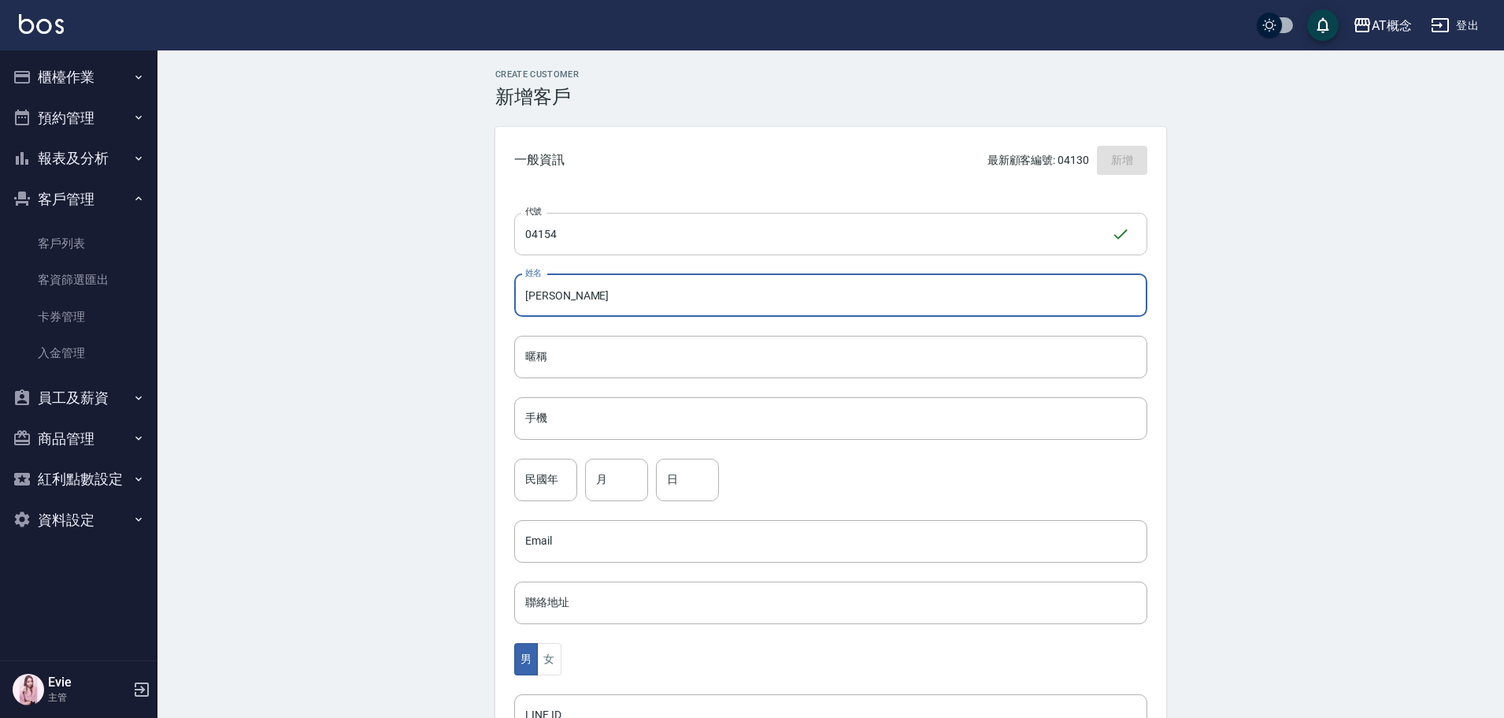
type input "[PERSON_NAME]"
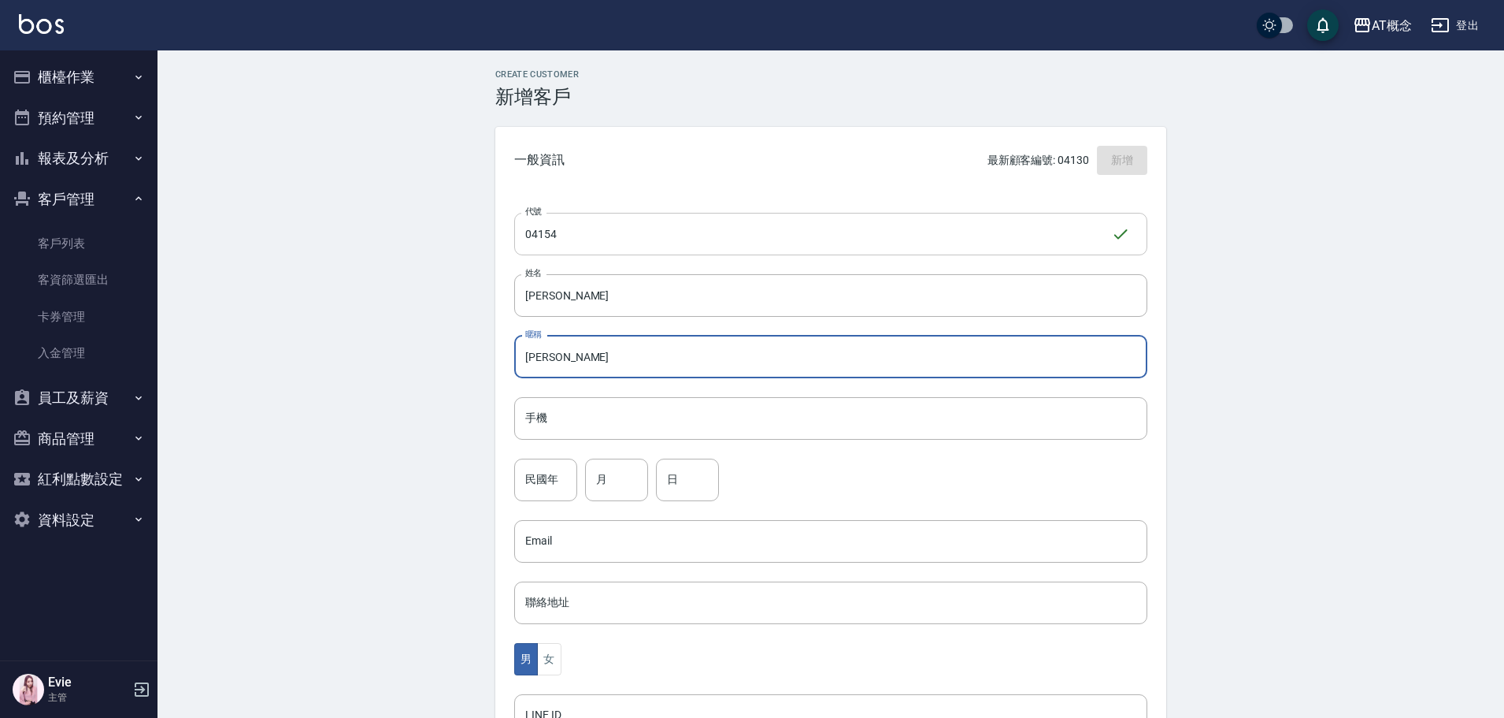
type input "[PERSON_NAME]"
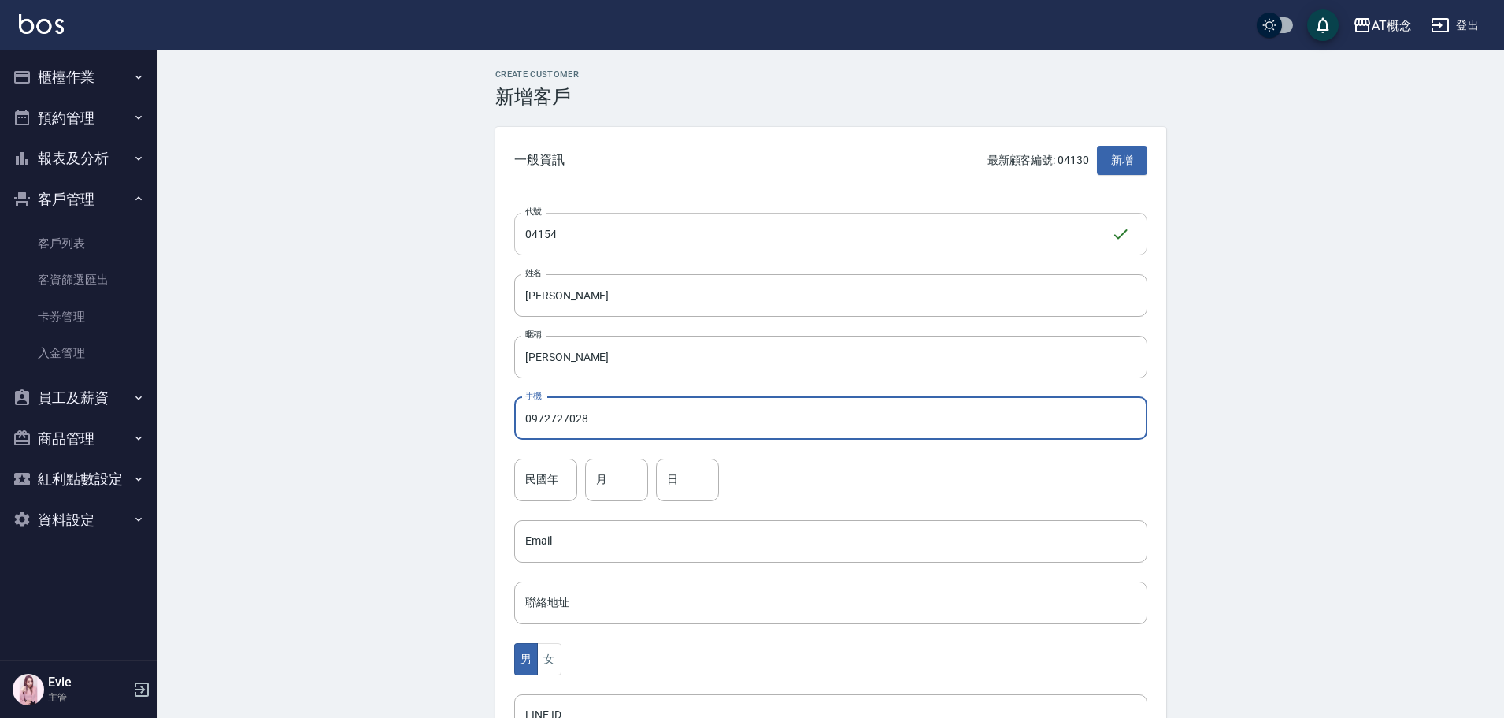
type input "0972727028"
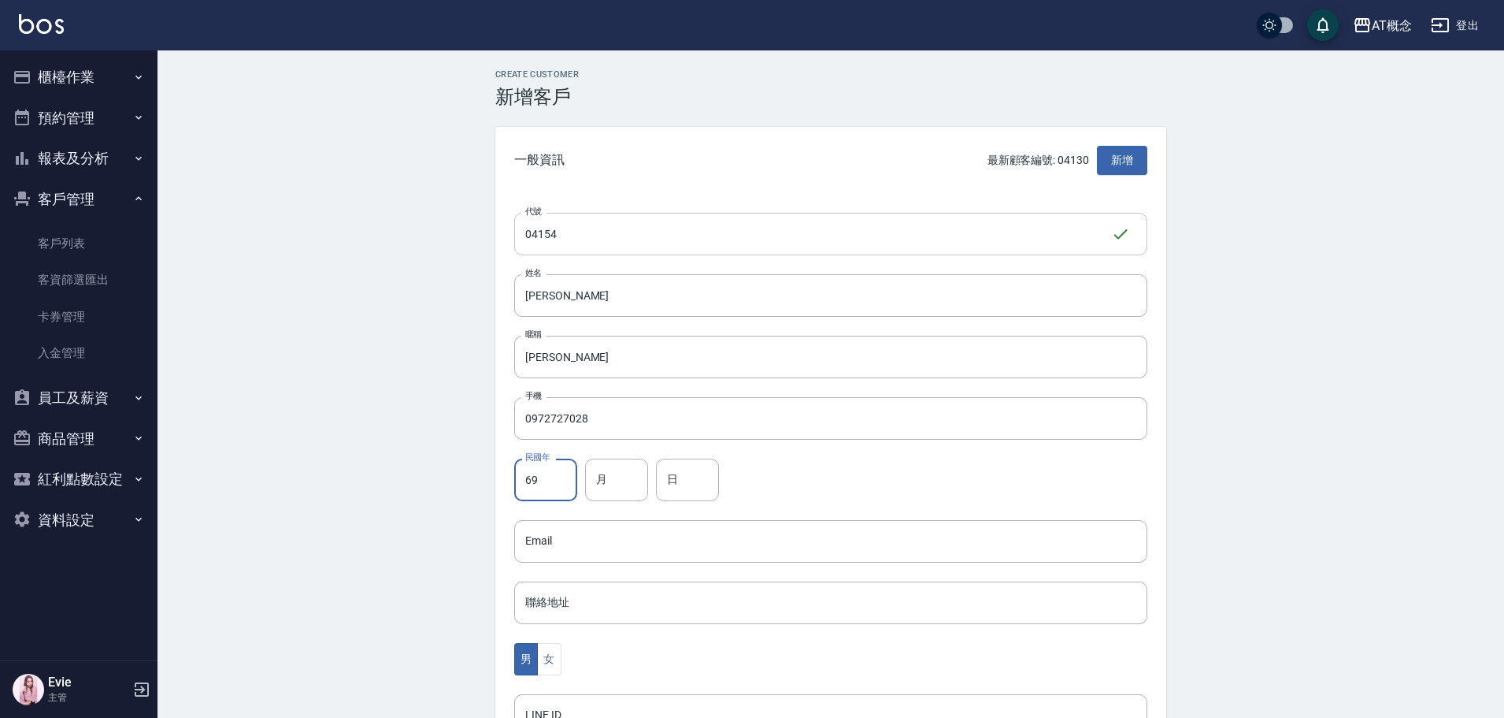
type input "69"
type input "8"
type input "24"
click at [555, 657] on button "女" at bounding box center [549, 659] width 24 height 32
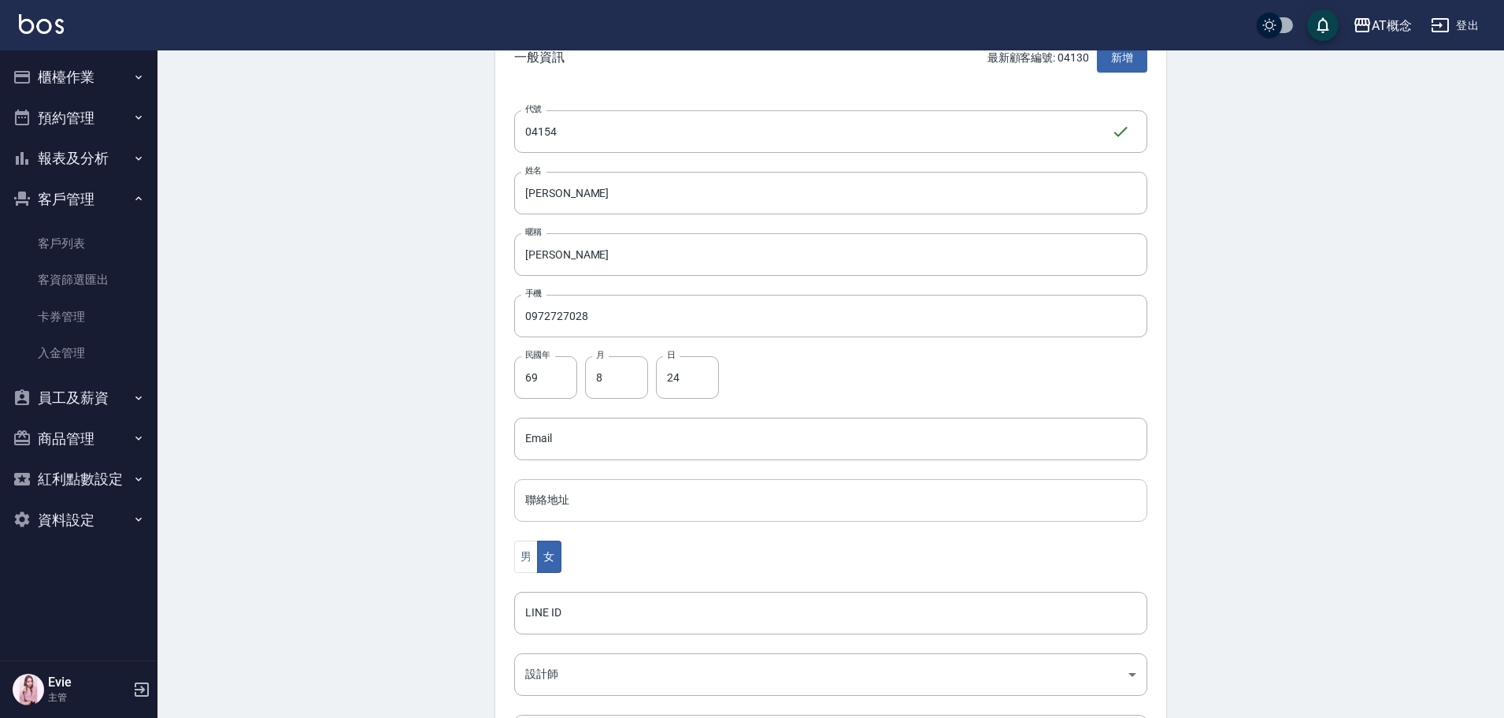
scroll to position [308, 0]
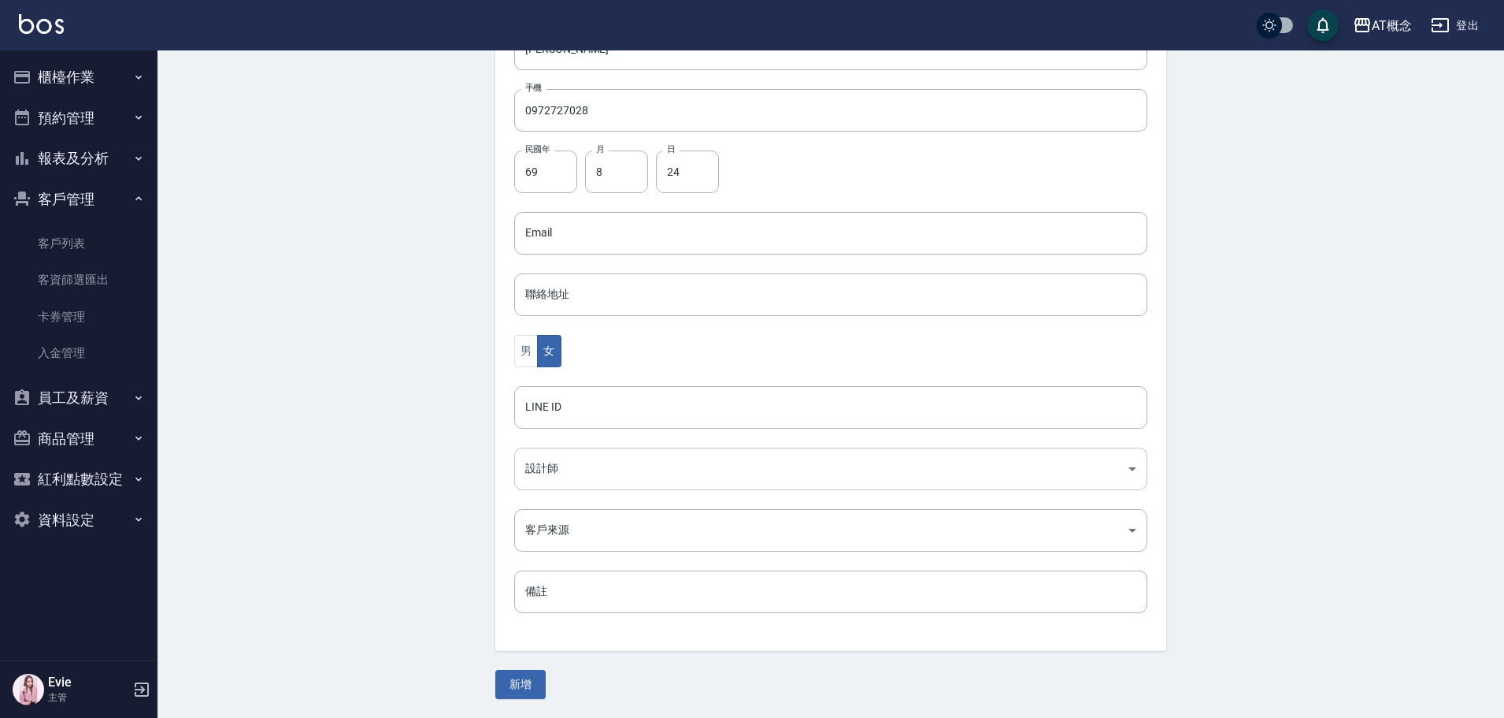
click at [580, 476] on body "AT概念 登出 櫃檯作業 打帳單 帳單列表 現金收支登錄 高階收支登錄 材料自購登錄 每日結帳 排班表 現場電腦打卡 預約管理 預約管理 單日預約紀錄 單週預…" at bounding box center [752, 204] width 1504 height 1025
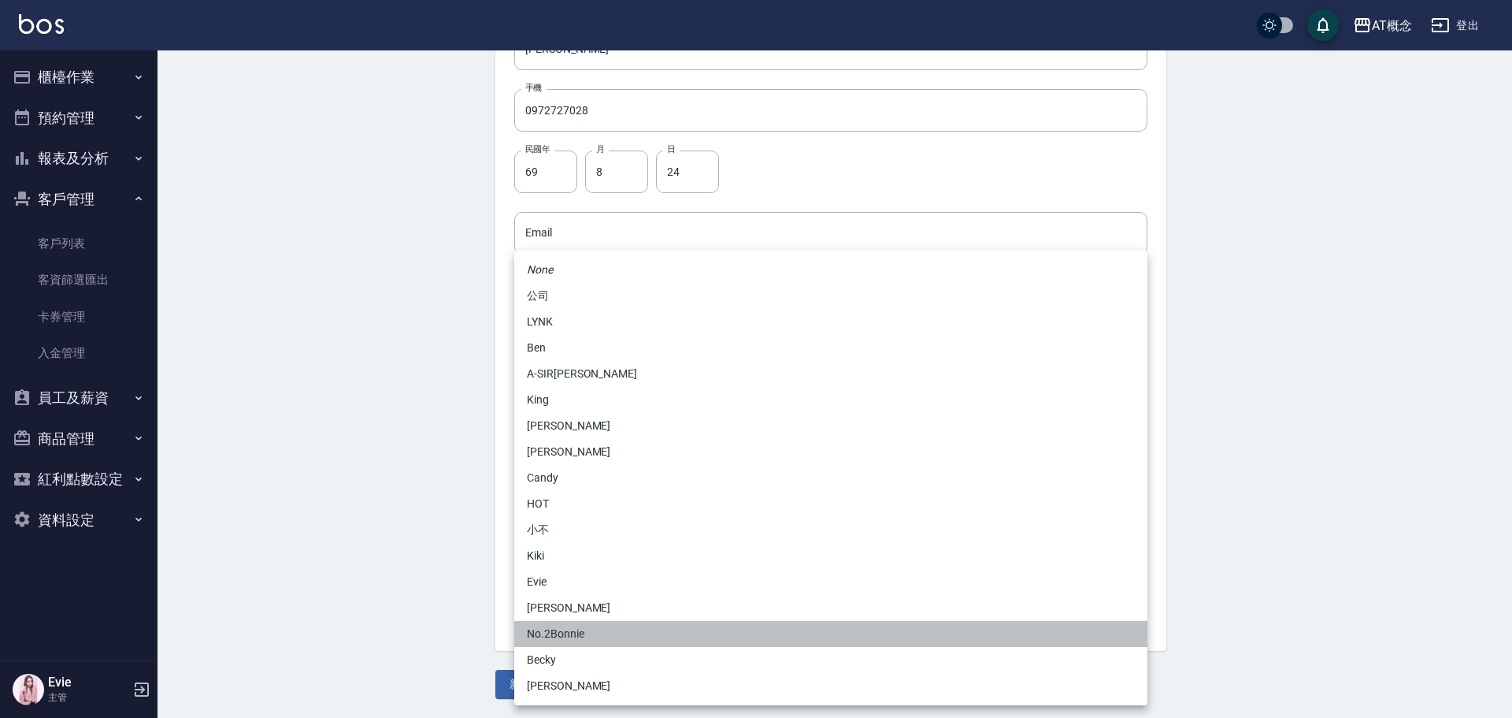
click at [553, 631] on li "No.2Bonnie" at bounding box center [830, 634] width 633 height 26
type input "20abcae0-810e-448a-b26a-bcbab897de4d"
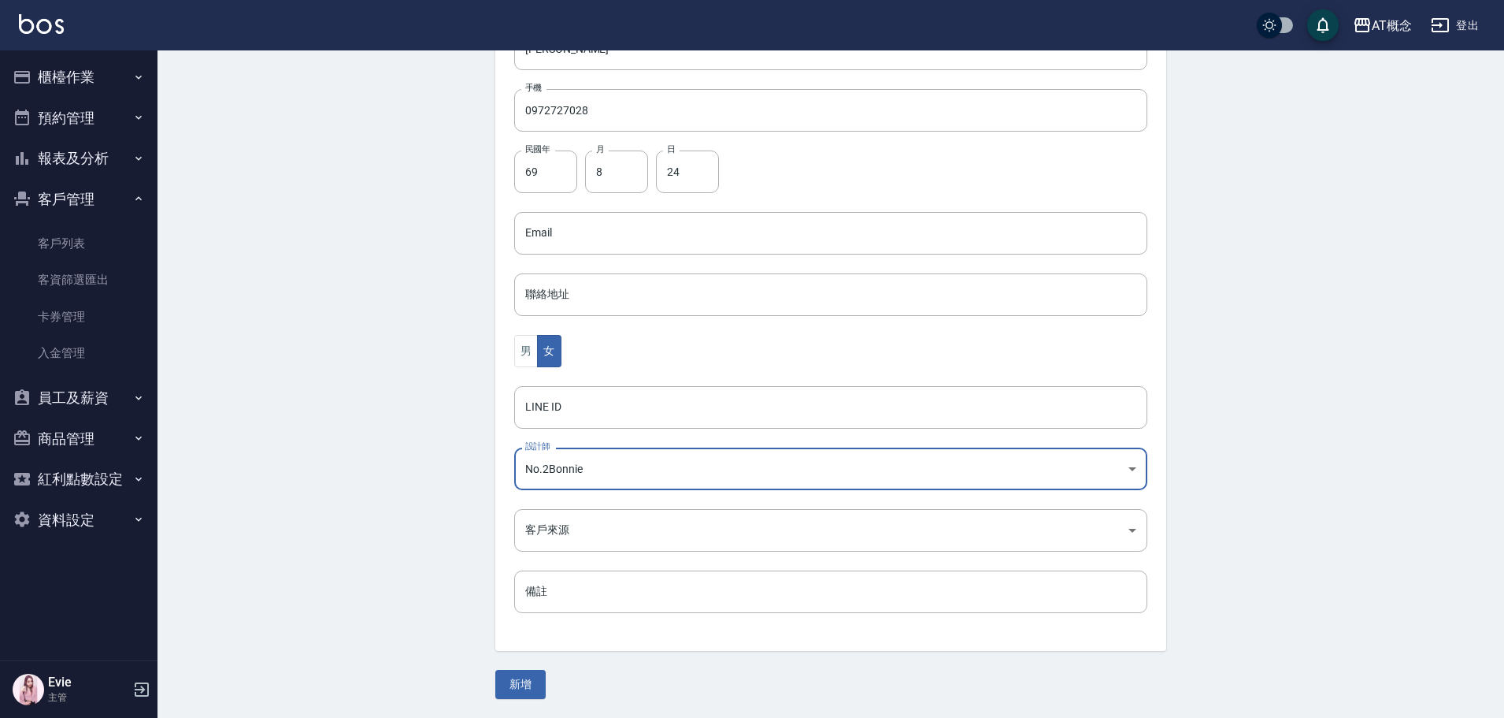
click at [528, 688] on button "新增" at bounding box center [520, 683] width 50 height 29
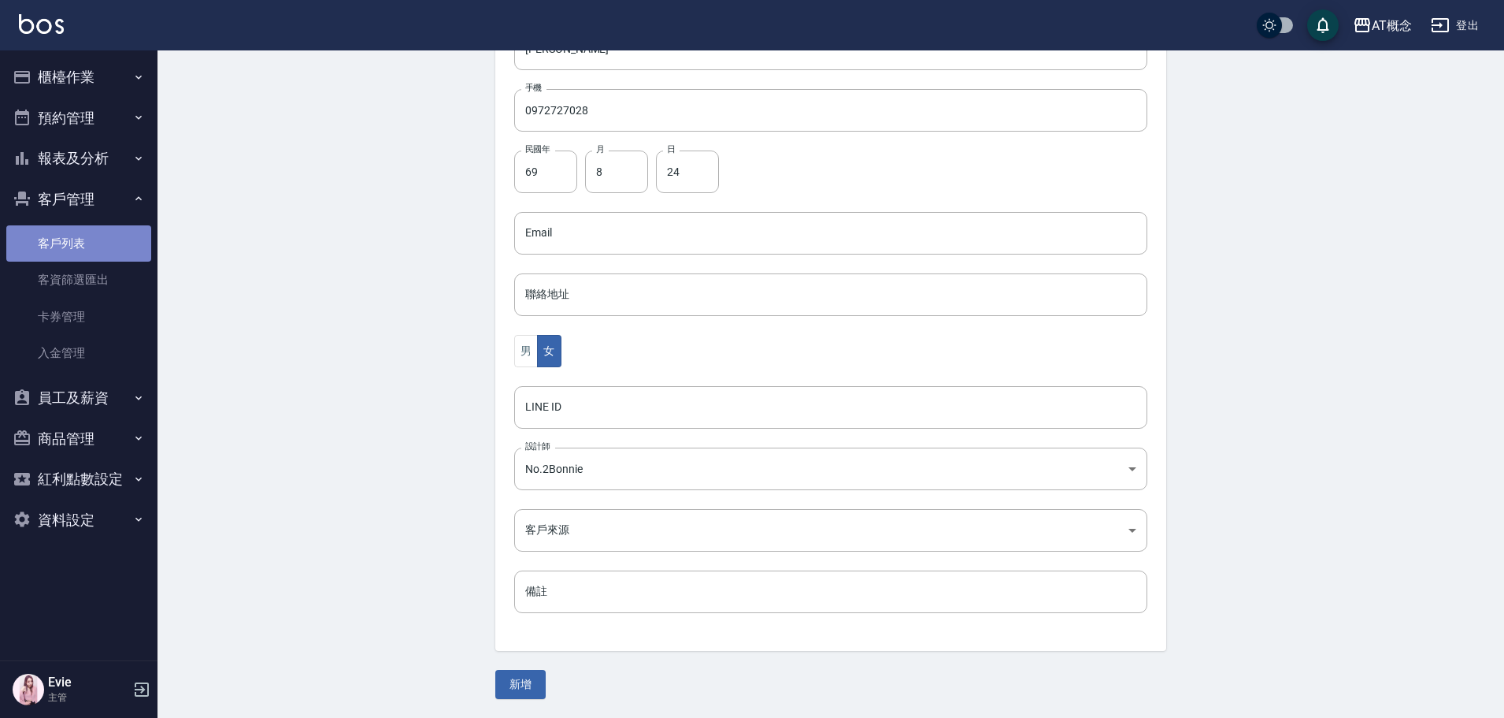
click at [64, 252] on link "客戶列表" at bounding box center [78, 243] width 145 height 36
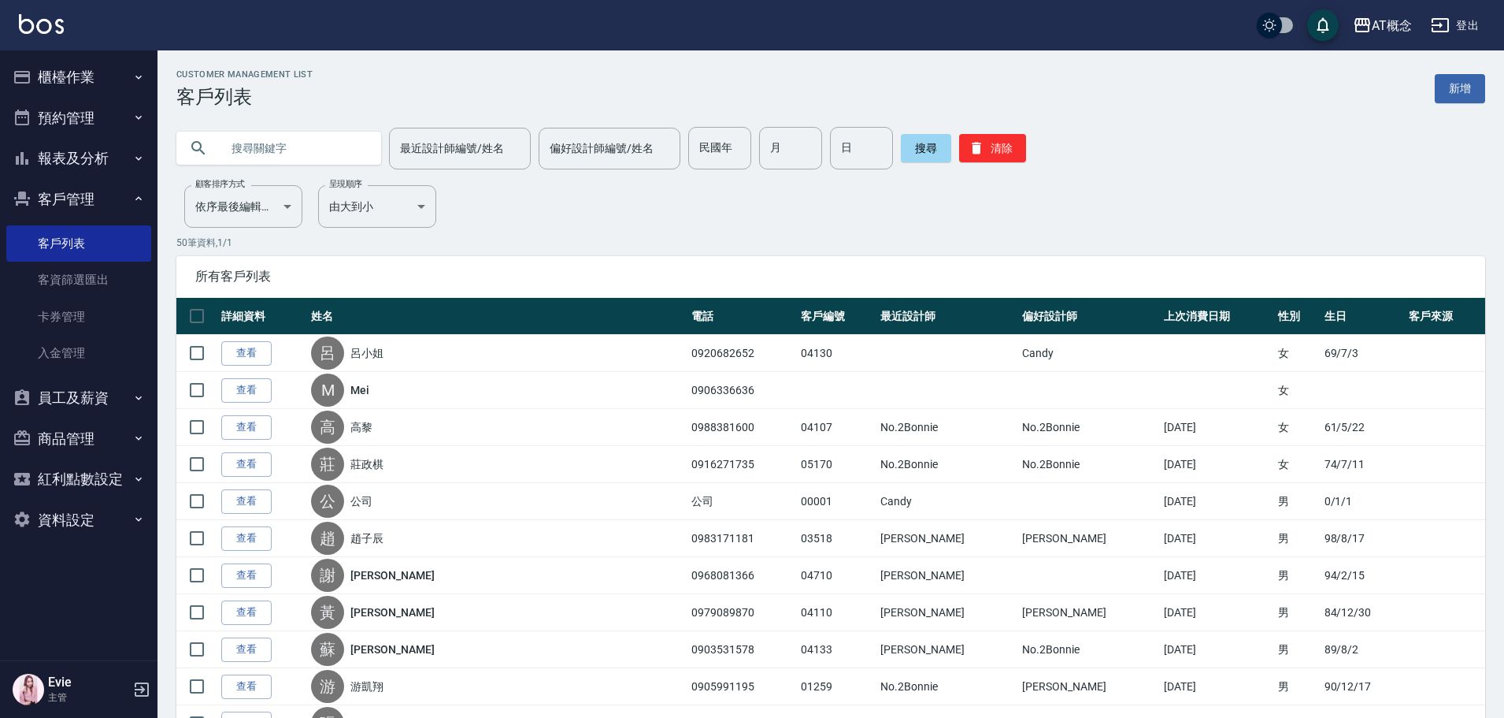
click at [249, 136] on input "text" at bounding box center [295, 148] width 148 height 43
type input "0972727028"
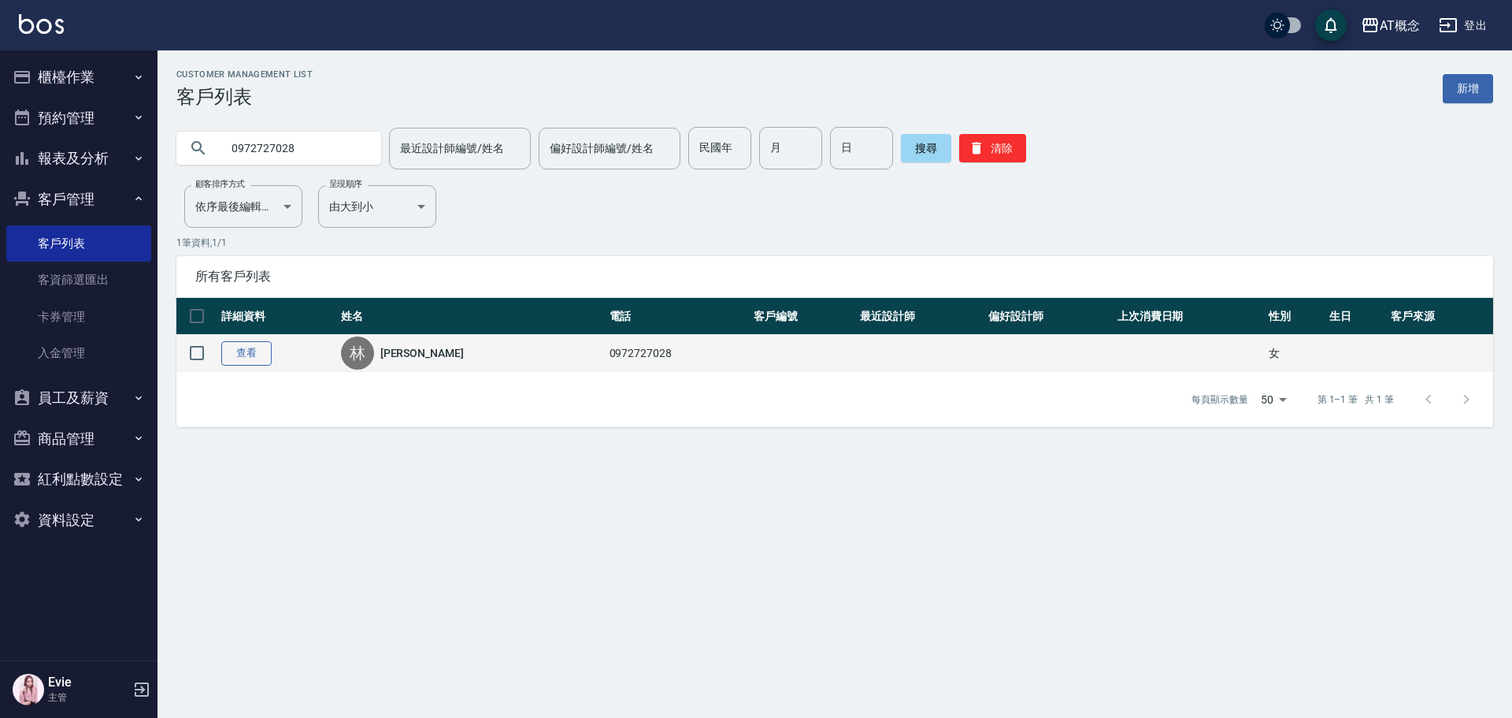
click at [245, 356] on link "查看" at bounding box center [246, 353] width 50 height 24
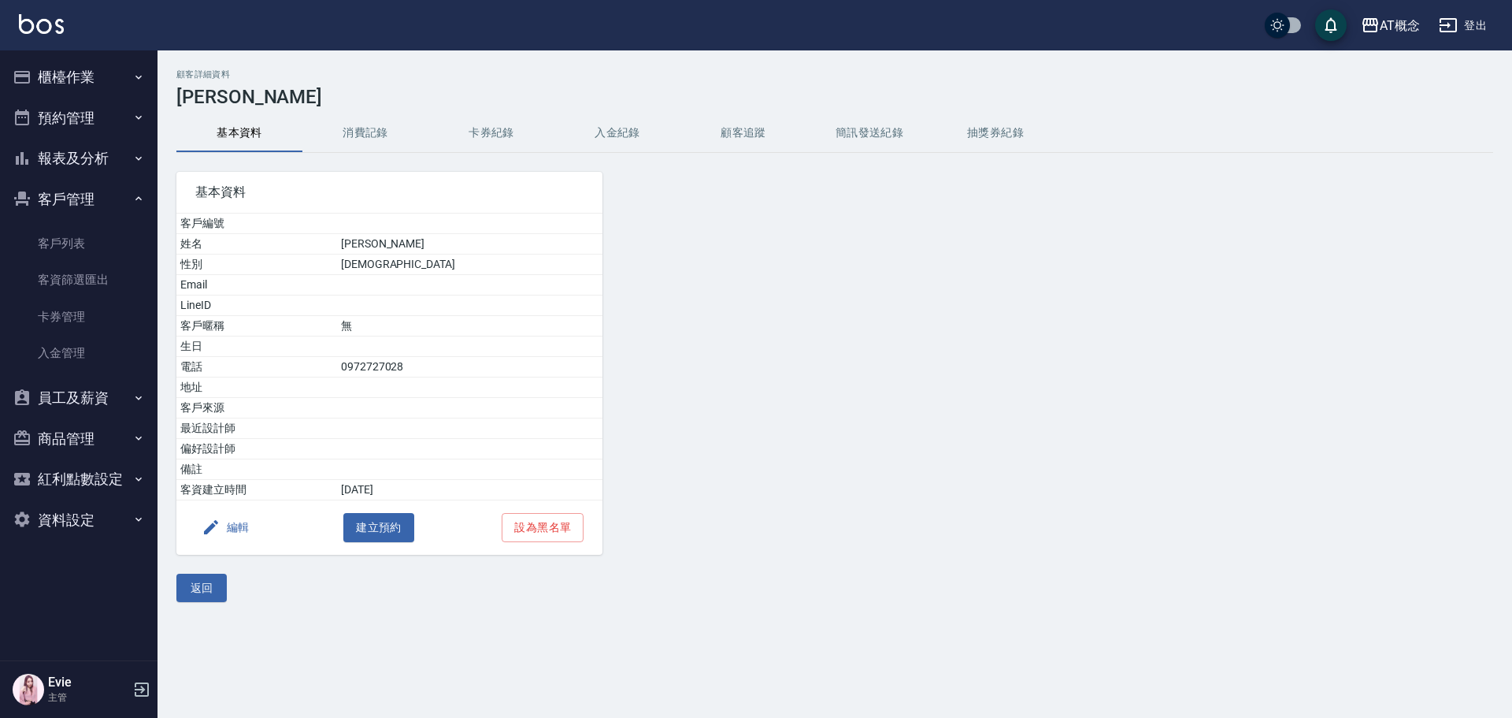
click at [227, 532] on button "編輯" at bounding box center [225, 527] width 61 height 29
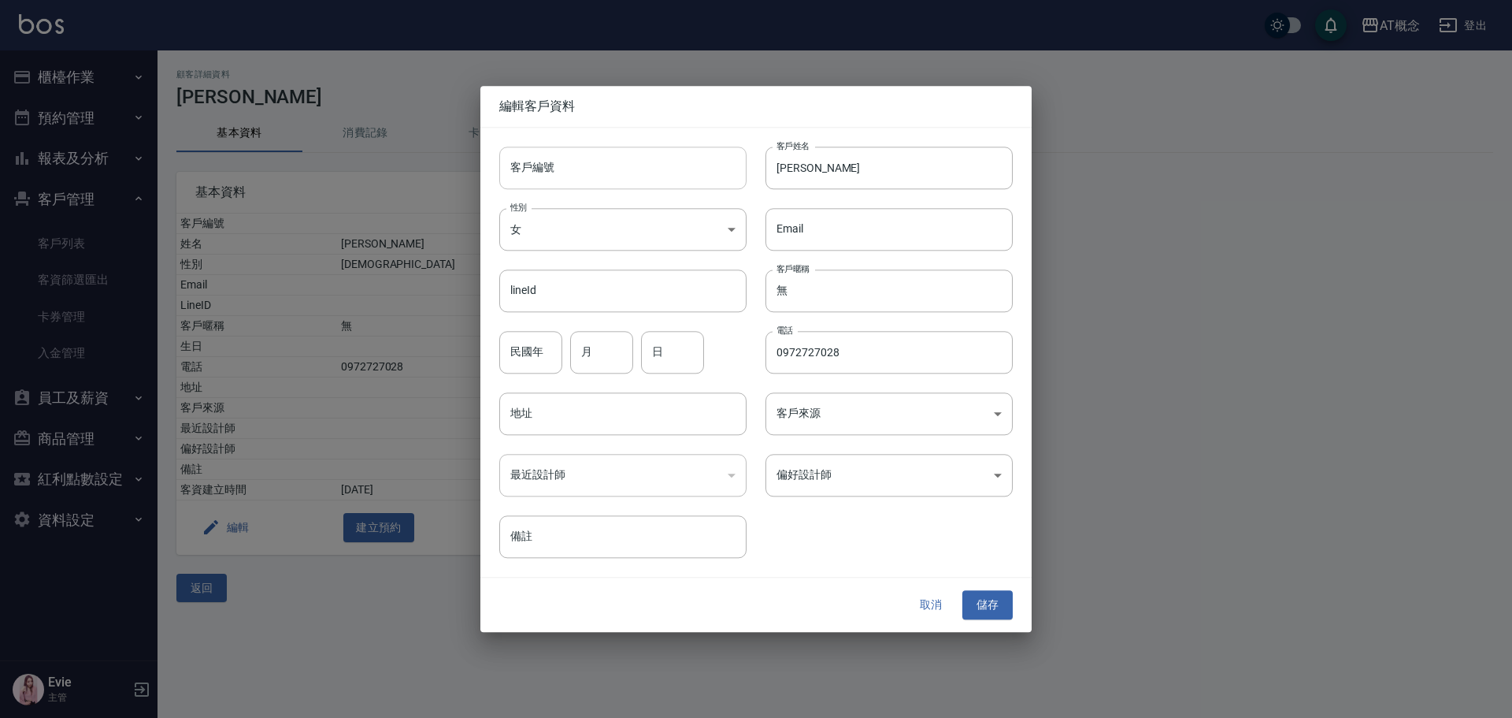
click at [555, 173] on input "客戶編號" at bounding box center [622, 167] width 247 height 43
type input "04154"
type input "[PERSON_NAME]"
type input "69"
type input "8"
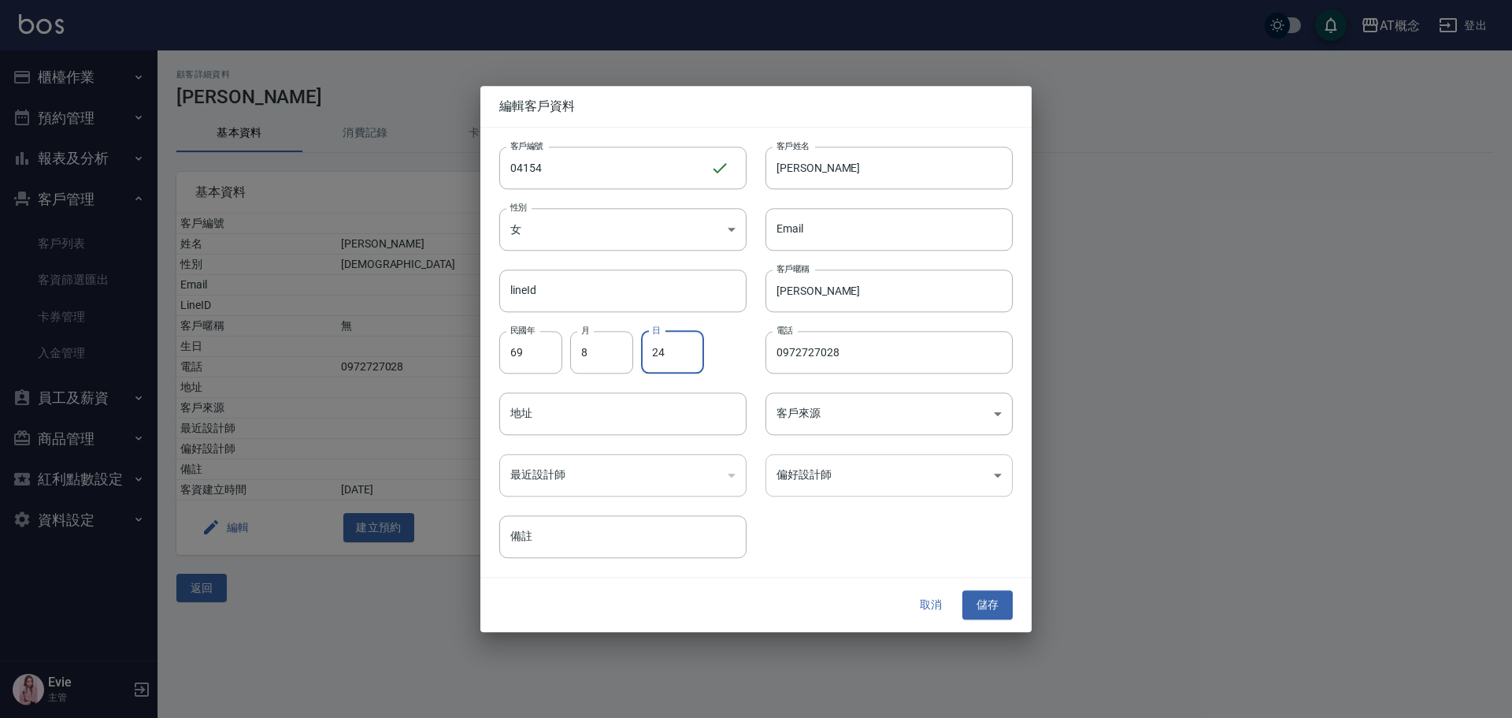
type input "24"
click at [846, 466] on body "AT概念 登出 櫃檯作業 打帳單 帳單列表 現金收支登錄 高階收支登錄 材料自購登錄 每日結帳 排班表 現場電腦打卡 預約管理 預約管理 單日預約紀錄 單週預…" at bounding box center [756, 359] width 1512 height 718
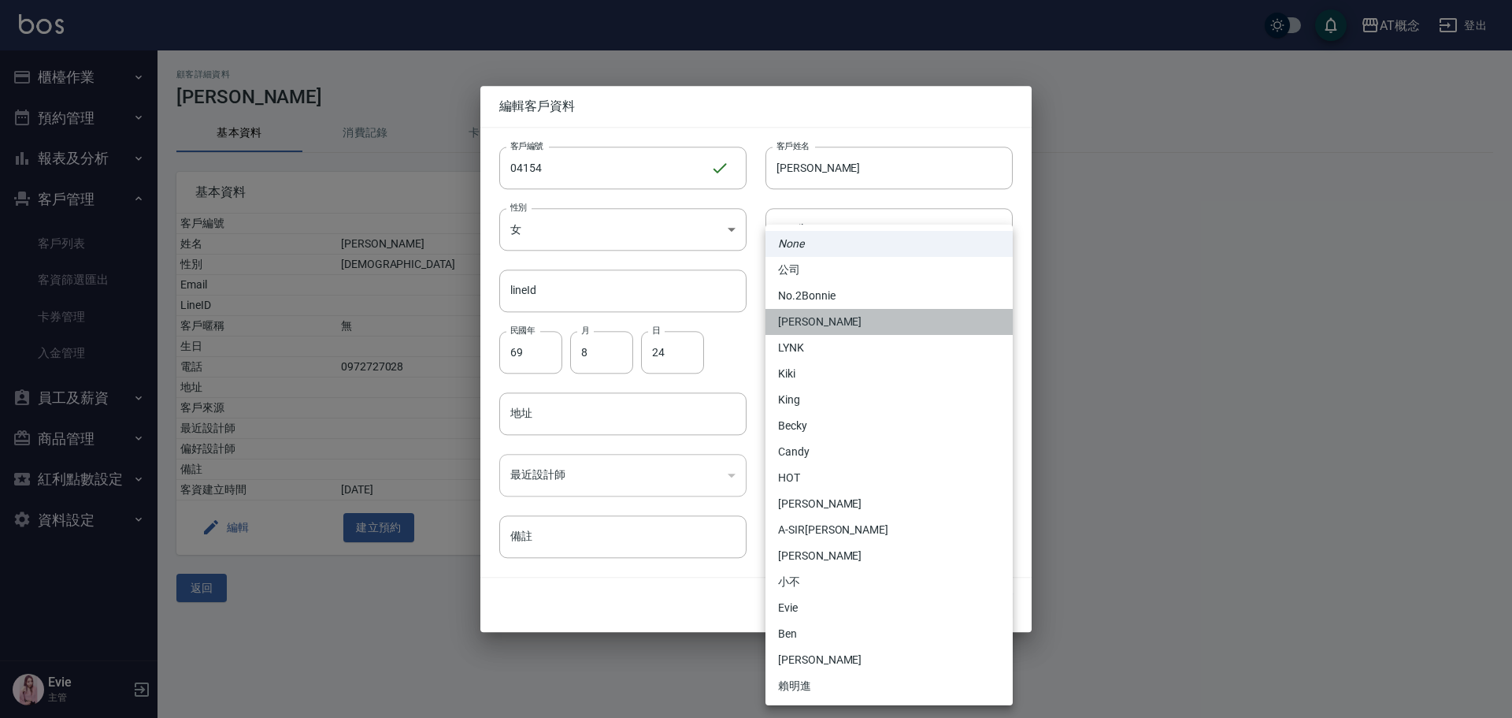
click at [856, 309] on li "[PERSON_NAME]" at bounding box center [889, 322] width 247 height 26
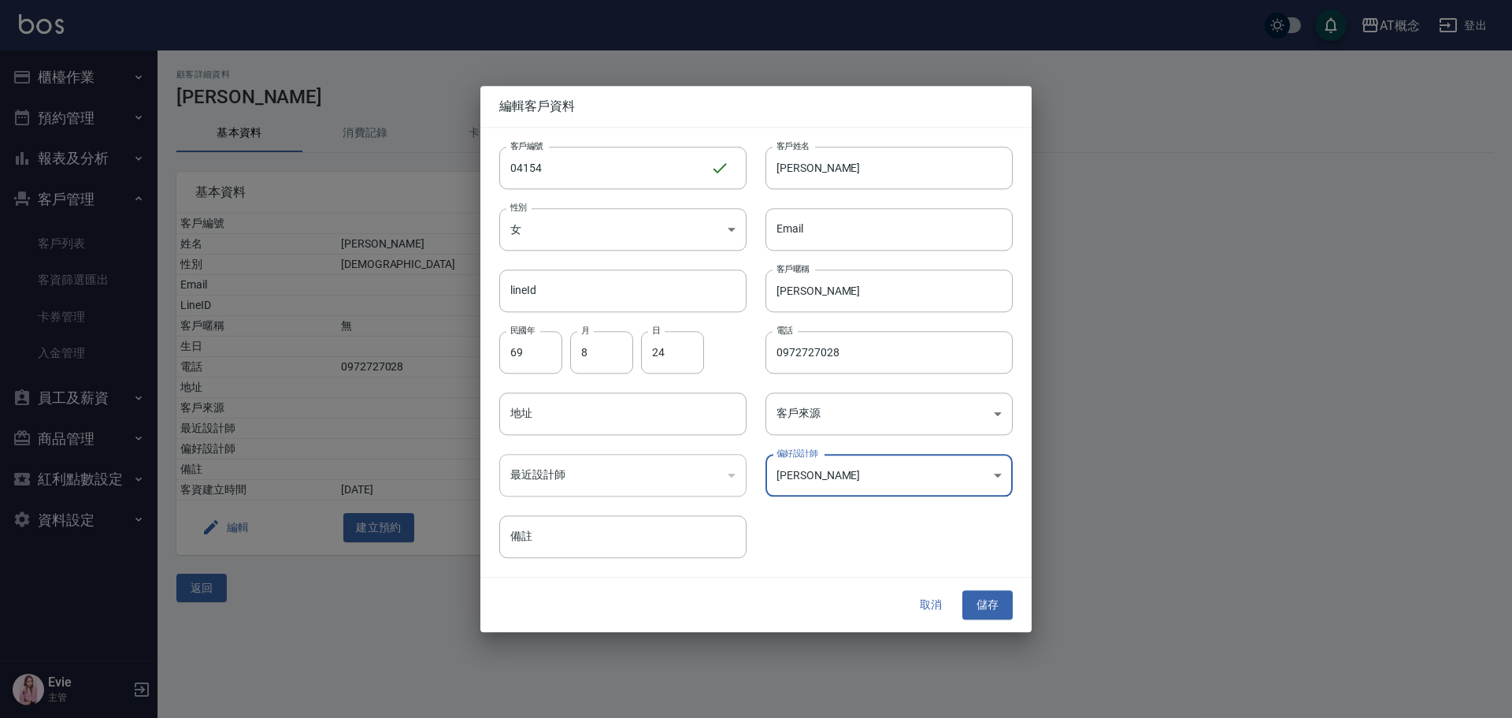
click at [813, 485] on body "AT概念 登出 櫃檯作業 打帳單 帳單列表 現金收支登錄 高階收支登錄 材料自購登錄 每日結帳 排班表 現場電腦打卡 預約管理 預約管理 單日預約紀錄 單週預…" at bounding box center [756, 359] width 1512 height 718
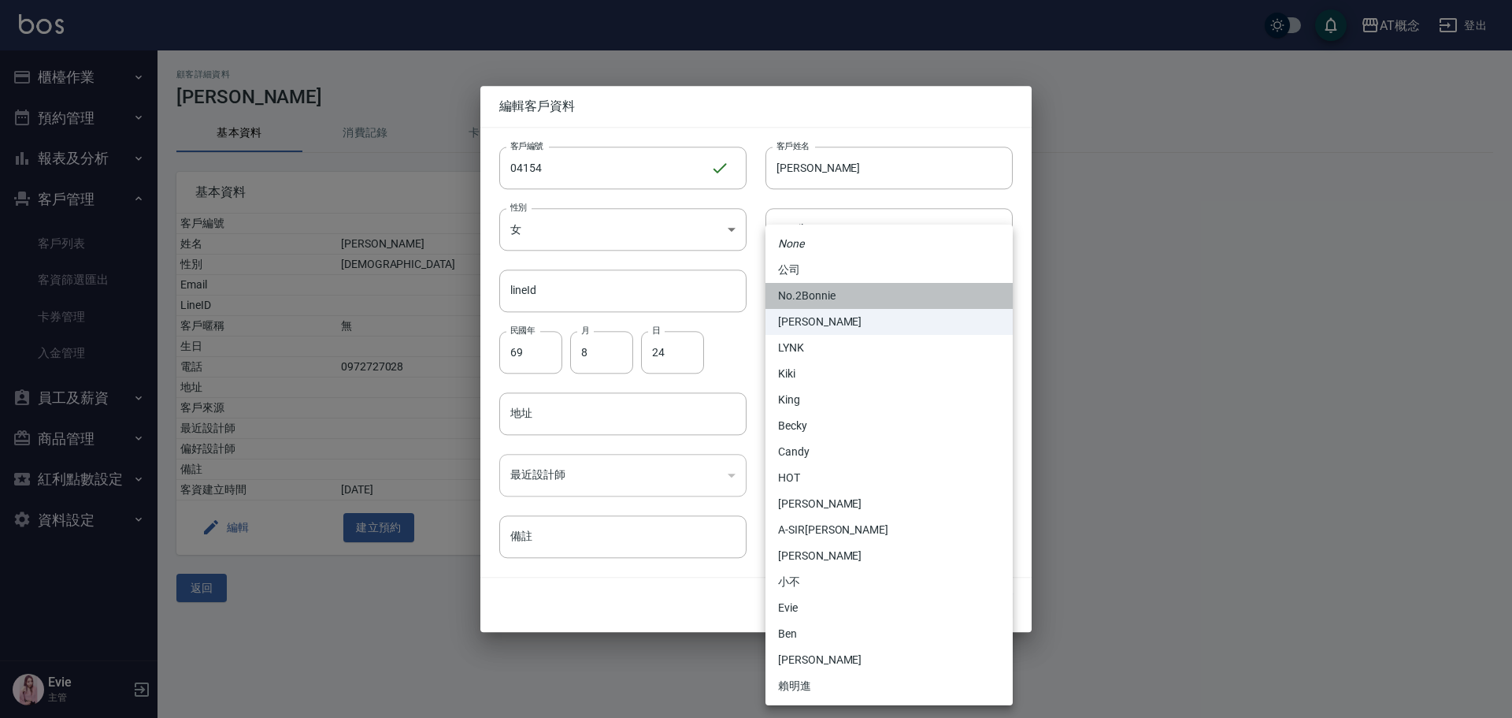
click at [844, 296] on li "No.2Bonnie" at bounding box center [889, 296] width 247 height 26
type input "20abcae0-810e-448a-b26a-bcbab897de4d"
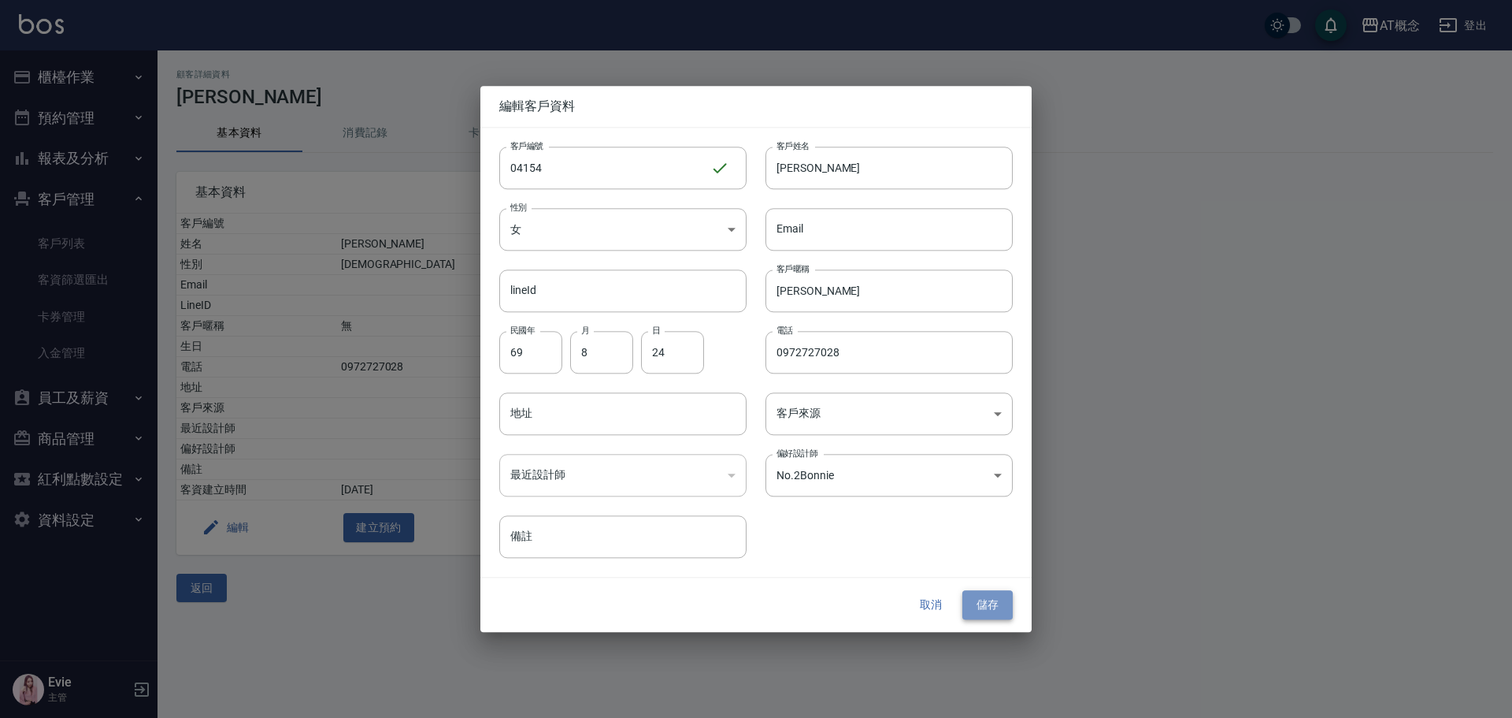
click at [988, 603] on button "儲存" at bounding box center [987, 605] width 50 height 29
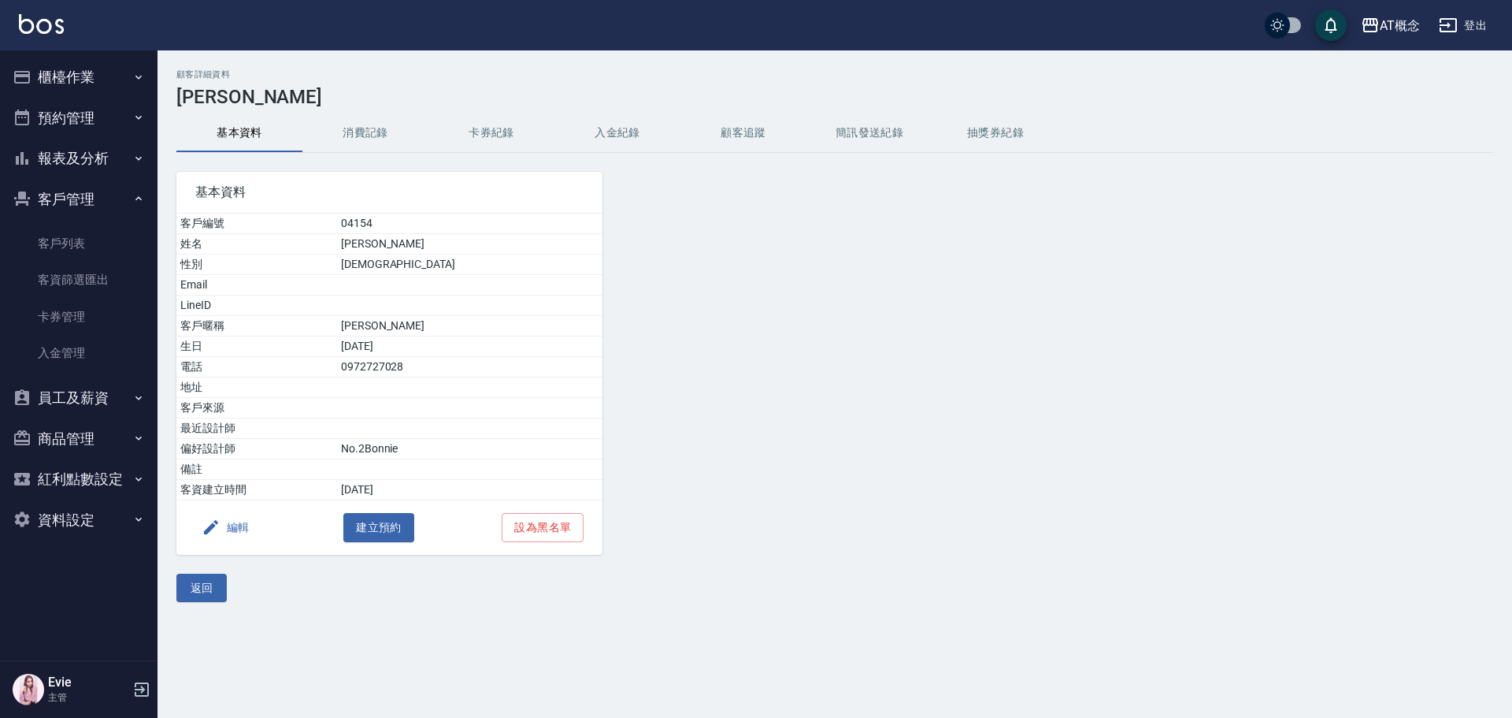
click at [210, 580] on button "返回" at bounding box center [201, 587] width 50 height 29
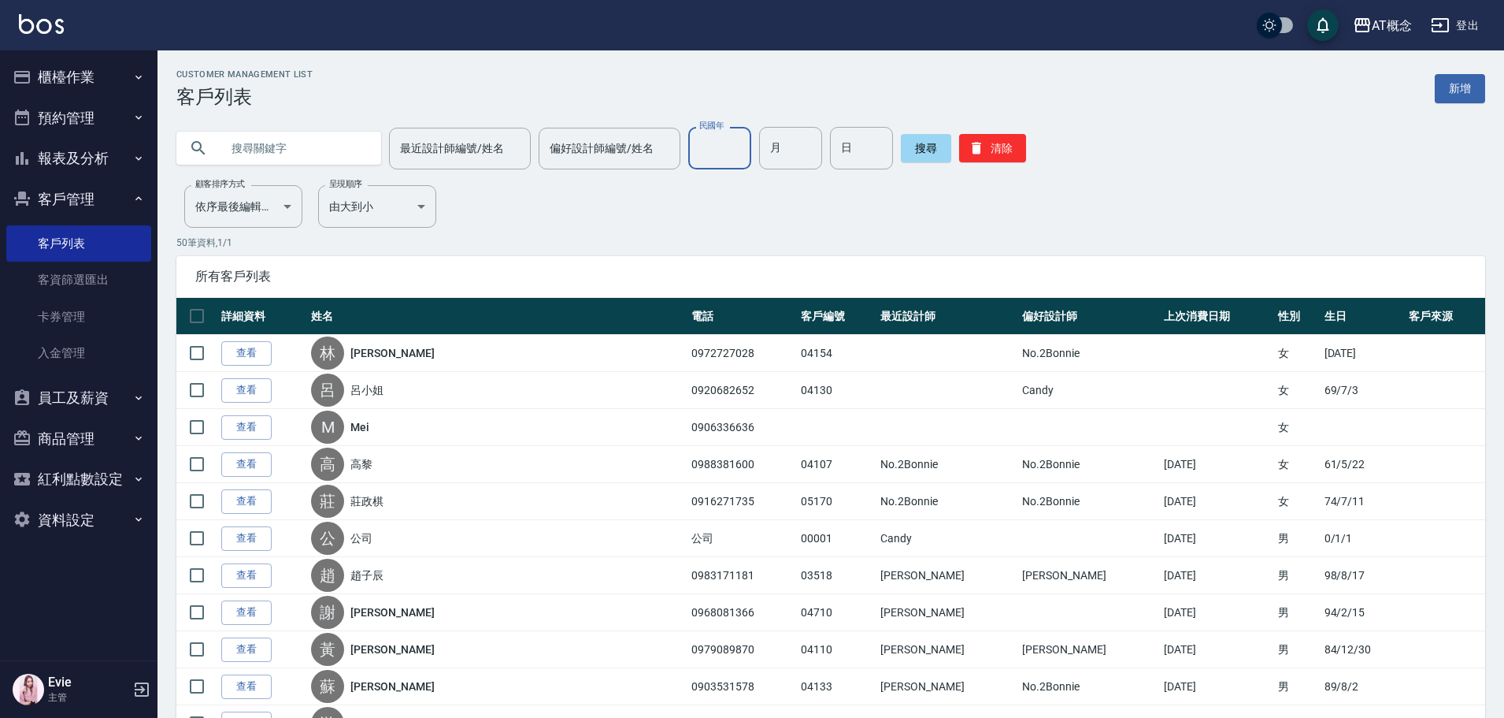
click at [726, 152] on input "民國年" at bounding box center [719, 148] width 63 height 43
type input "94"
type input "8"
type input "10"
